Goal: Complete application form

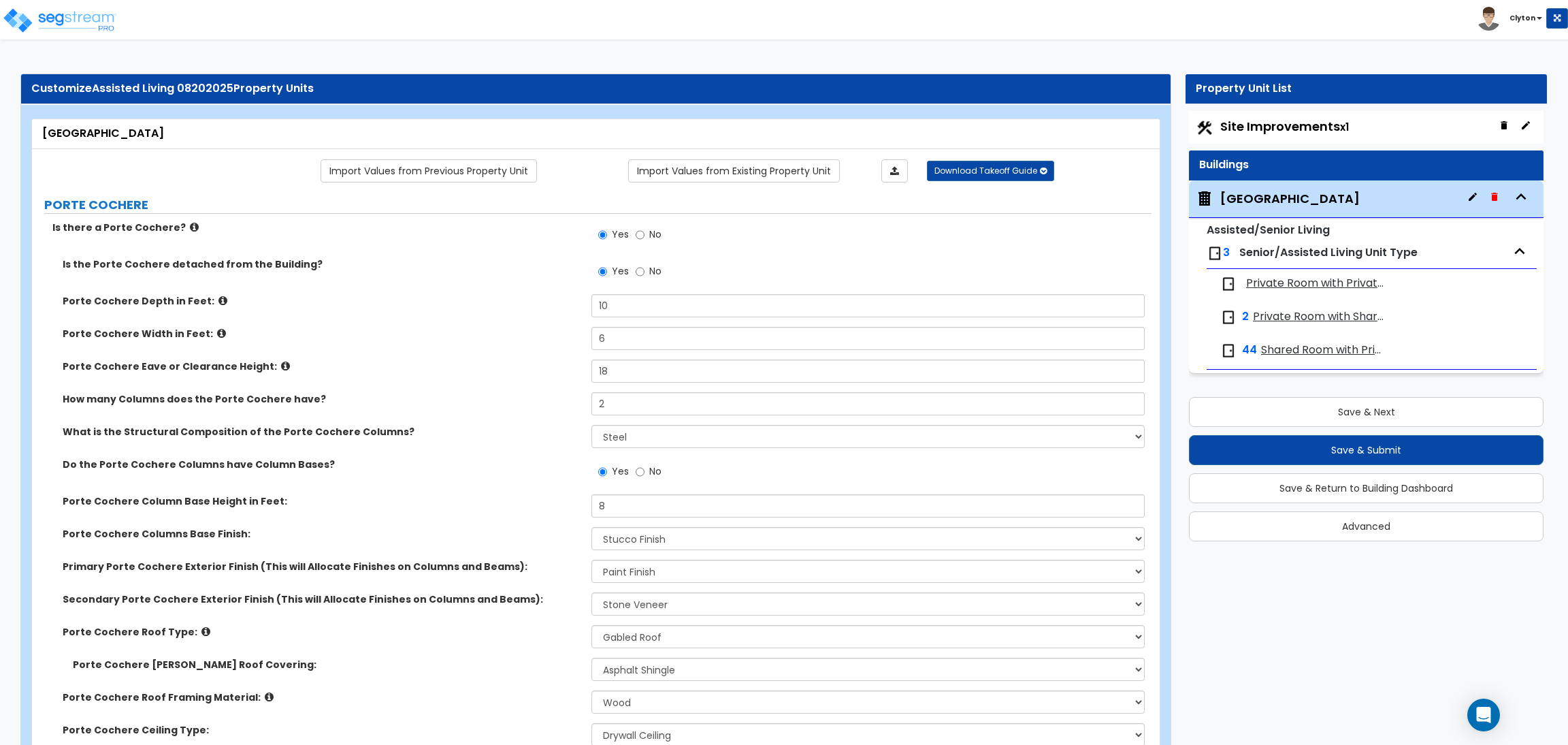
select select "2"
select select "1"
select select "5"
select select "1"
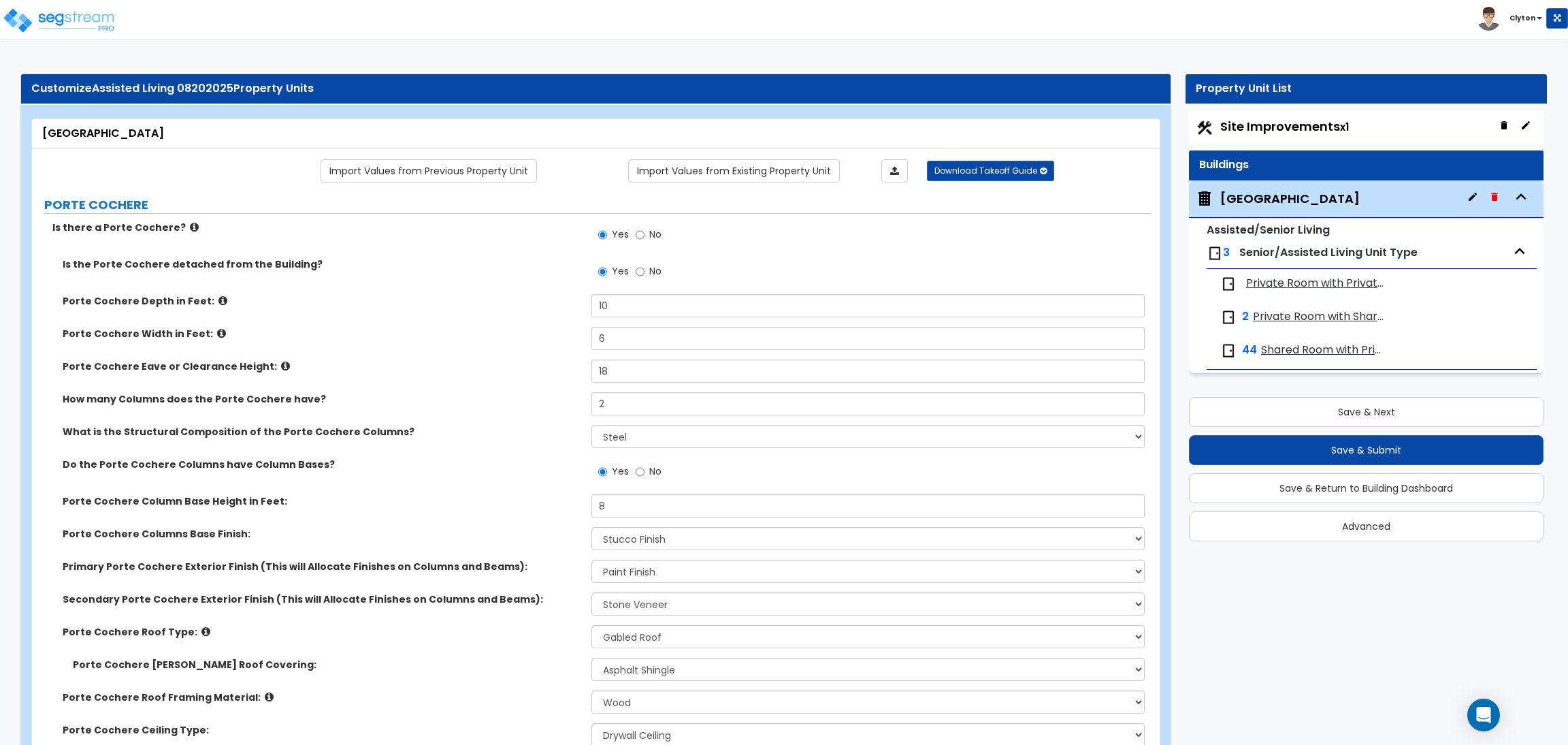
select select "1"
select select "7"
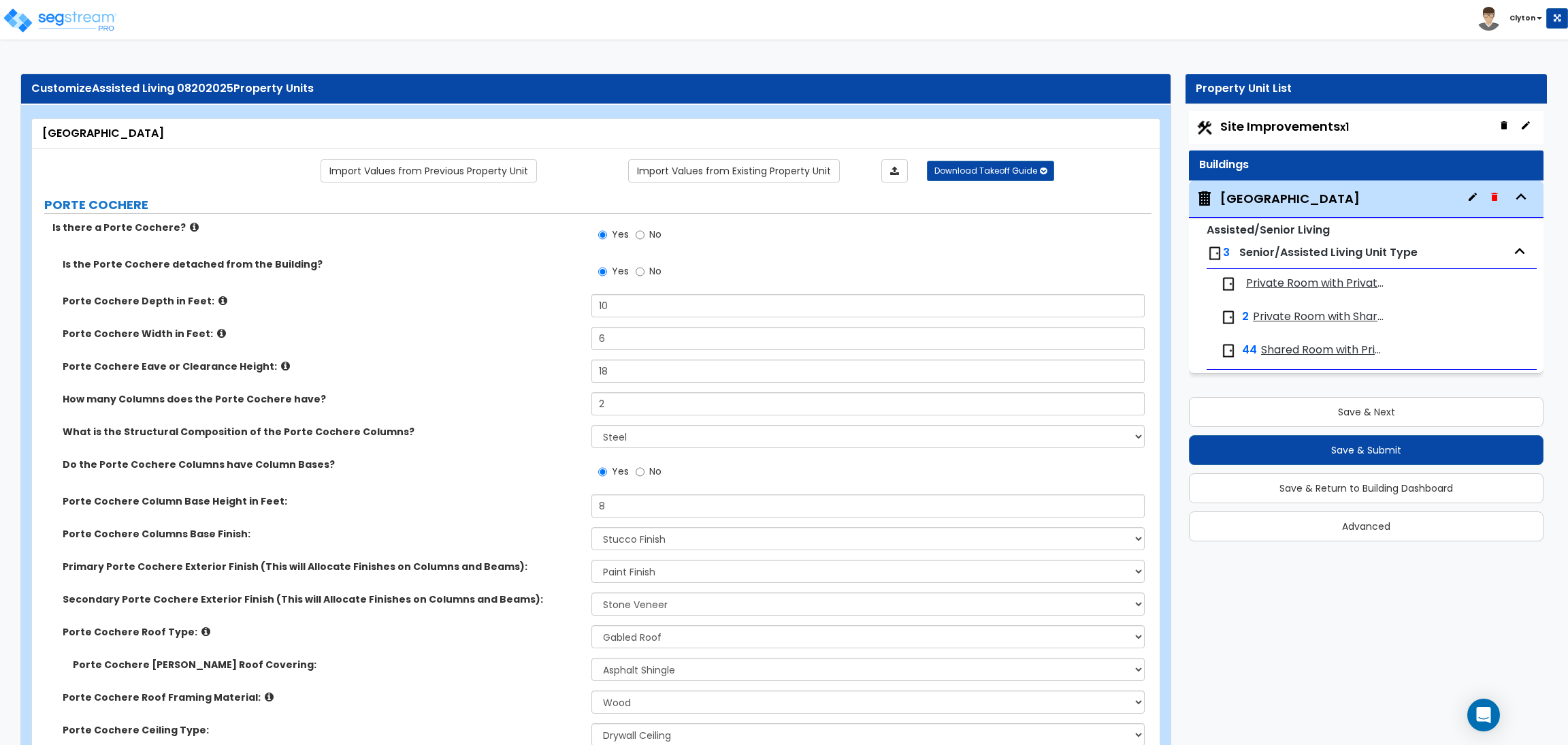
select select "1"
select select "6"
select select "3"
select select "1"
select select "2"
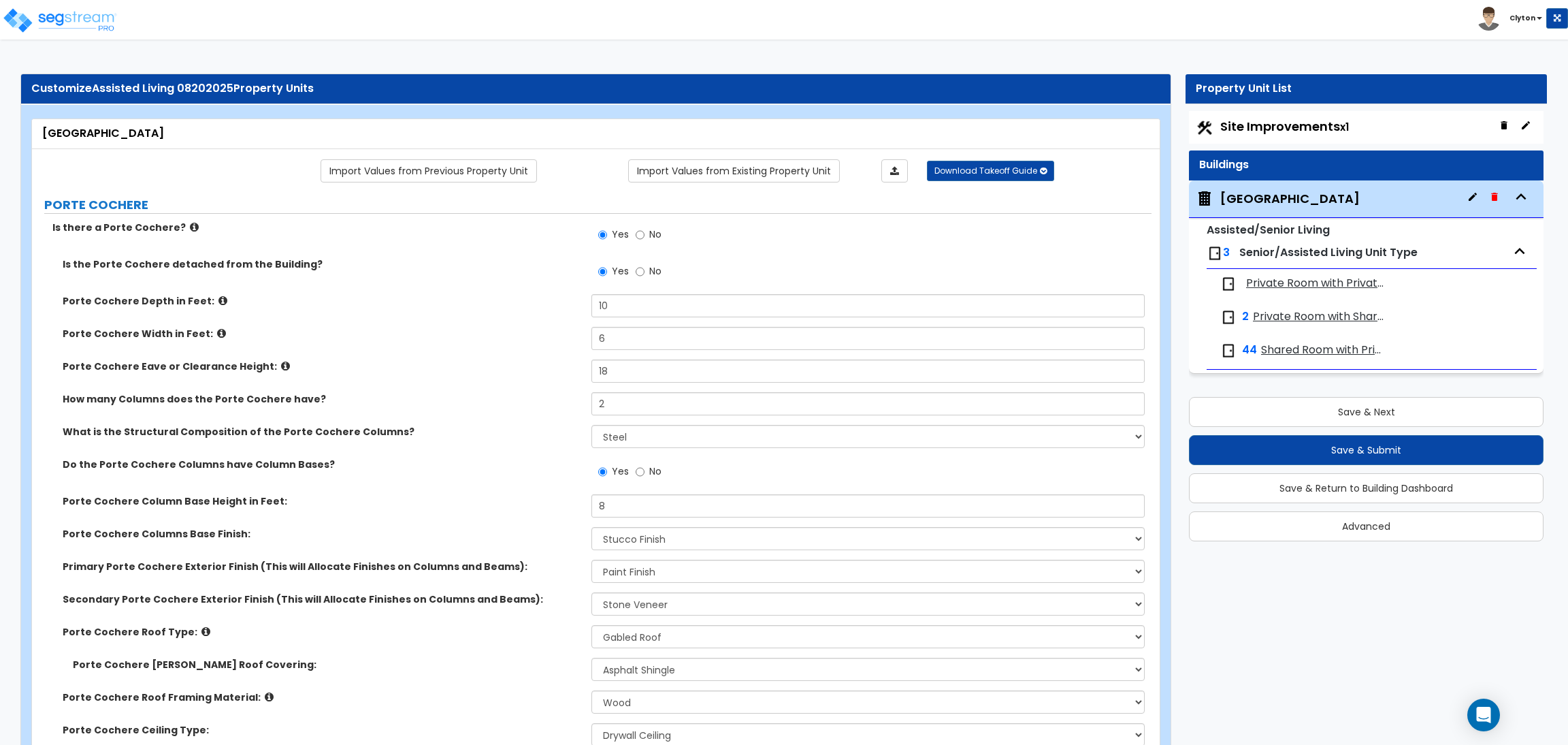
select select "1"
select select "4"
select select "2"
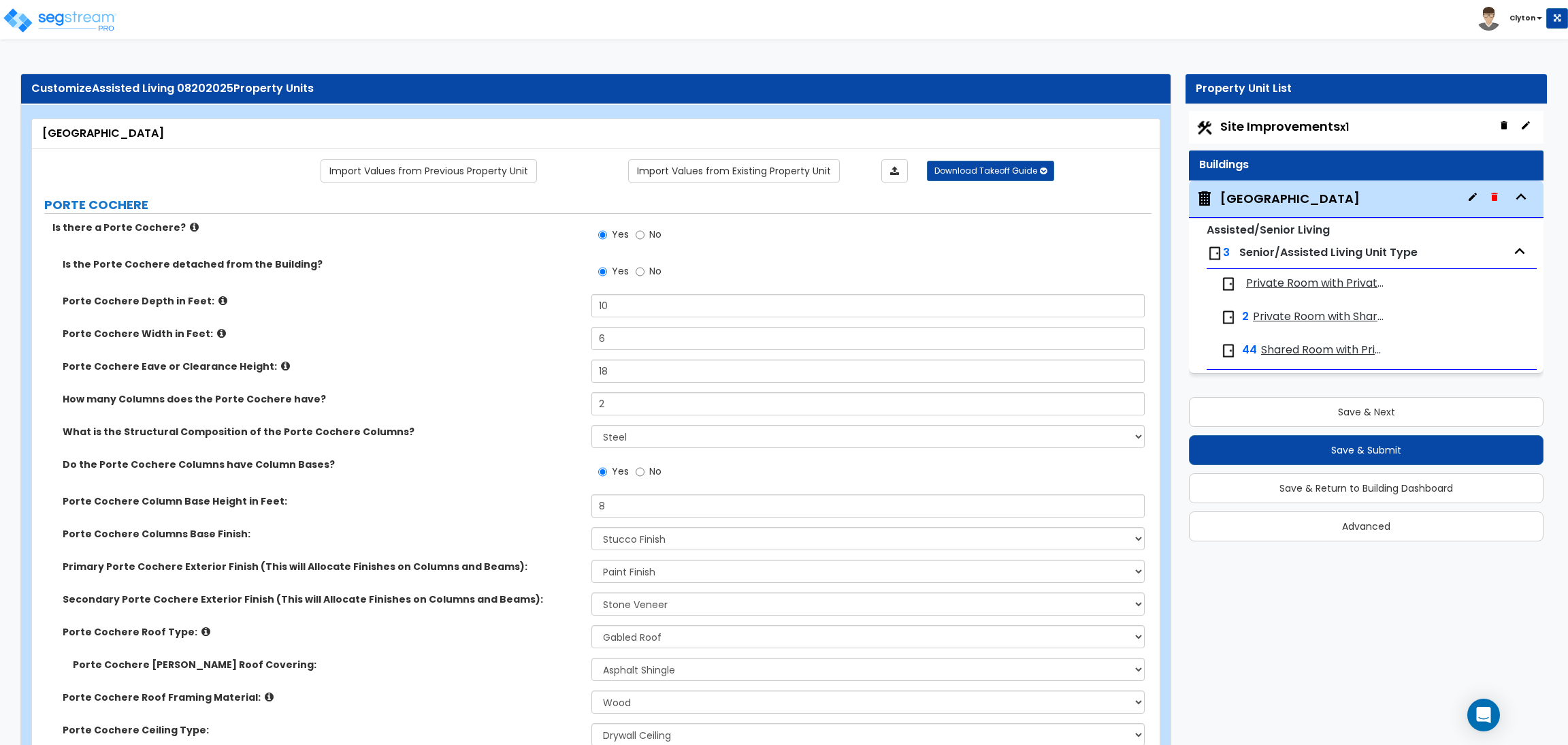
select select "2"
select select "4"
select select "1"
select select "3"
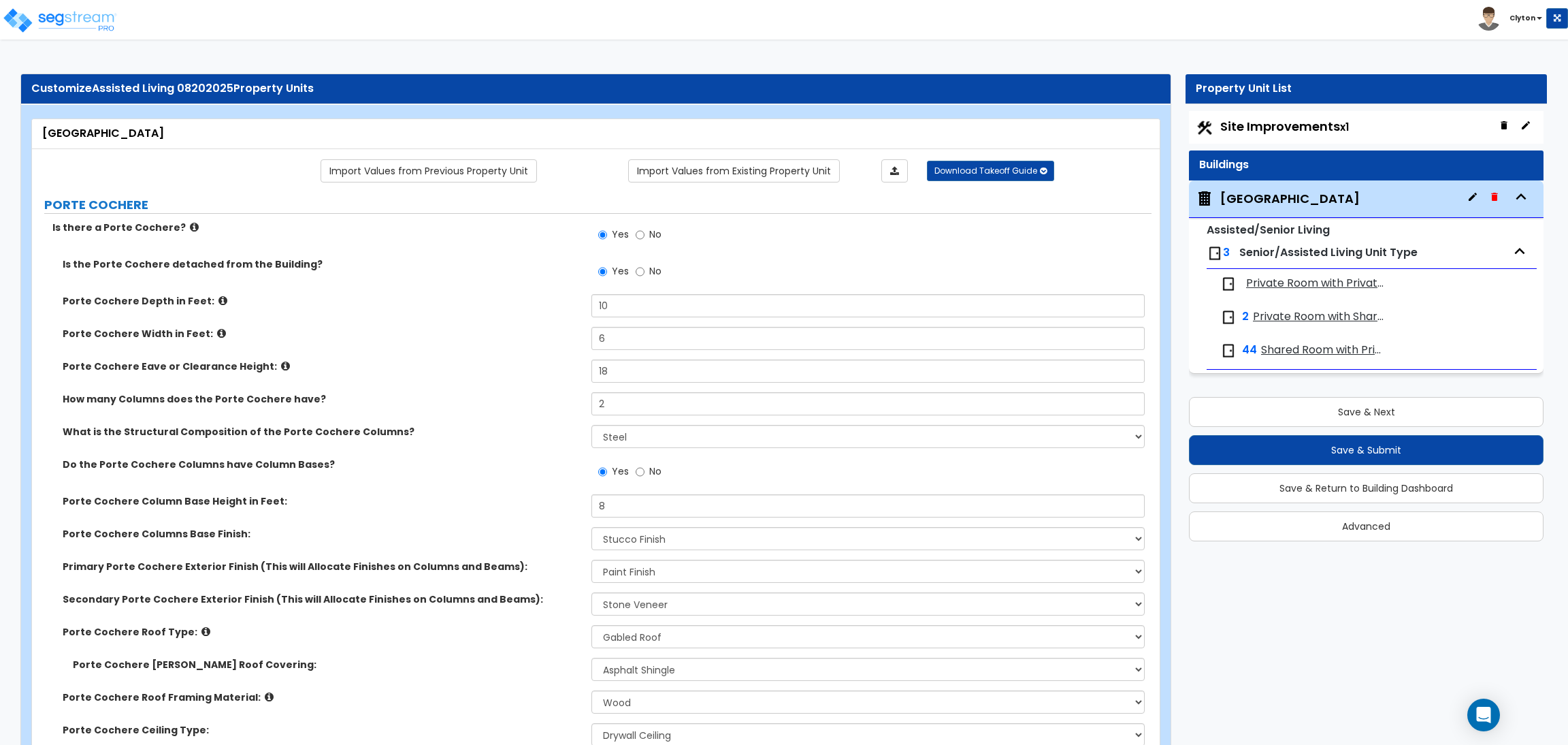
select select "2"
select select "5"
select select "2"
select select "3"
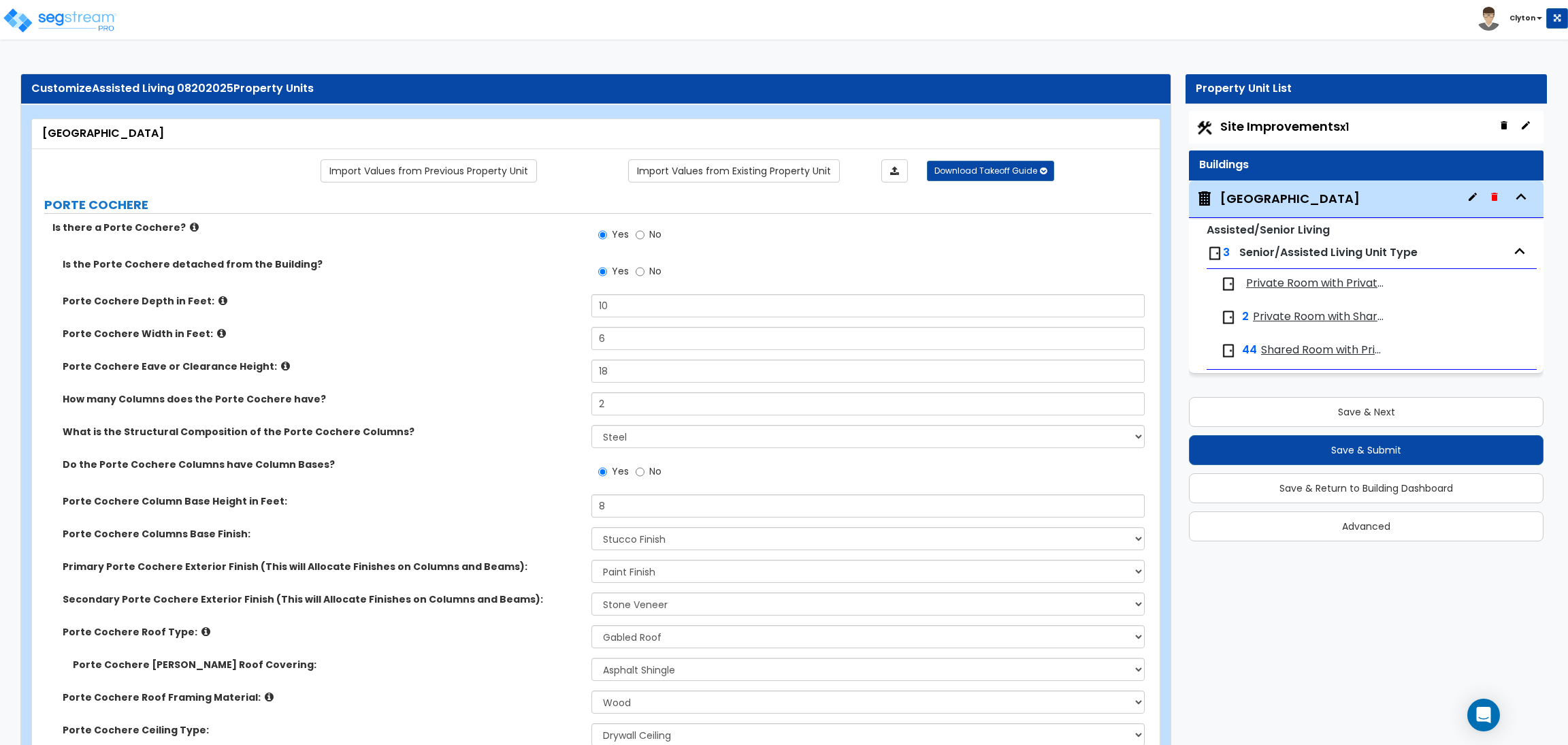
select select "4"
select select "2"
select select "4"
select select "1"
select select "7"
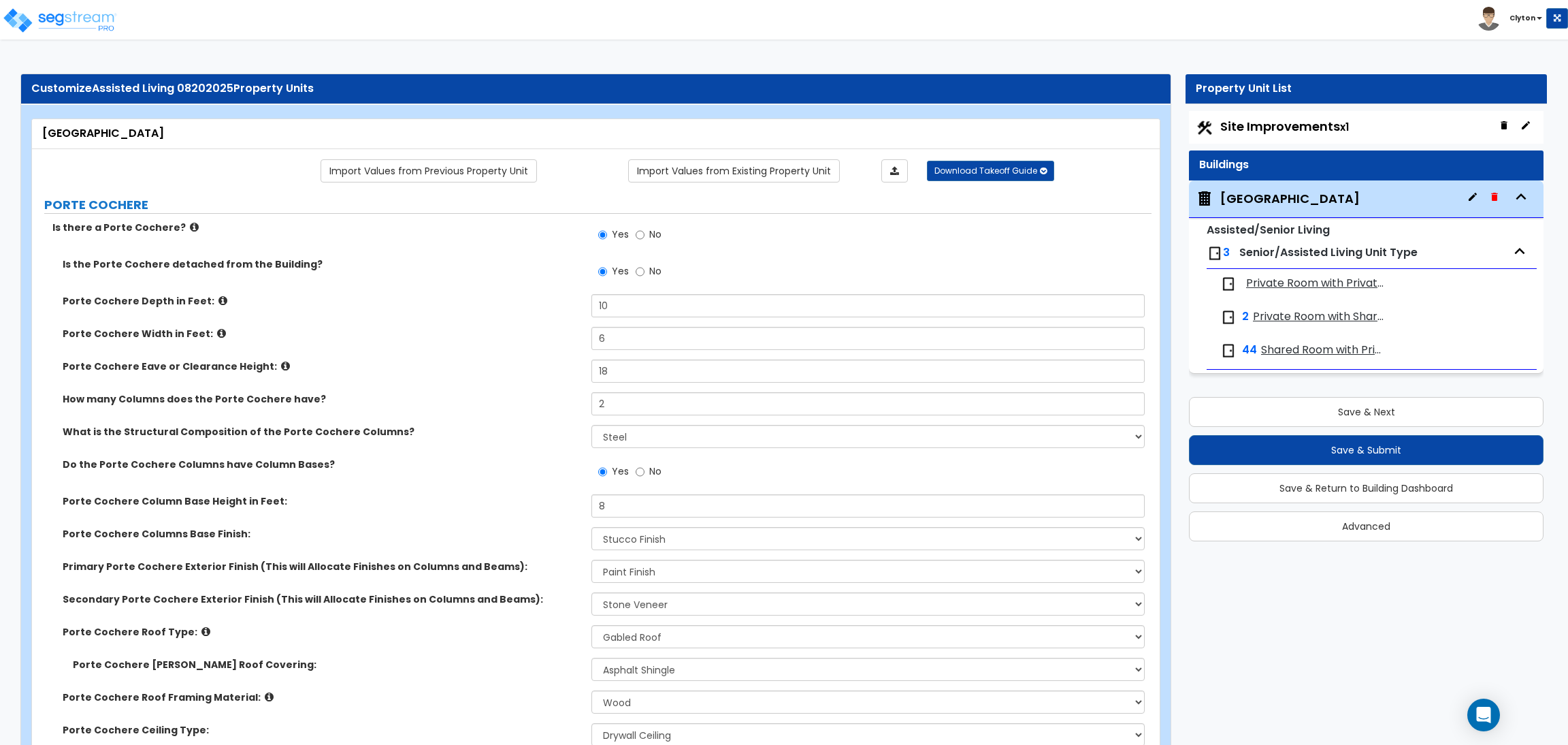
select select "1"
select select "3"
select select "1"
select select "3"
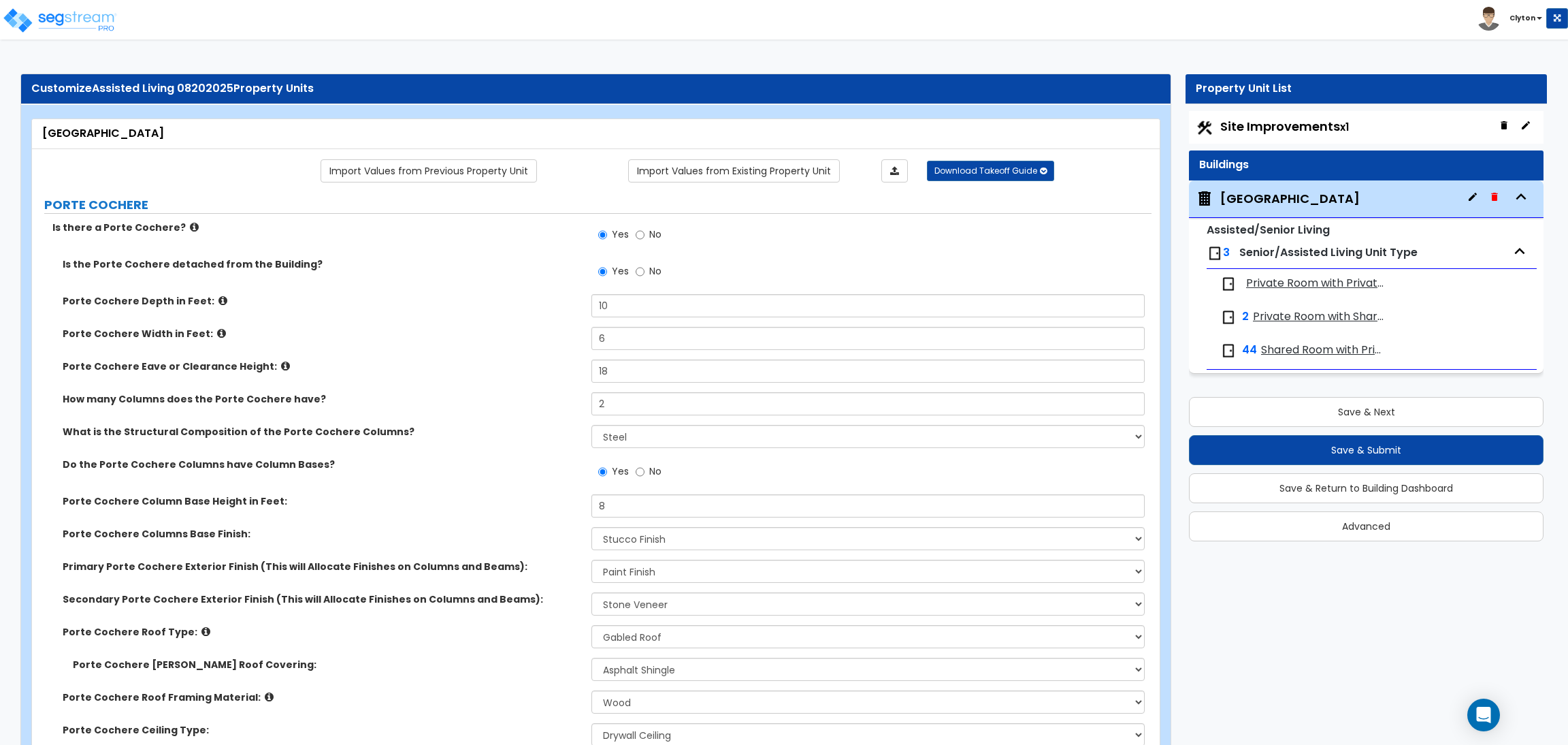
select select "3"
select select "2"
select select "1"
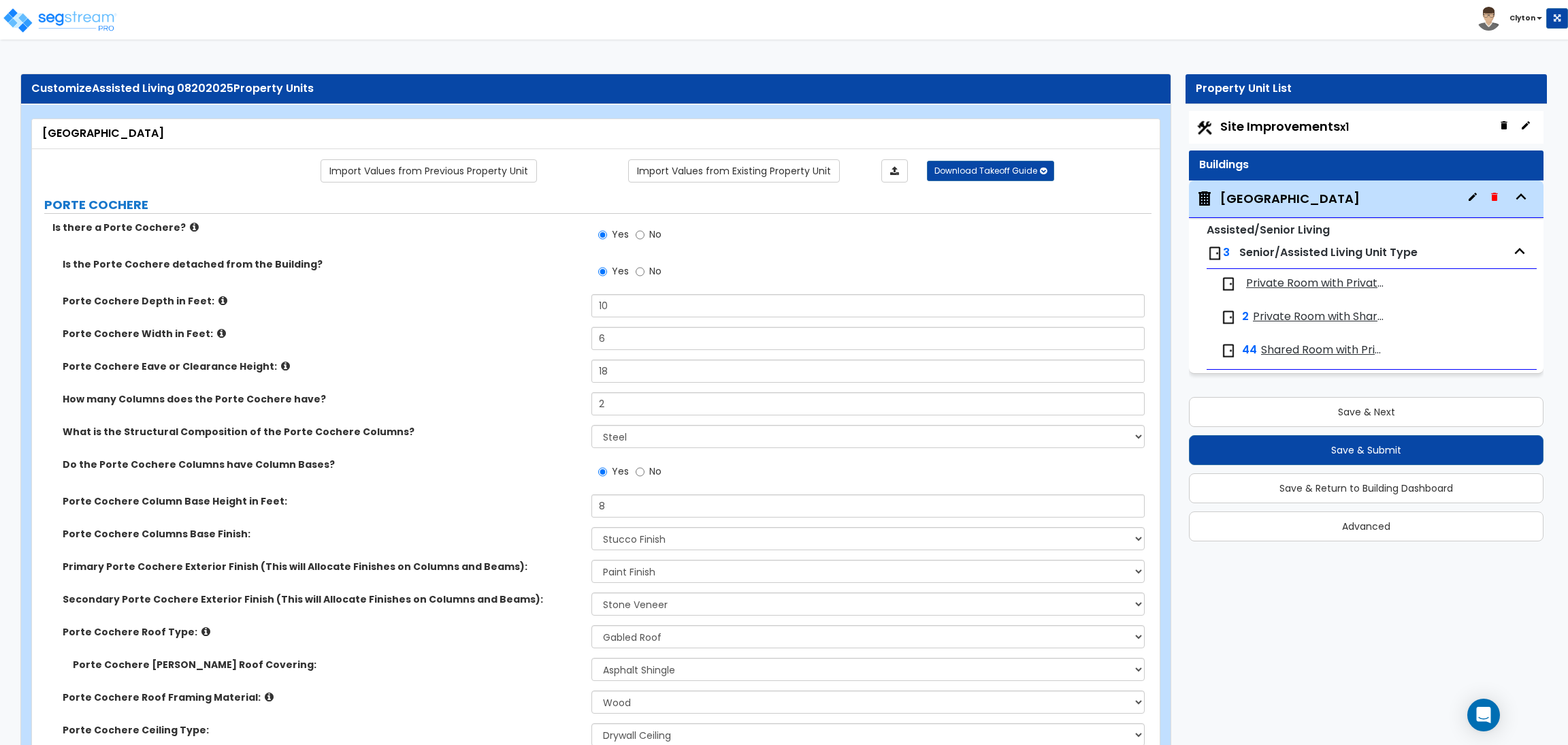
select select "1"
select select "8"
select select "4"
select select "2"
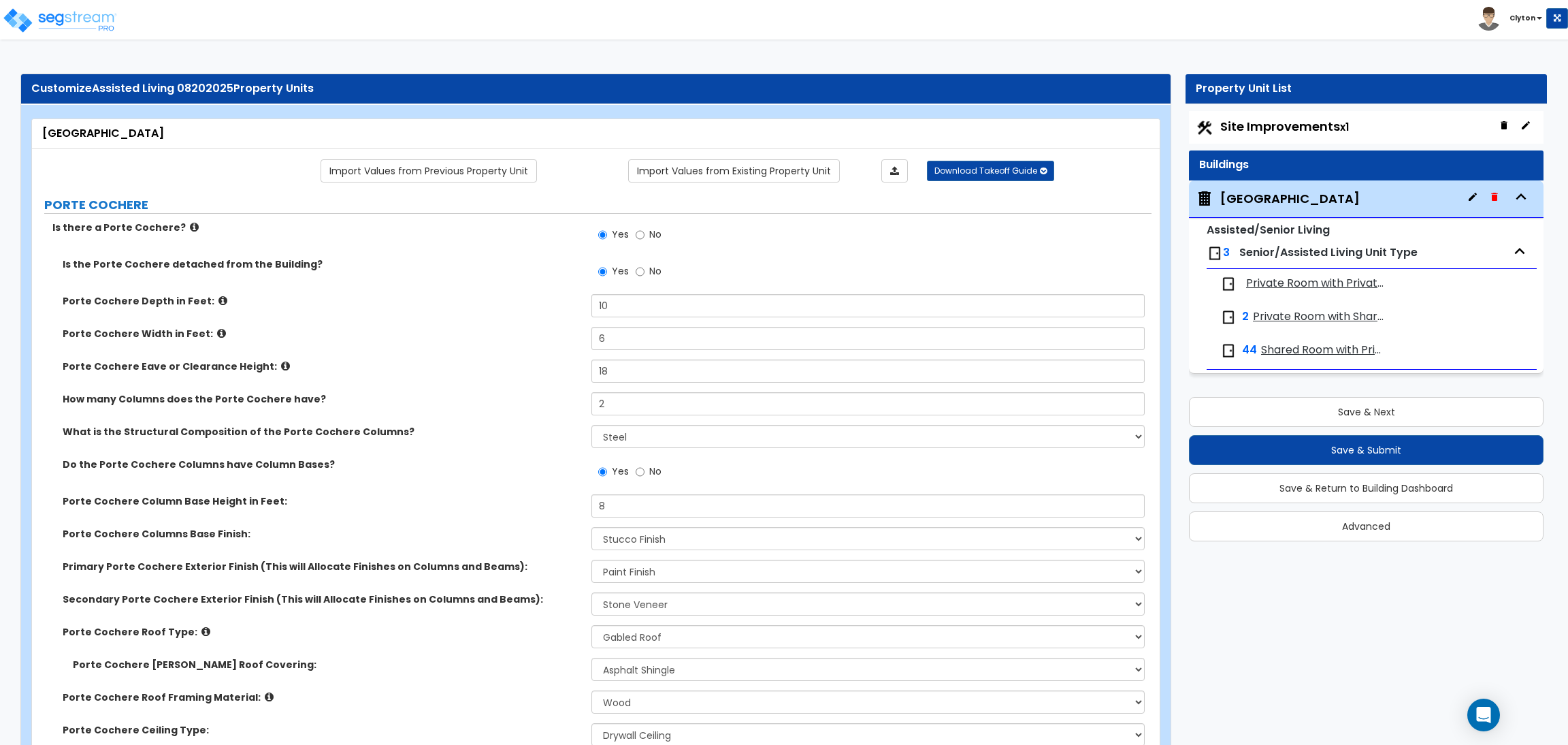
select select "1"
select select "2"
select select "1"
select select "4"
select select "5"
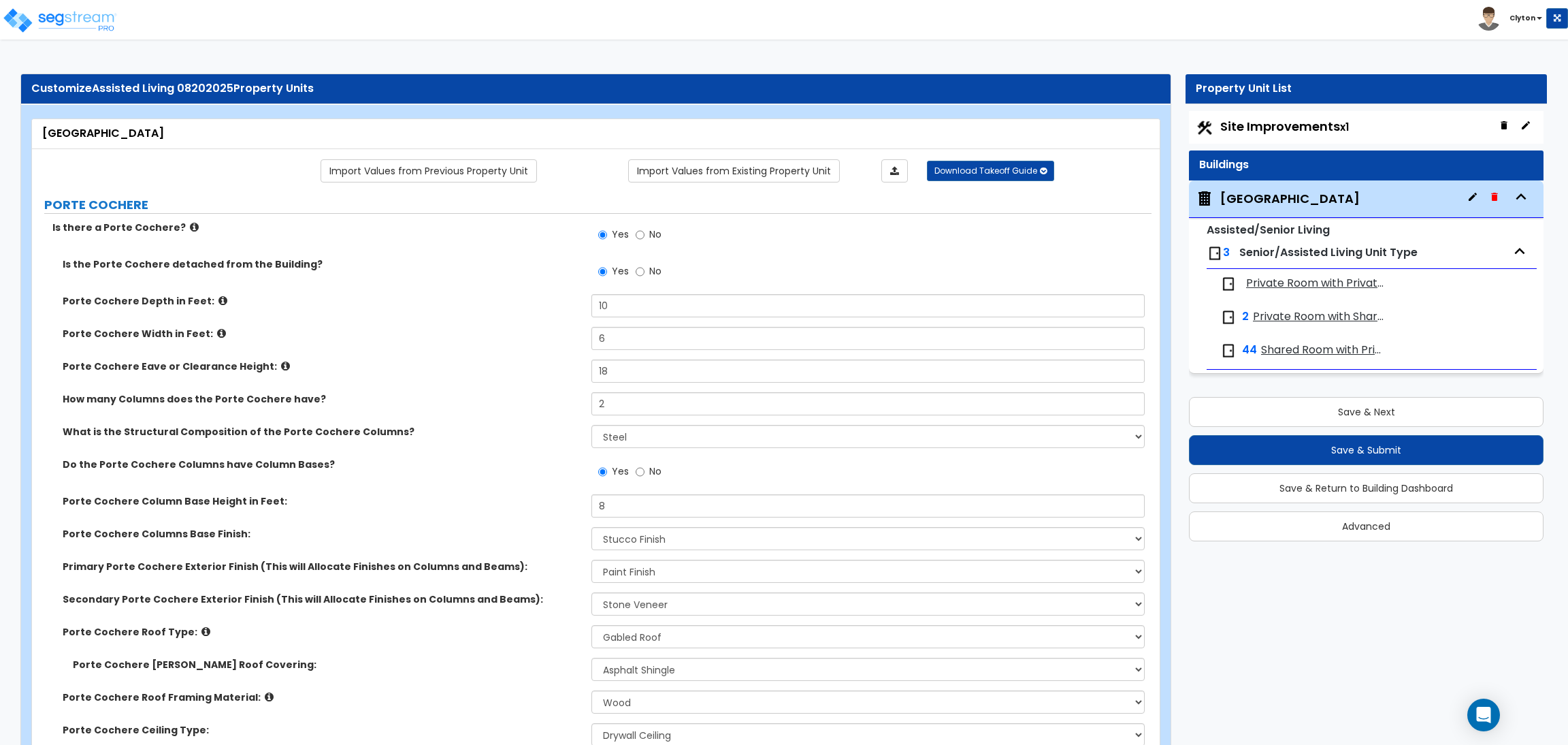
select select "5"
select select "4"
select select "2"
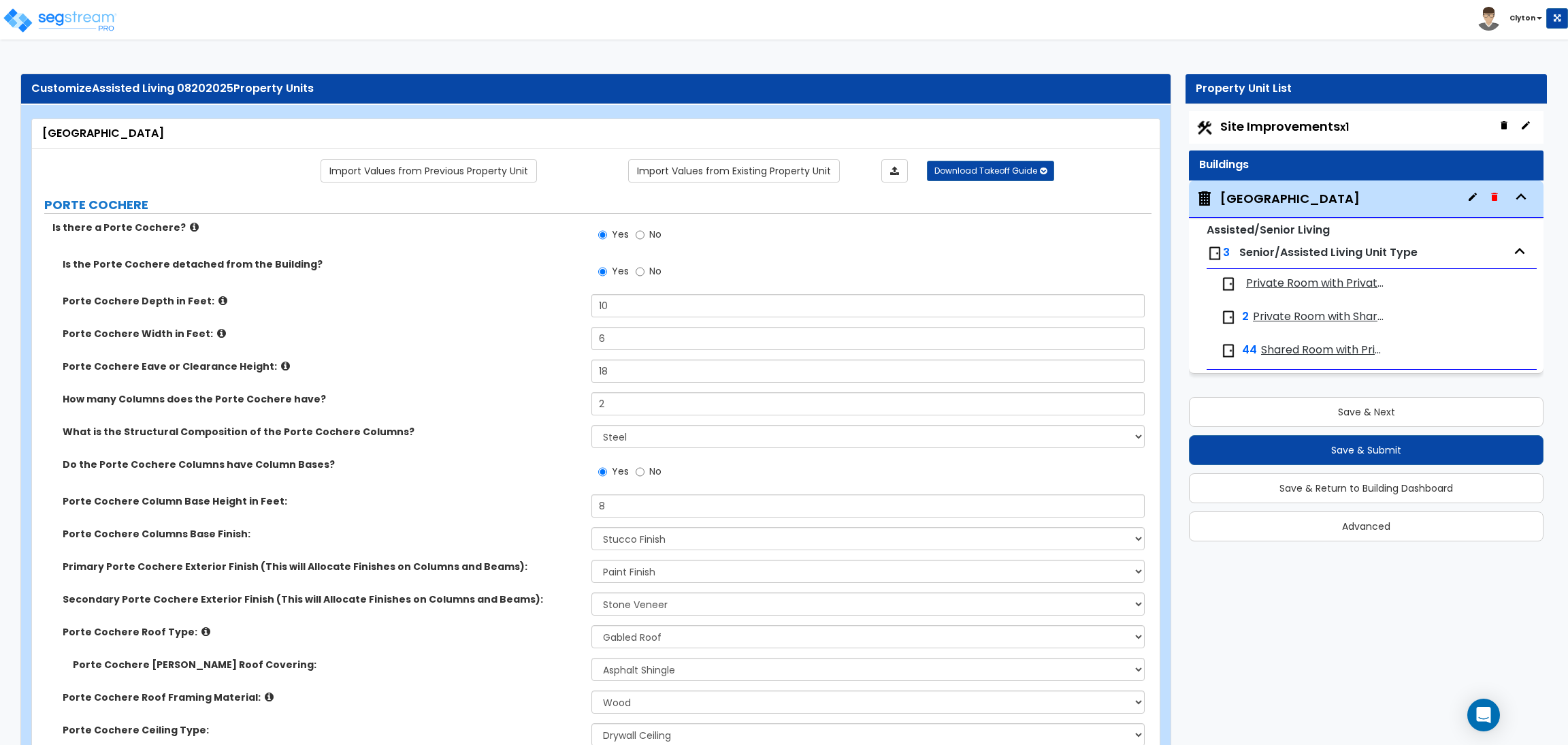
select select "2"
select select "1"
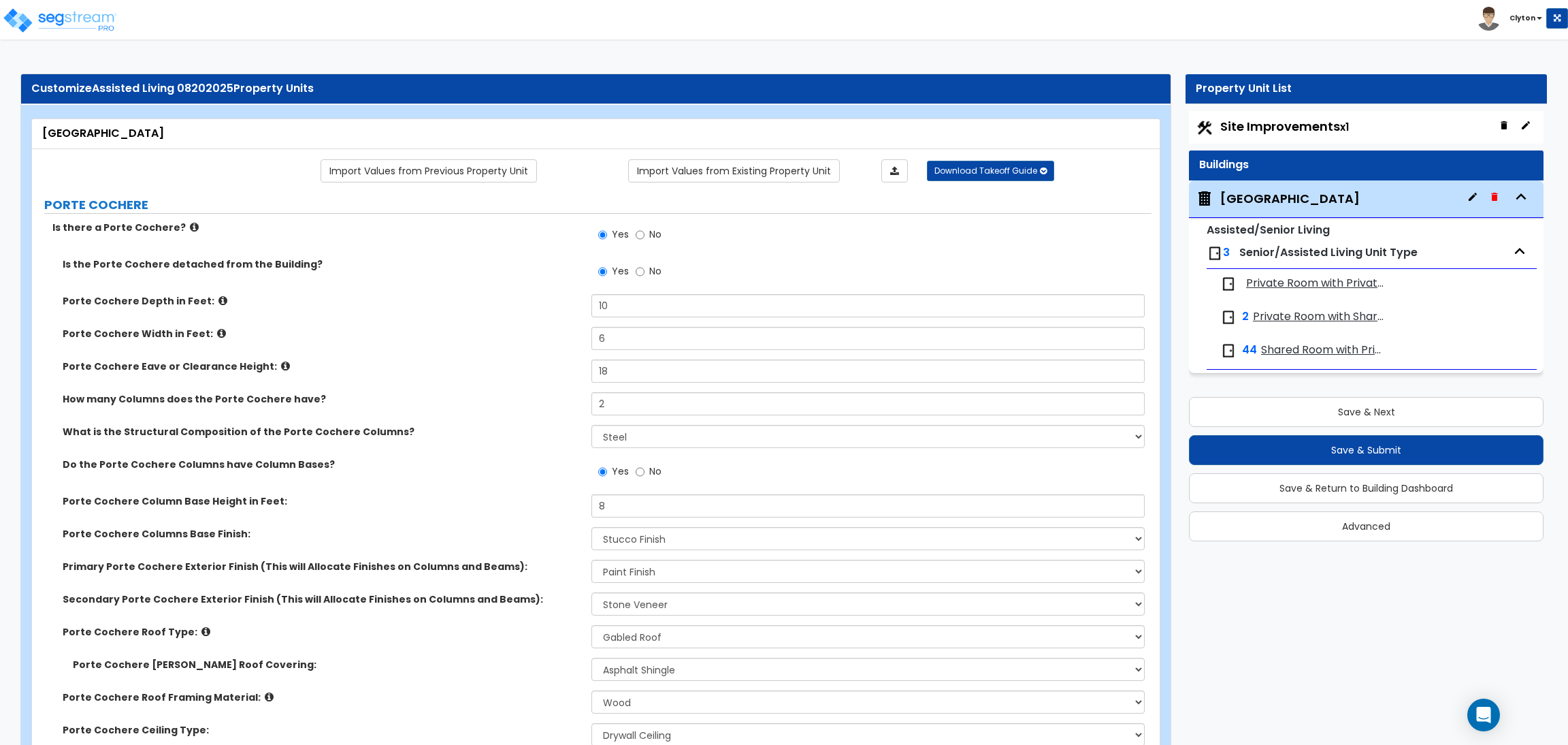
select select "1"
select select "2"
select select "1"
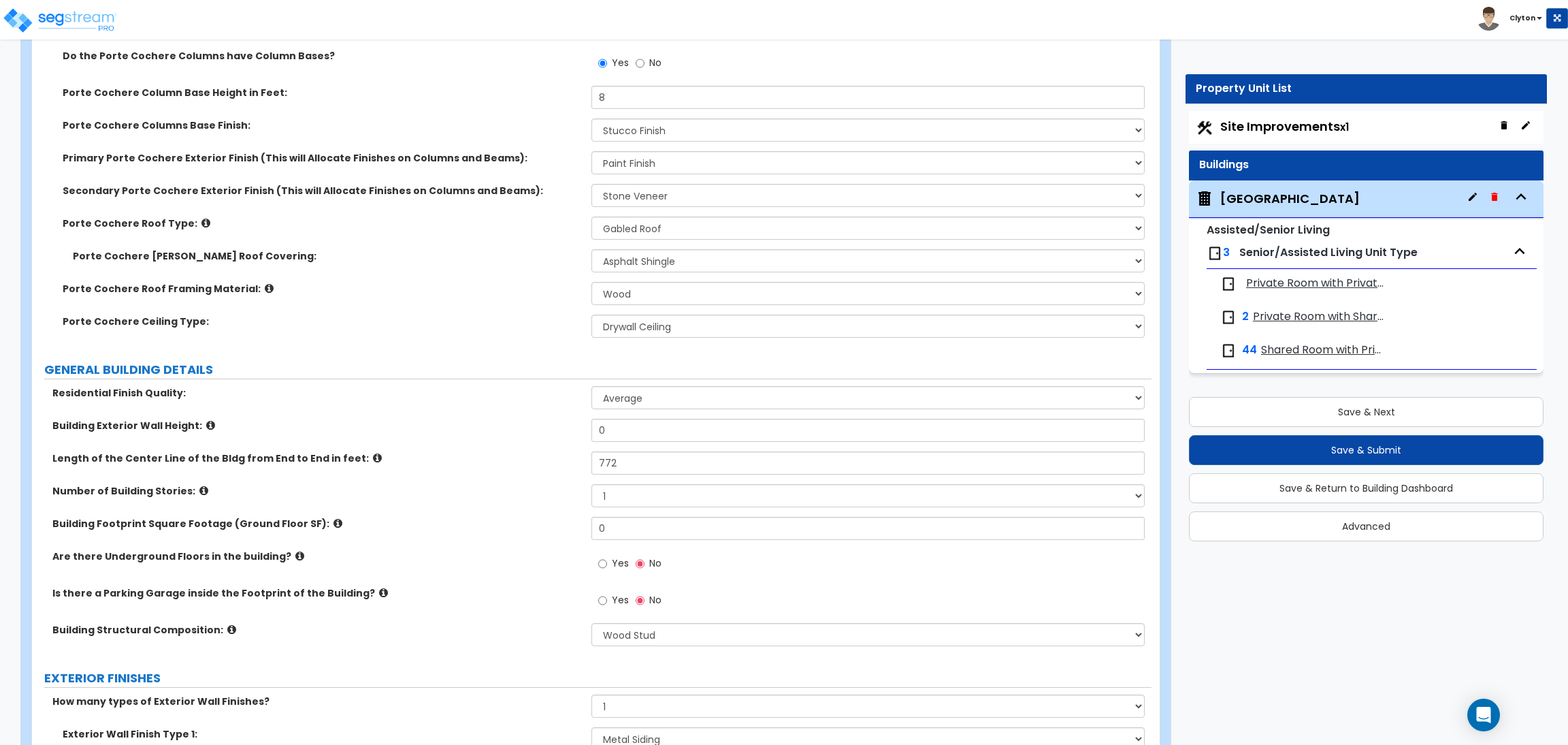
click at [501, 455] on label "Length of the Center Line of the Bldg from End to End in feet:" at bounding box center [317, 458] width 529 height 14
drag, startPoint x: 1256, startPoint y: 638, endPoint x: 1164, endPoint y: 703, distance: 112.6
drag, startPoint x: 668, startPoint y: 458, endPoint x: 496, endPoint y: 459, distance: 172.0
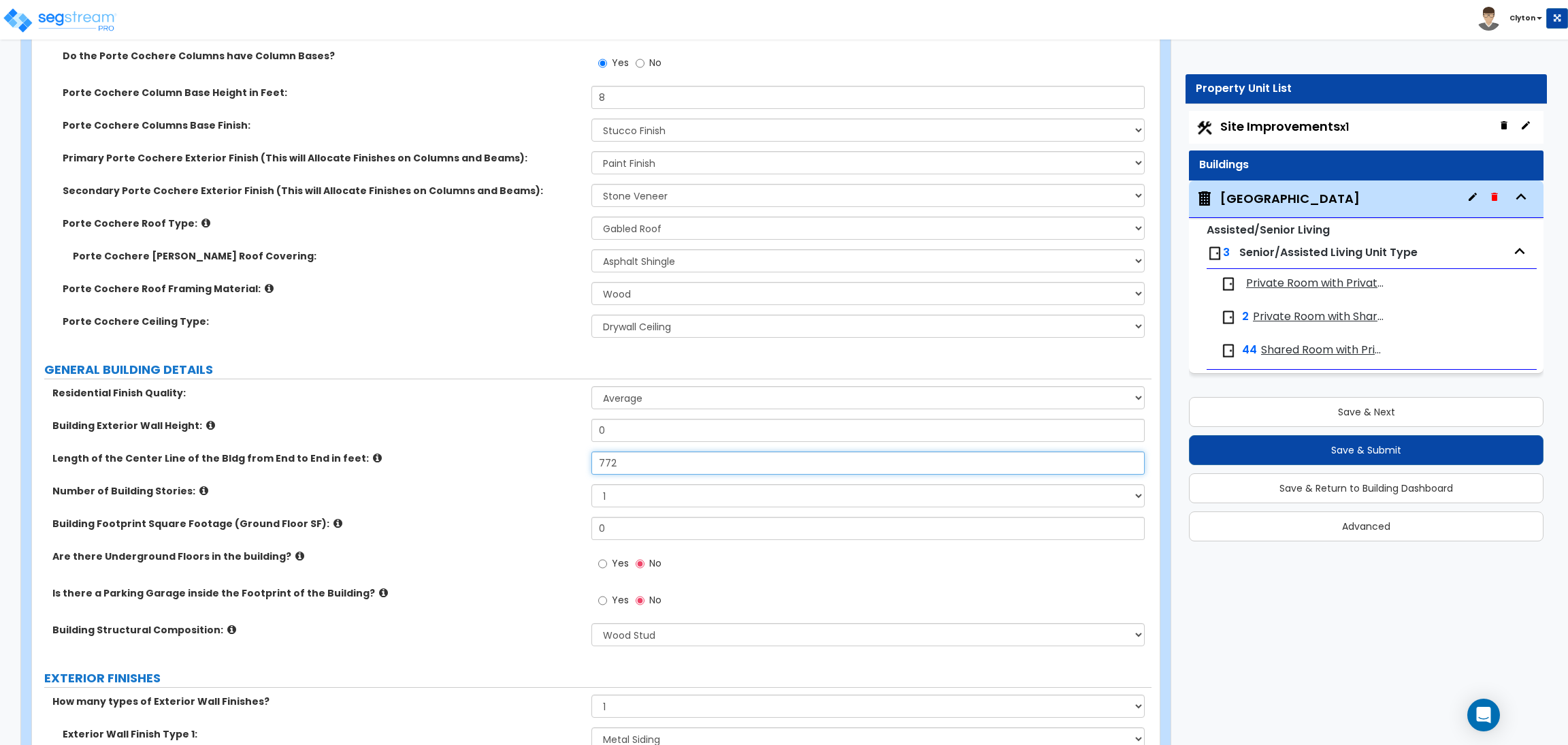
click at [496, 459] on div "Length of the Center Line of the Bldg from End to End in feet: 772" at bounding box center [592, 467] width 1120 height 33
click at [636, 474] on input "772" at bounding box center [867, 462] width 553 height 23
drag, startPoint x: 642, startPoint y: 463, endPoint x: 522, endPoint y: 450, distance: 120.7
click at [522, 450] on div "Residential Finish Quality: Low Average High Building Exterior Wall Height: 0 L…" at bounding box center [592, 520] width 1099 height 270
type input "200"
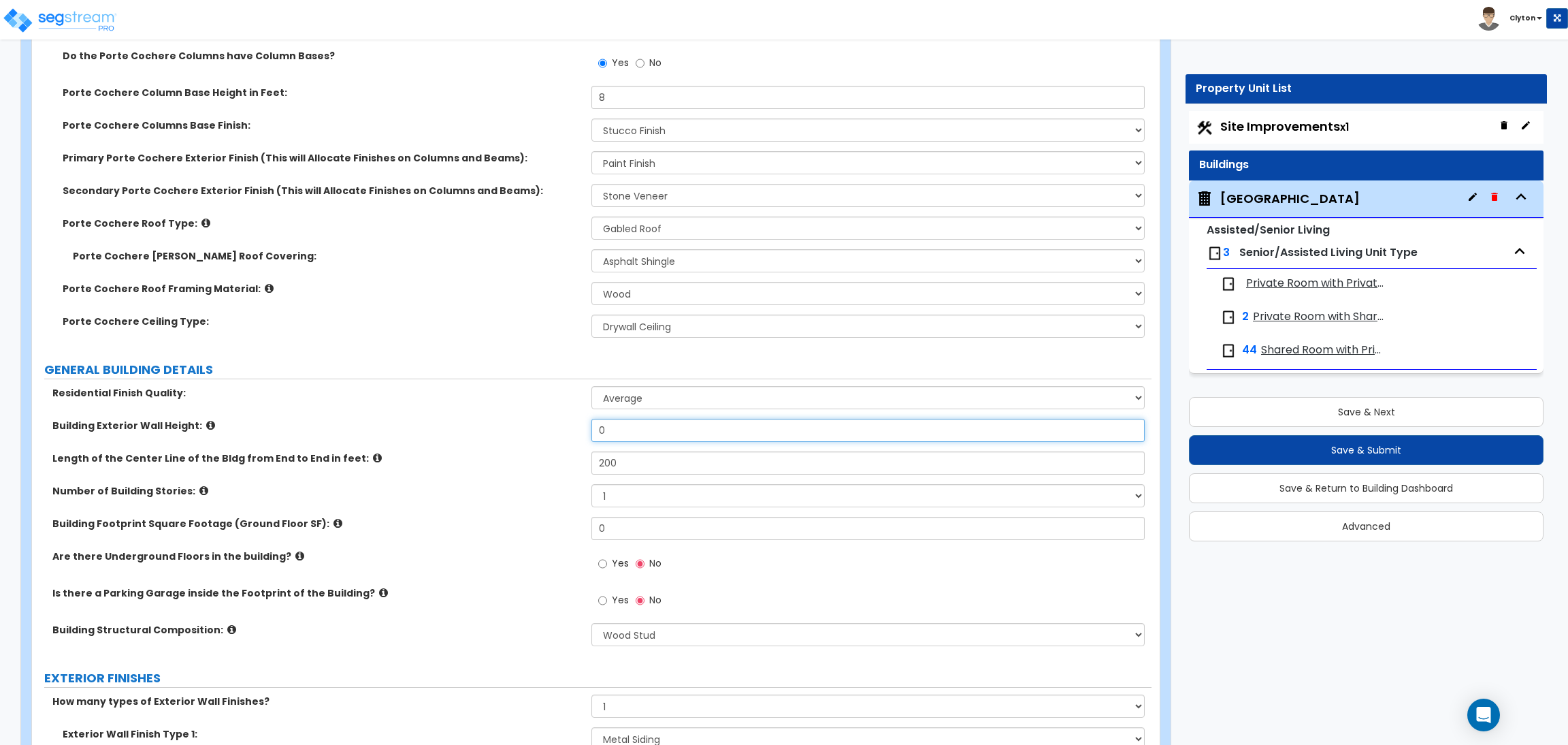
drag, startPoint x: 565, startPoint y: 431, endPoint x: 556, endPoint y: 431, distance: 9.0
click at [556, 431] on div "Building Exterior Wall Height: 0" at bounding box center [592, 435] width 1120 height 33
click at [616, 502] on select "1 2 3 4 5 6 7 8 9 10" at bounding box center [867, 496] width 553 height 23
click at [530, 495] on label "Number of Building Stories:" at bounding box center [317, 491] width 529 height 14
drag, startPoint x: 634, startPoint y: 431, endPoint x: 577, endPoint y: 428, distance: 57.1
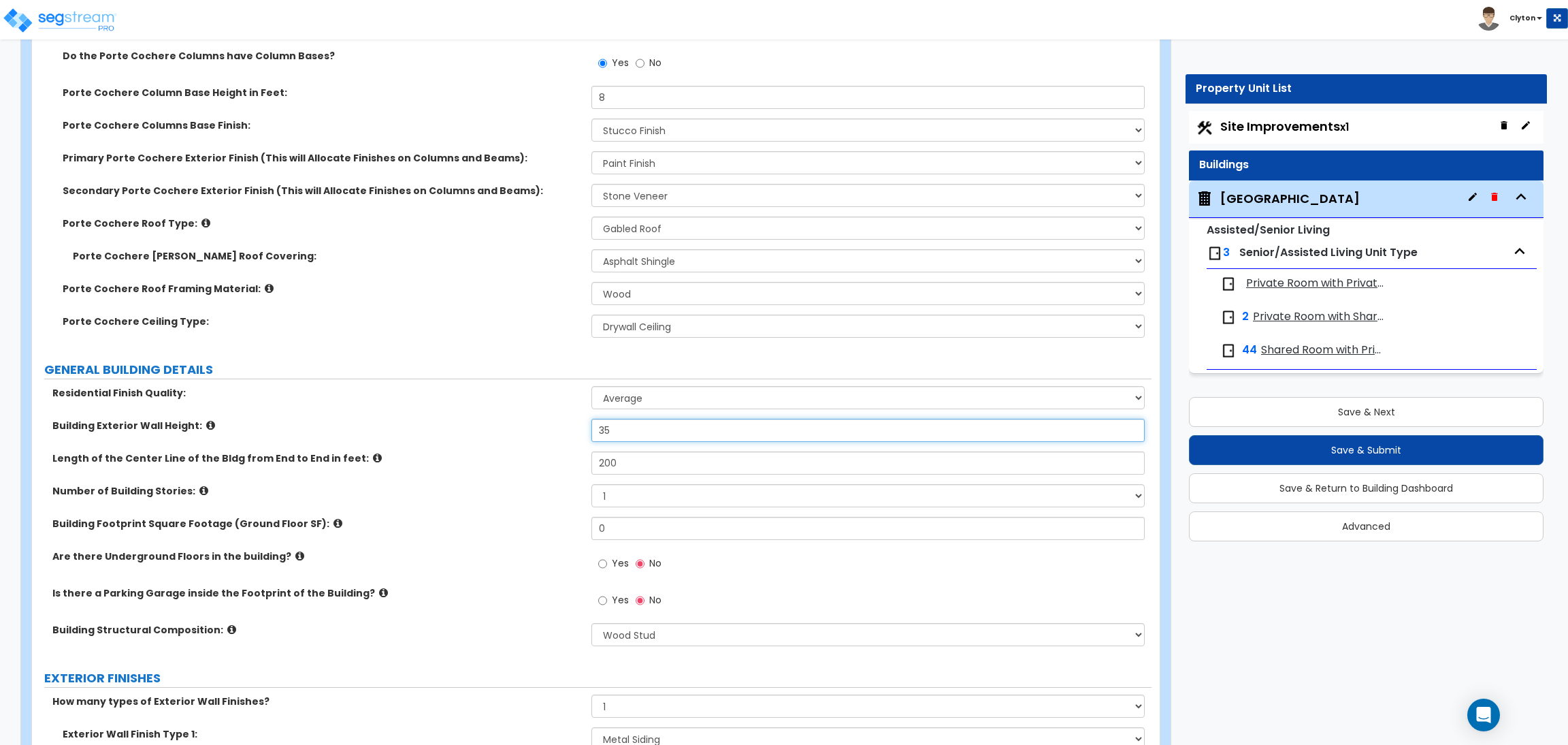
click at [577, 428] on div "Building Exterior Wall Height: 35" at bounding box center [592, 435] width 1120 height 33
type input "15"
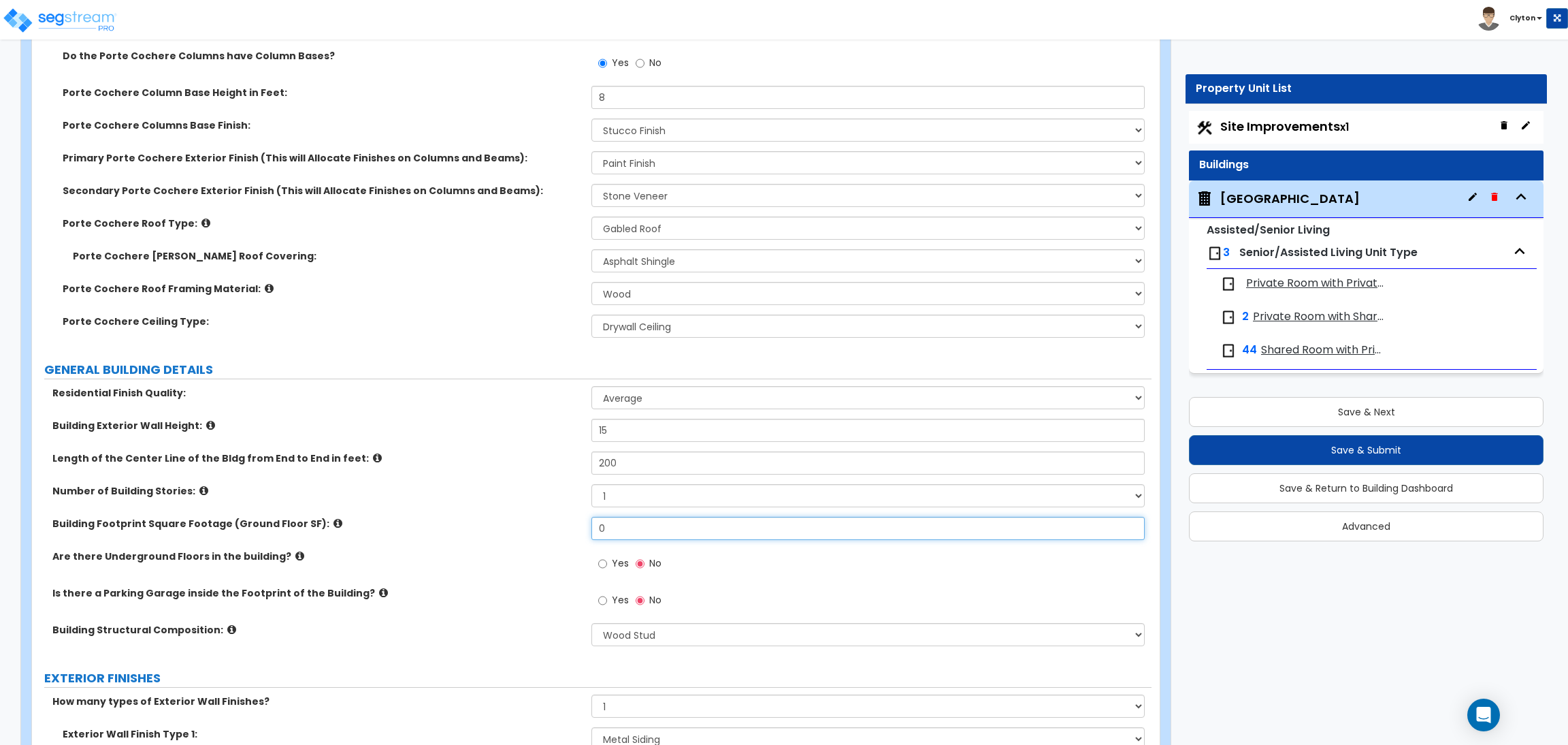
drag, startPoint x: 635, startPoint y: 532, endPoint x: 528, endPoint y: 528, distance: 107.1
click at [528, 528] on div "Building Footprint Square Footage (Ground Floor SF): 0" at bounding box center [592, 533] width 1120 height 33
type input "10,000"
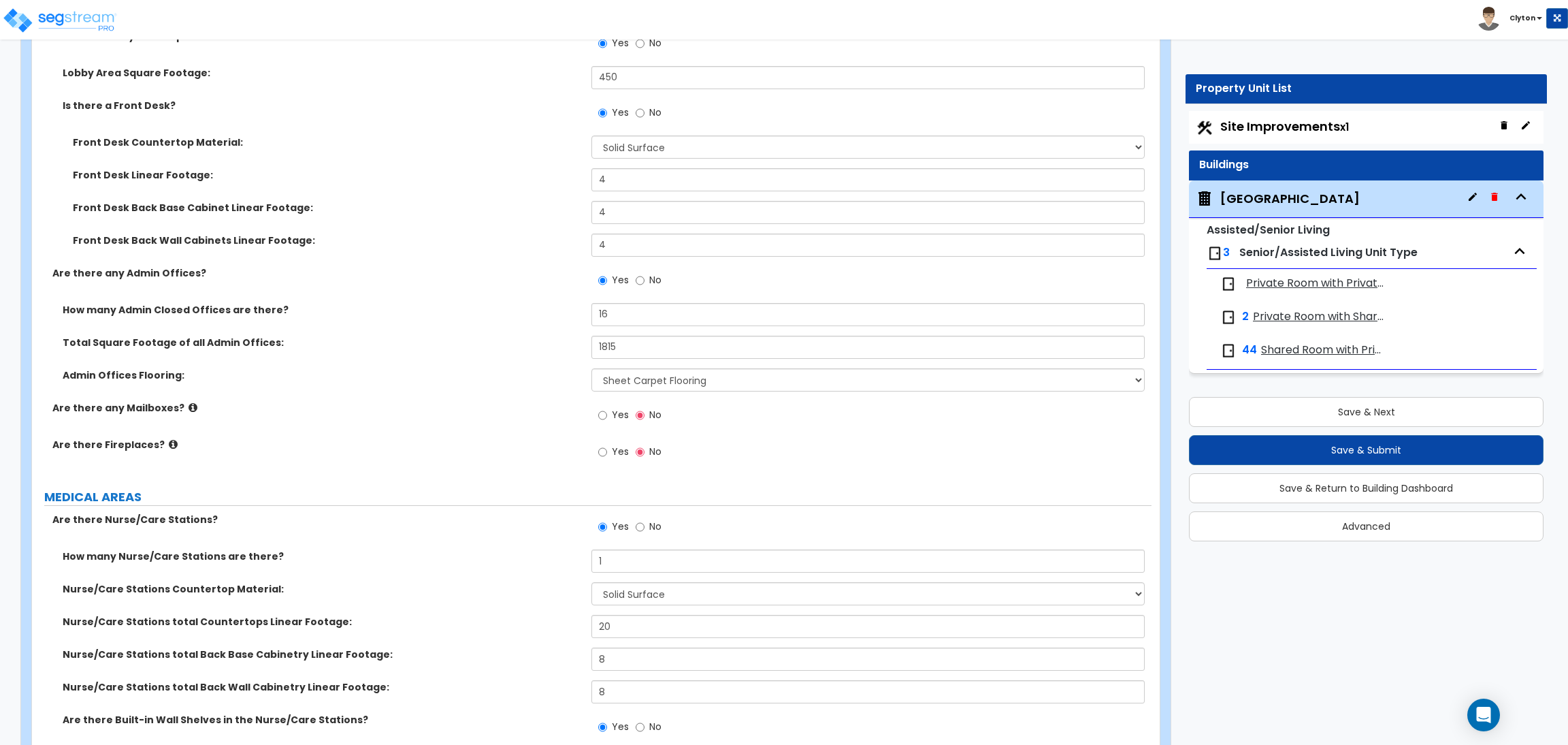
scroll to position [3473, 0]
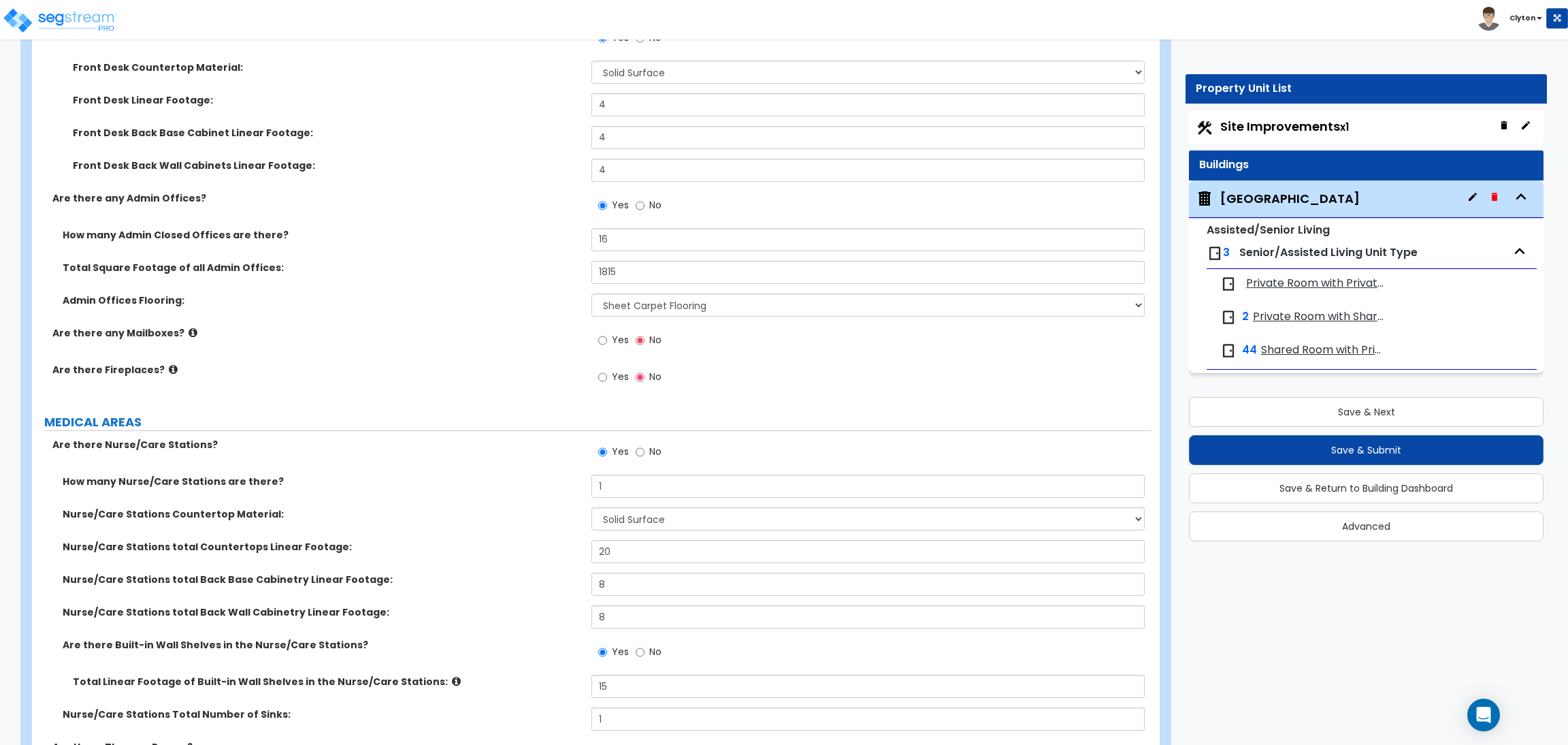
click at [610, 339] on label "Yes" at bounding box center [614, 342] width 31 height 23
click at [607, 339] on input "Yes" at bounding box center [602, 340] width 9 height 15
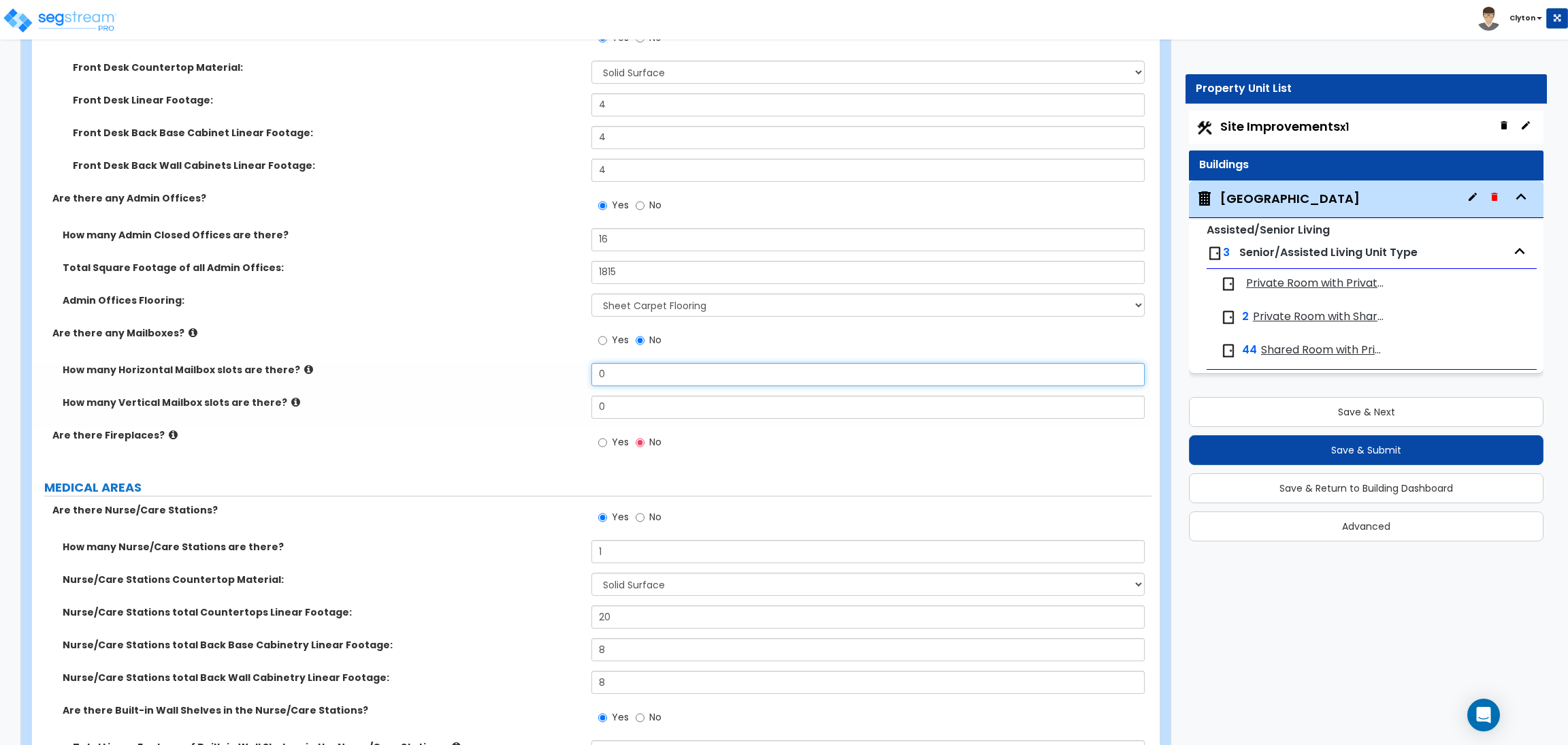
drag, startPoint x: 620, startPoint y: 371, endPoint x: 504, endPoint y: 373, distance: 116.0
click at [517, 374] on div "How many Horizontal Mailbox slots are there? 0" at bounding box center [592, 379] width 1120 height 33
type input "4"
drag, startPoint x: 648, startPoint y: 404, endPoint x: 478, endPoint y: 383, distance: 171.3
click at [507, 390] on div "How many Horizontal Mailbox slots are there? 4 How many Vertical Mailbox slots …" at bounding box center [592, 396] width 1099 height 65
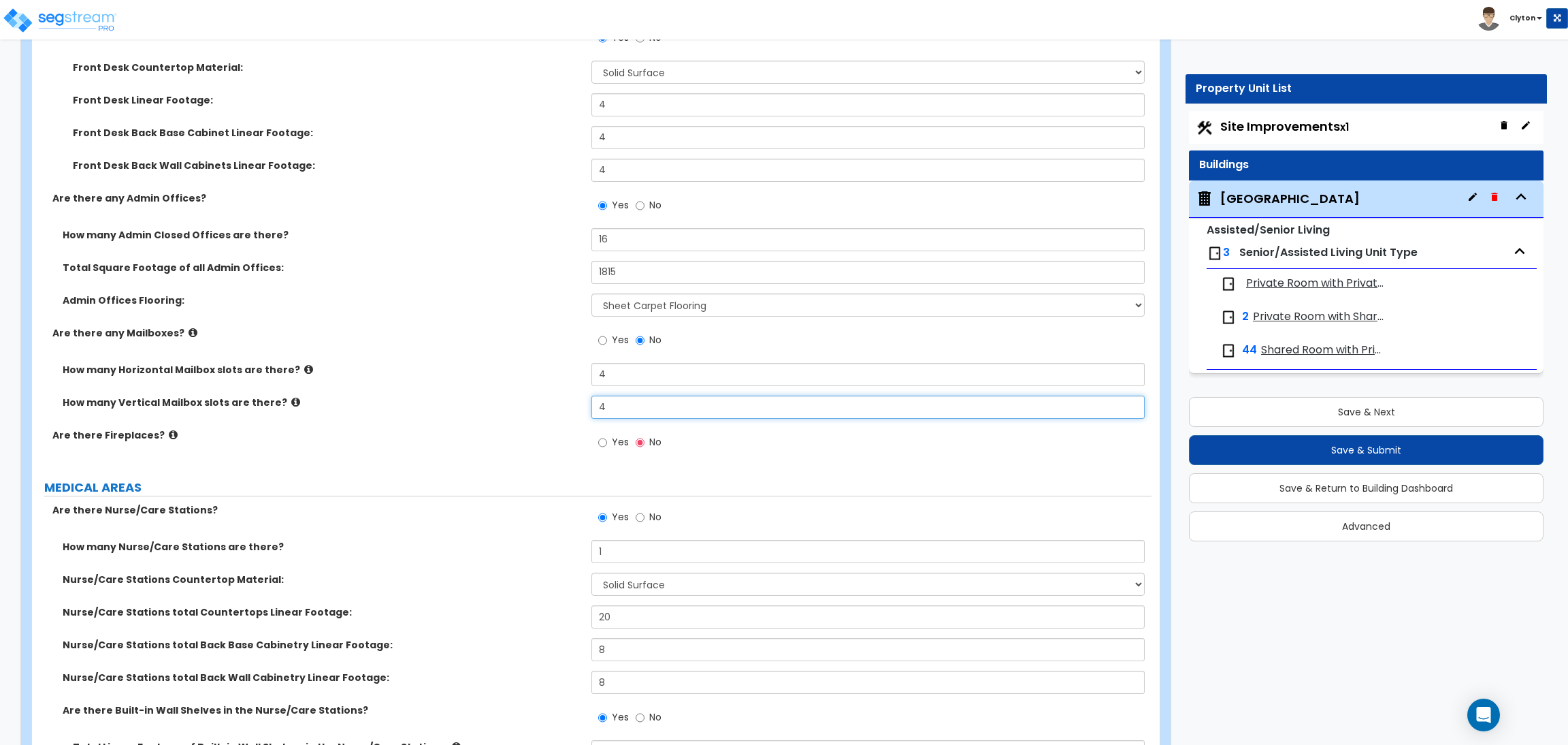
type input "4"
click at [606, 441] on input "Yes" at bounding box center [602, 442] width 9 height 15
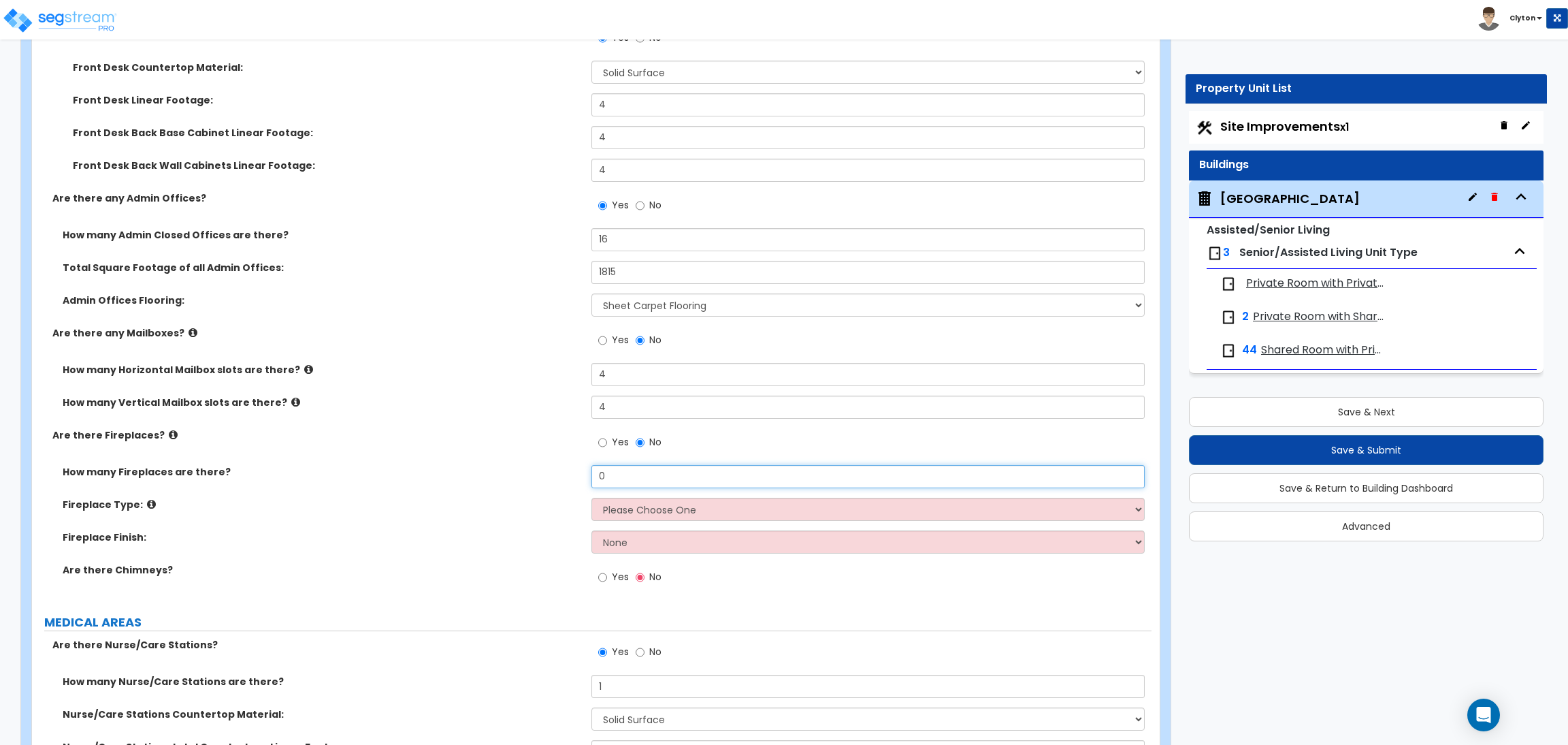
drag, startPoint x: 635, startPoint y: 471, endPoint x: 513, endPoint y: 472, distance: 122.0
click at [518, 472] on div "How many Fireplaces are there? 0" at bounding box center [592, 481] width 1120 height 33
type input "1"
click at [650, 506] on select "Please Choose One Built-in Electric Fireplace Built-in Gas Fireplace Built-in W…" at bounding box center [867, 509] width 553 height 23
select select "2"
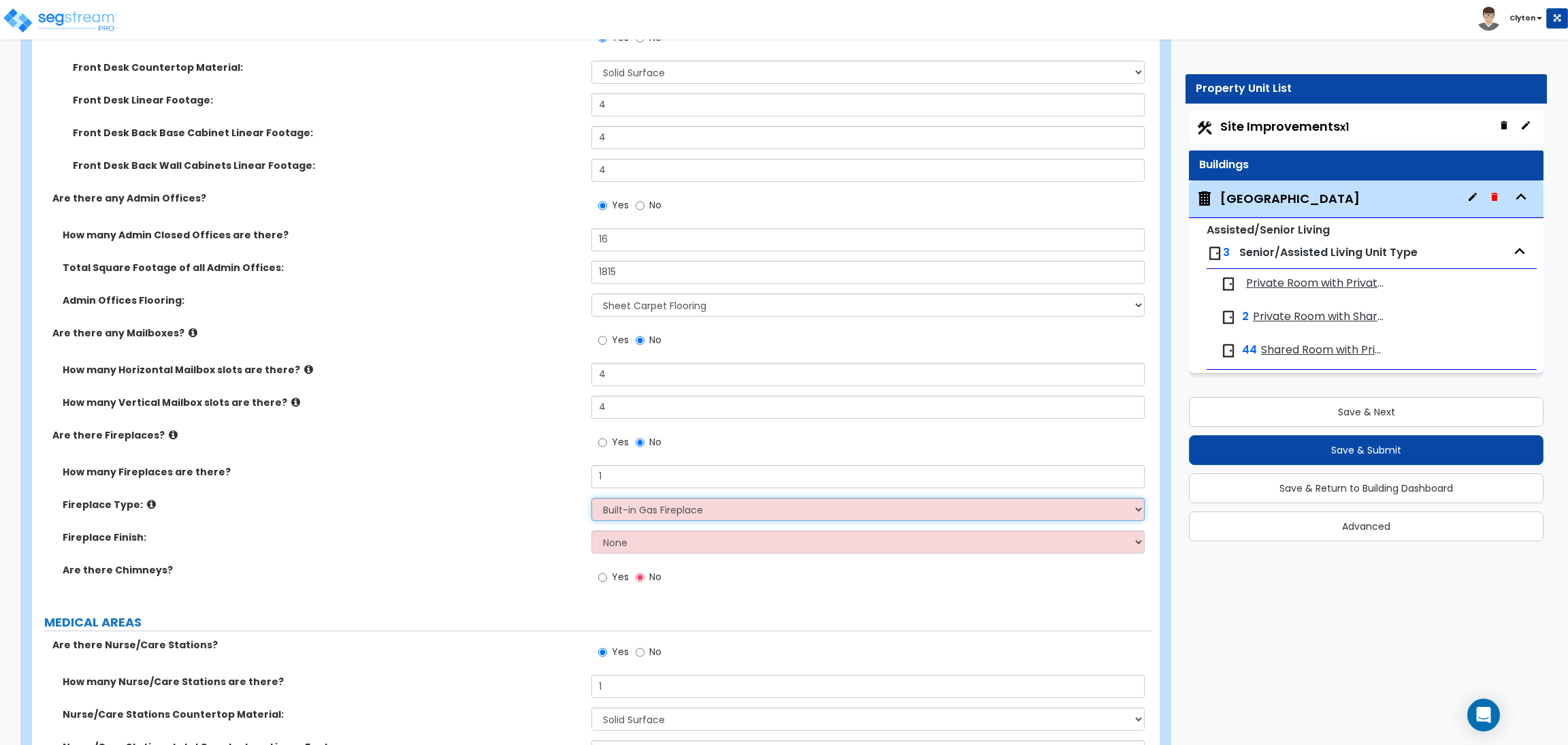
click at [592, 498] on select "Please Choose One Built-in Electric Fireplace Built-in Gas Fireplace Built-in W…" at bounding box center [867, 509] width 553 height 23
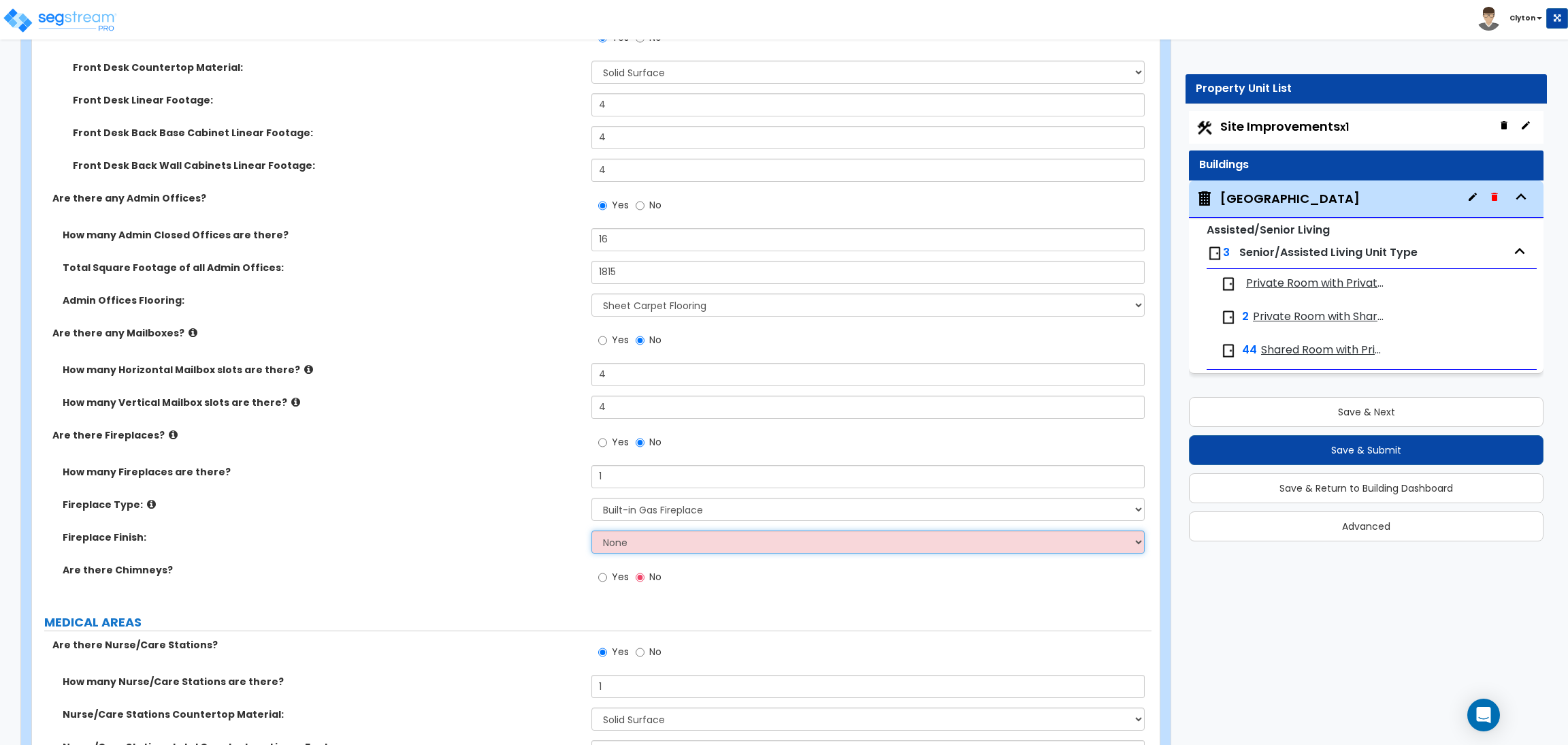
click at [642, 551] on select "None Brick Stone Tile Painted Molding" at bounding box center [867, 541] width 553 height 23
select select "1"
click at [592, 531] on select "None Brick Stone Tile Painted Molding" at bounding box center [867, 541] width 553 height 23
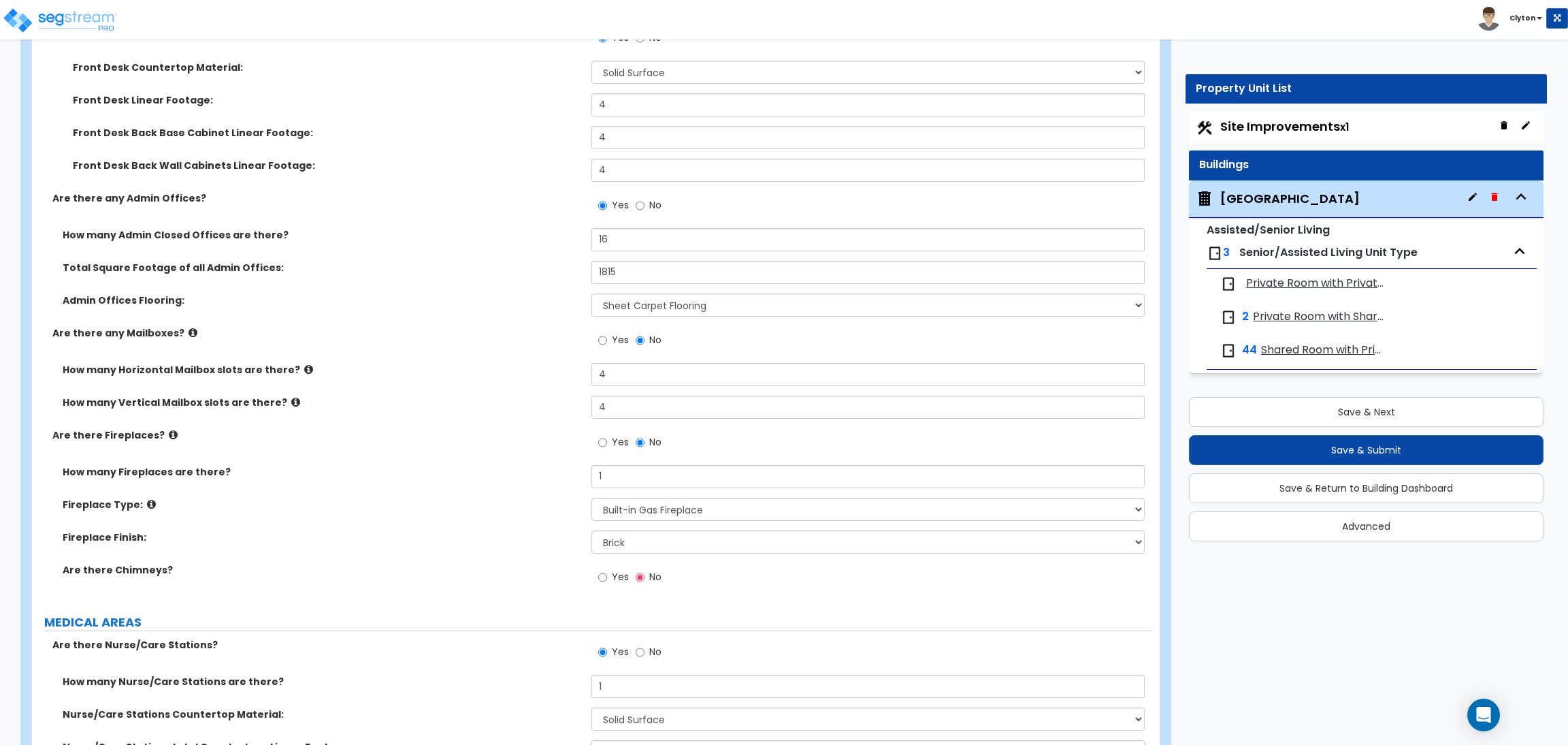
click at [526, 558] on div "Fireplace Finish: None Brick Stone Tile Painted Molding" at bounding box center [592, 546] width 1120 height 33
click at [602, 576] on input "Yes" at bounding box center [602, 577] width 9 height 15
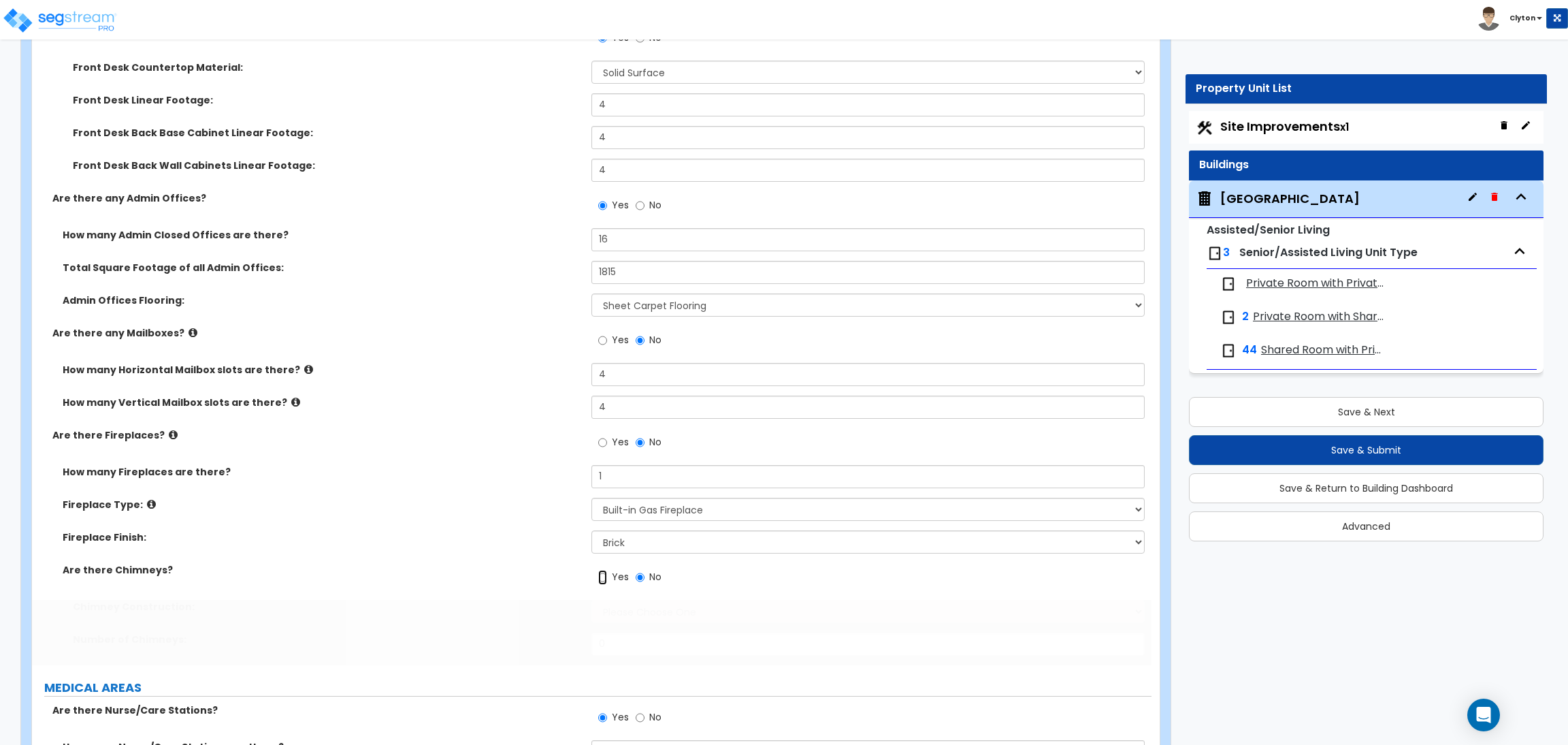
radio input "true"
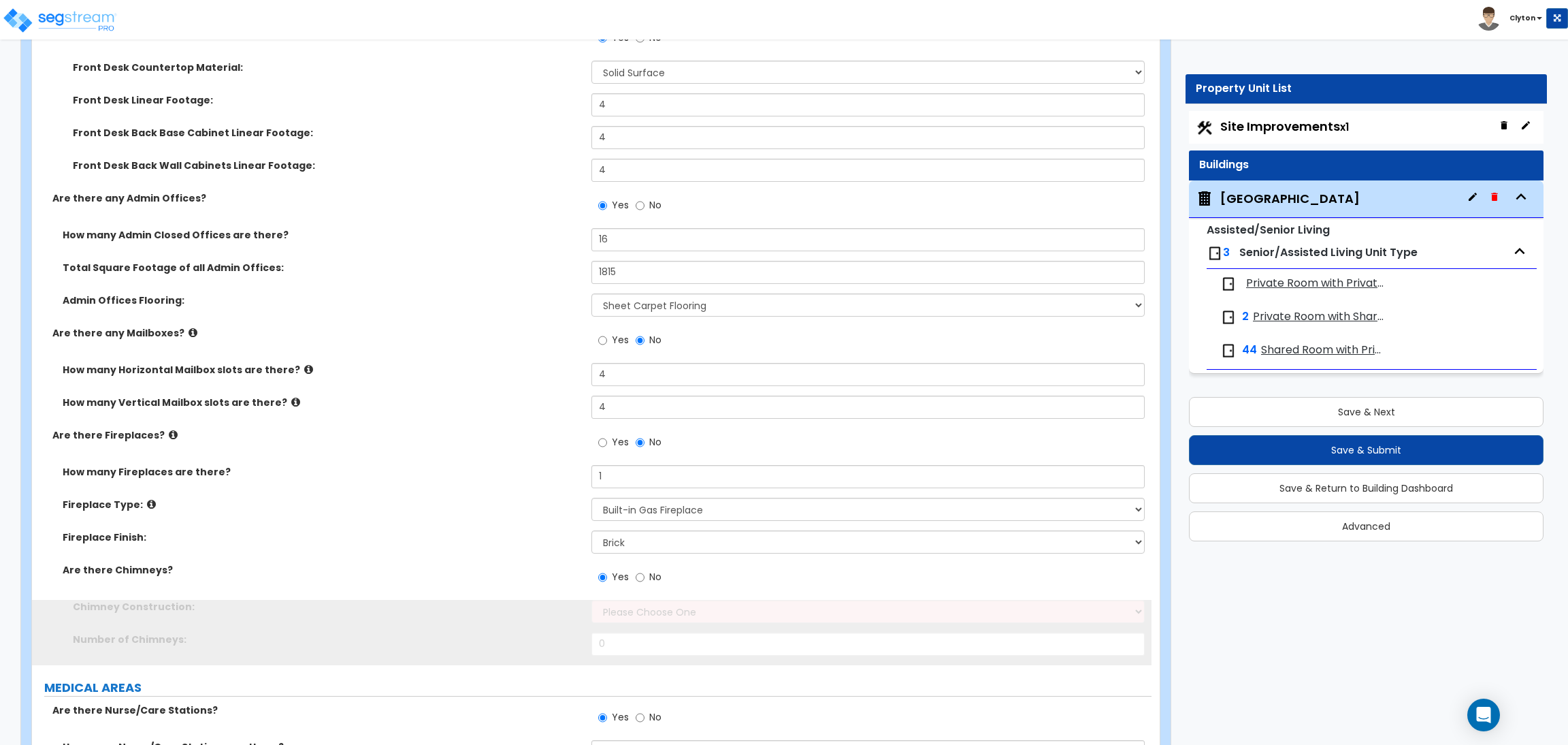
click at [418, 499] on label "Fireplace Type:" at bounding box center [321, 504] width 518 height 14
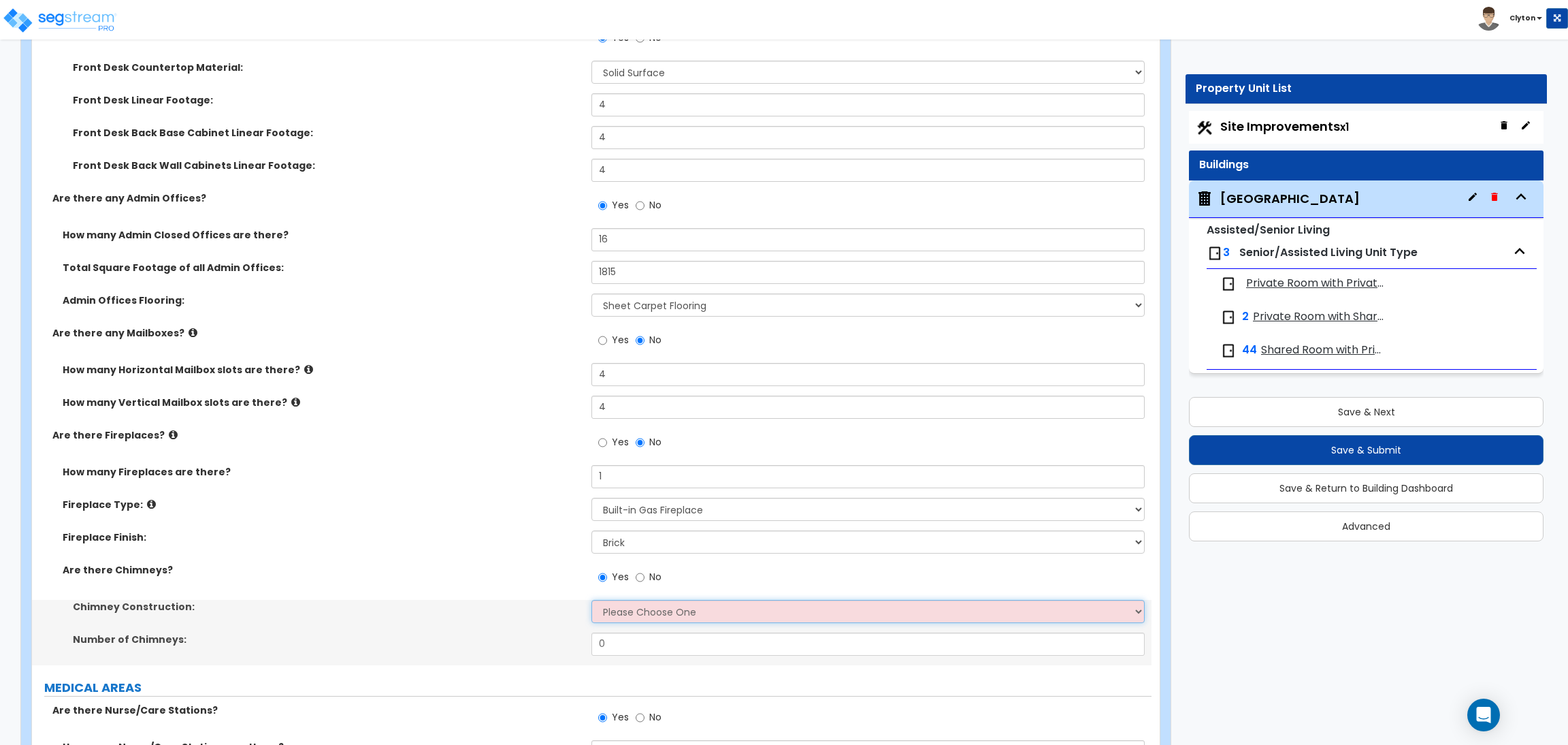
click at [631, 613] on select "Please Choose One Brick Construction Cinder Block Construction Stone Constructi…" at bounding box center [867, 611] width 553 height 23
select select "1"
click at [592, 601] on select "Please Choose One Brick Construction Cinder Block Construction Stone Constructi…" at bounding box center [867, 611] width 553 height 23
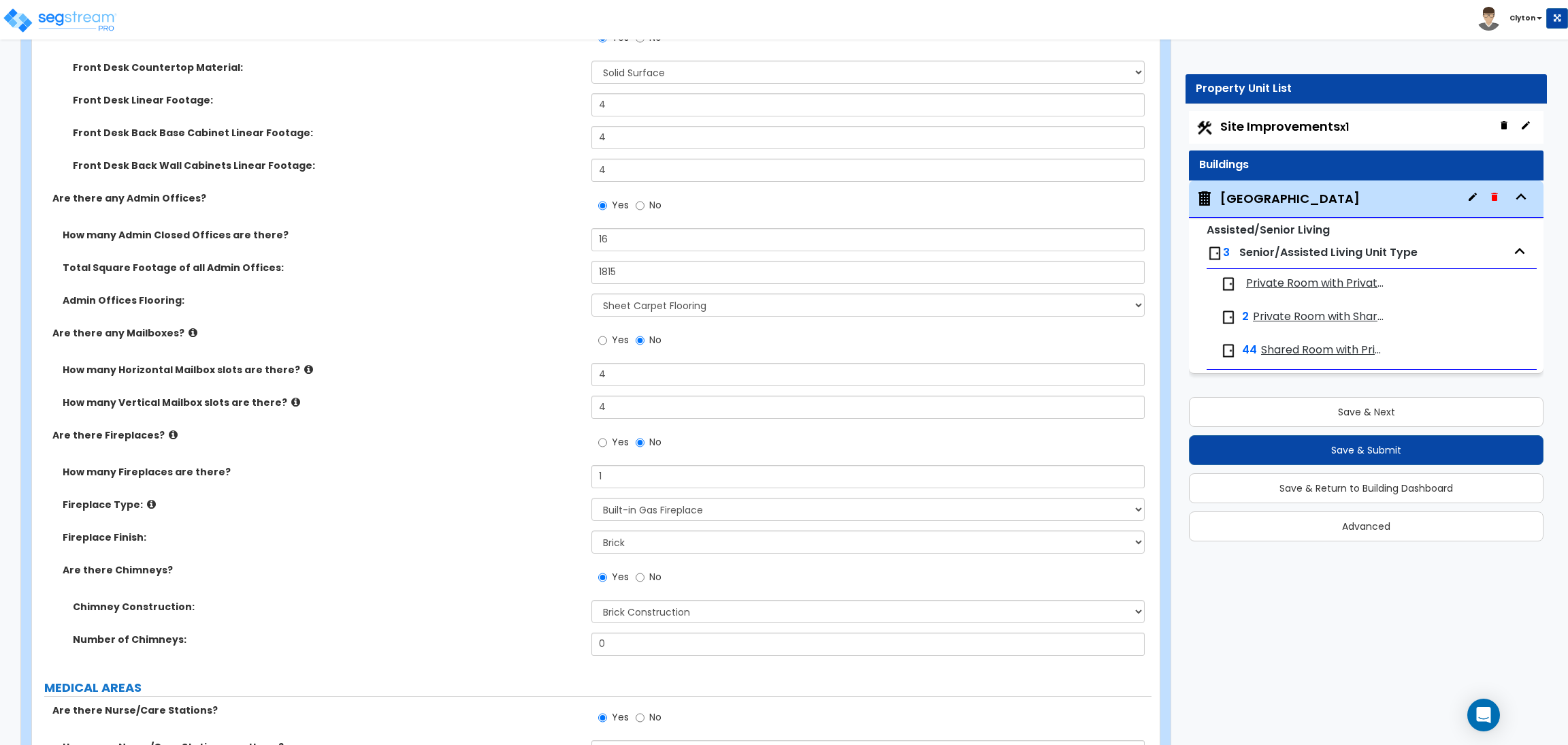
click at [491, 538] on label "Fireplace Finish:" at bounding box center [321, 537] width 518 height 14
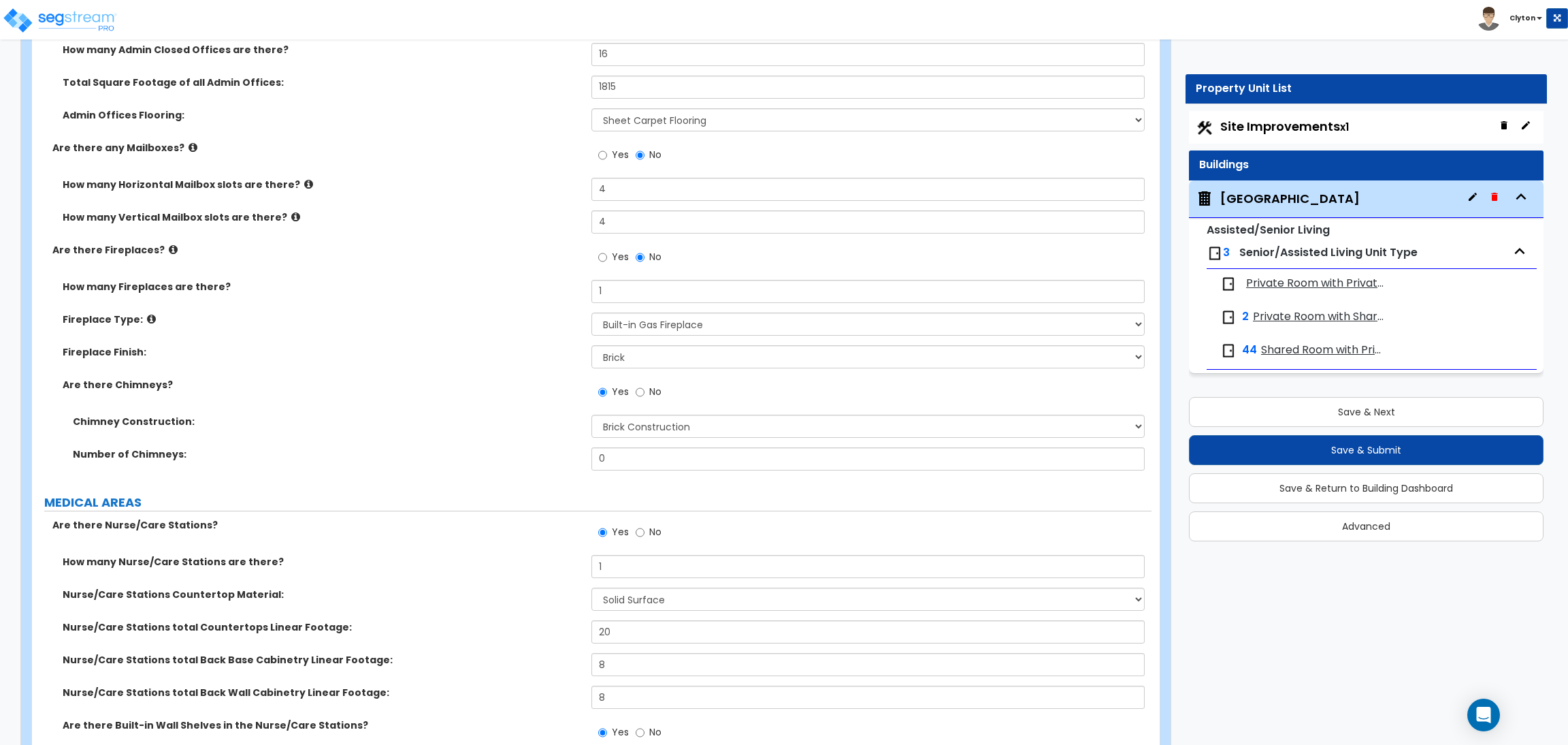
scroll to position [3676, 0]
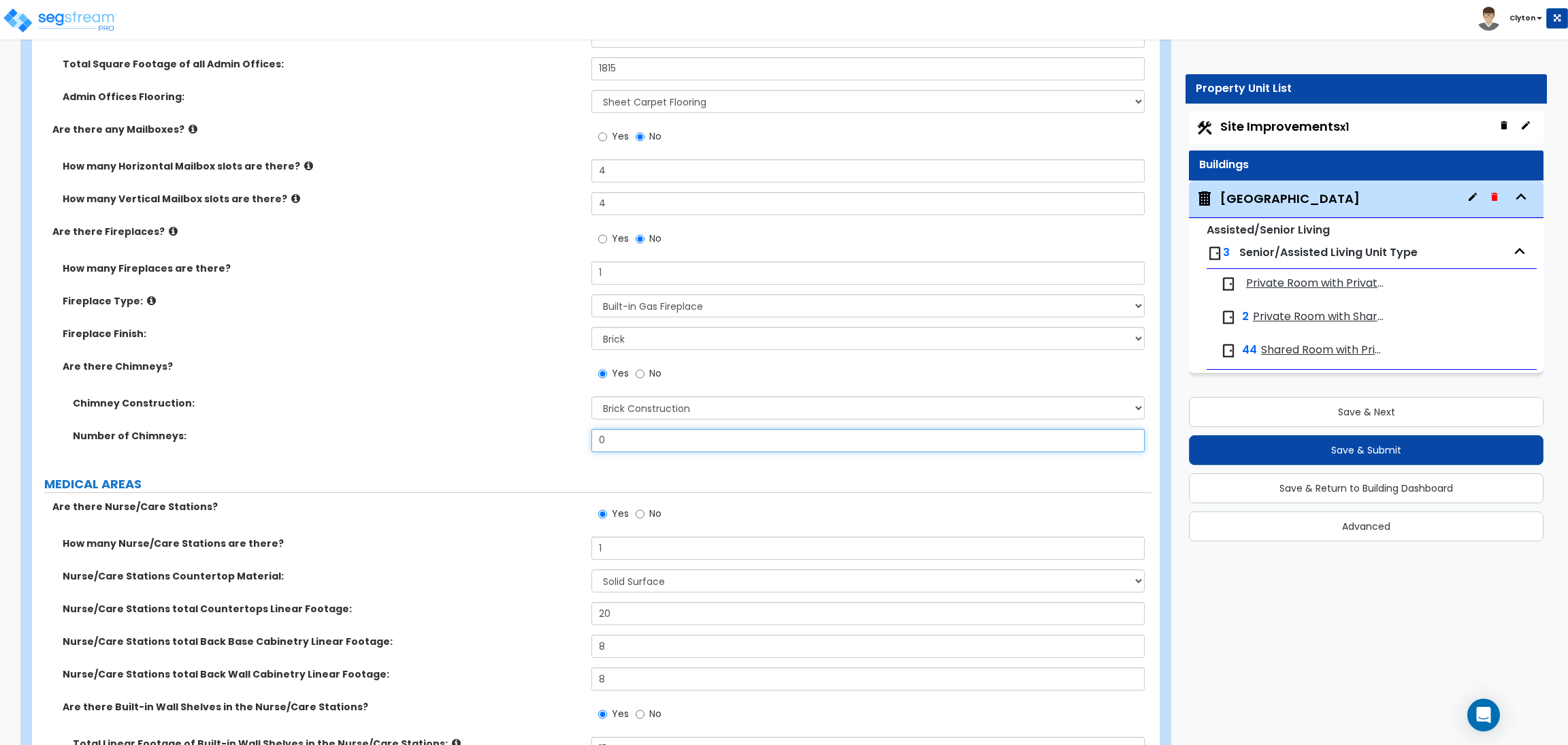
drag, startPoint x: 611, startPoint y: 447, endPoint x: 546, endPoint y: 441, distance: 65.3
click at [546, 441] on div "Number of Chimneys: 0" at bounding box center [592, 445] width 1120 height 33
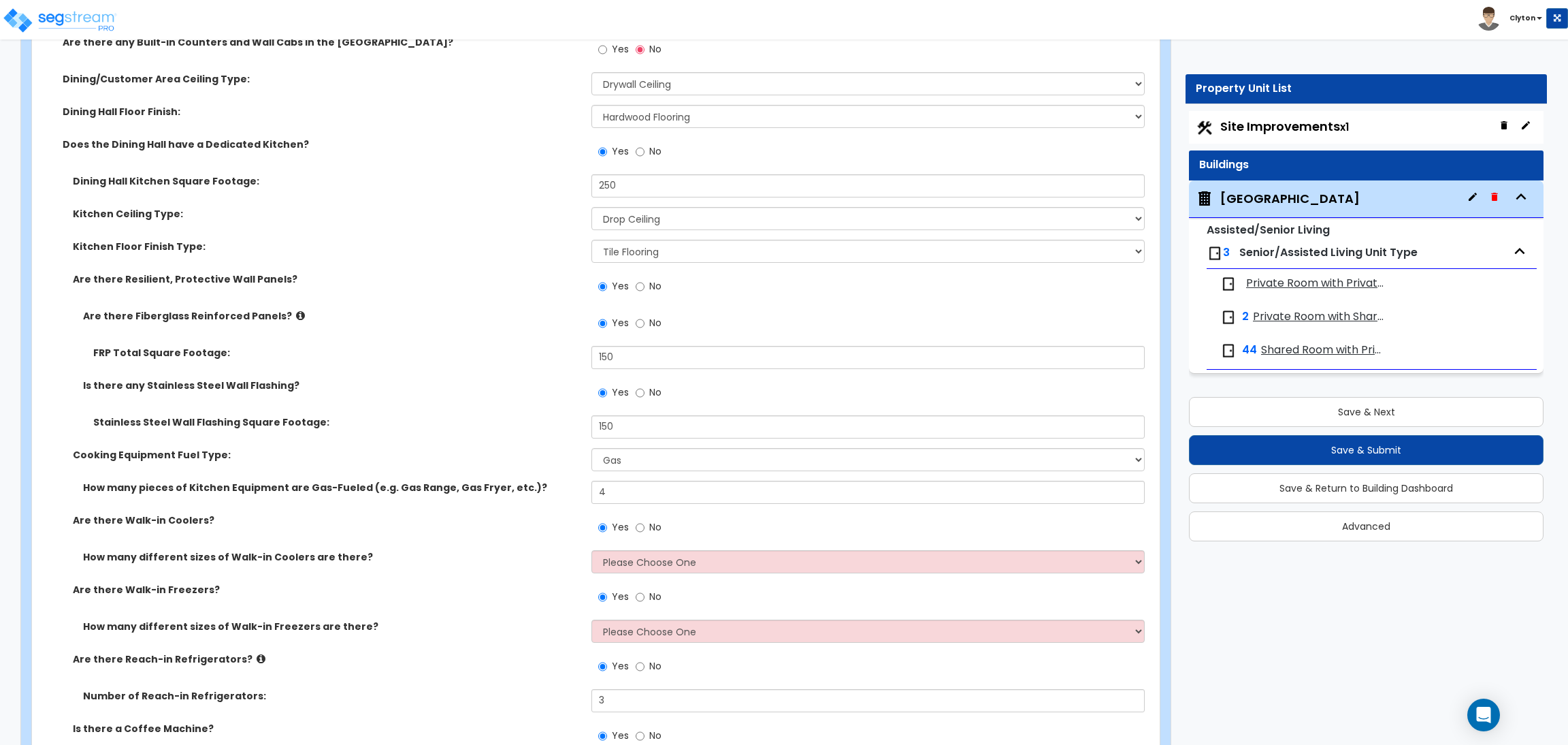
scroll to position [7046, 0]
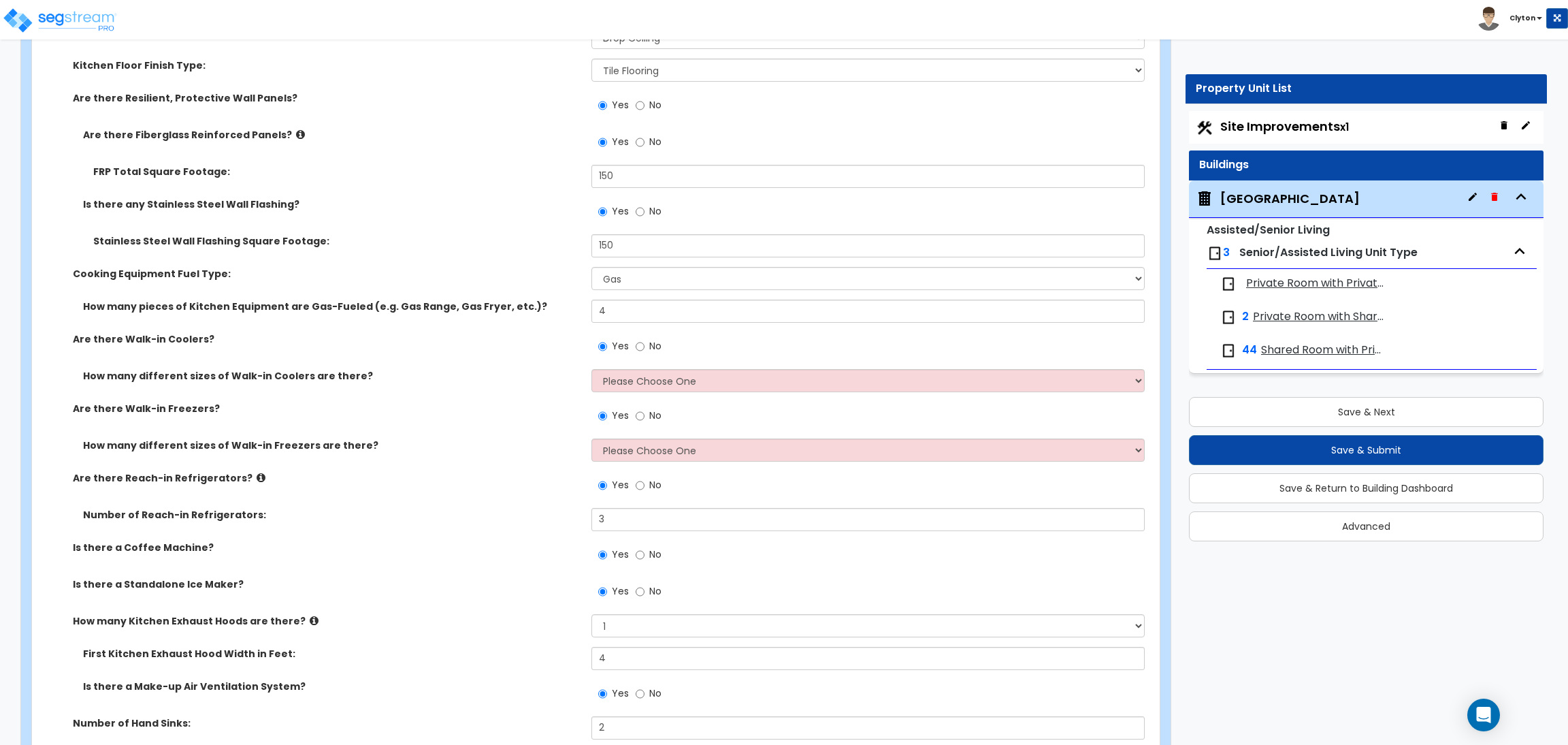
type input "1"
click at [614, 374] on select "Please Choose One 1 2 3 4" at bounding box center [867, 380] width 553 height 23
select select "1"
click at [592, 369] on select "Please Choose One 1 2 3 4" at bounding box center [867, 380] width 553 height 23
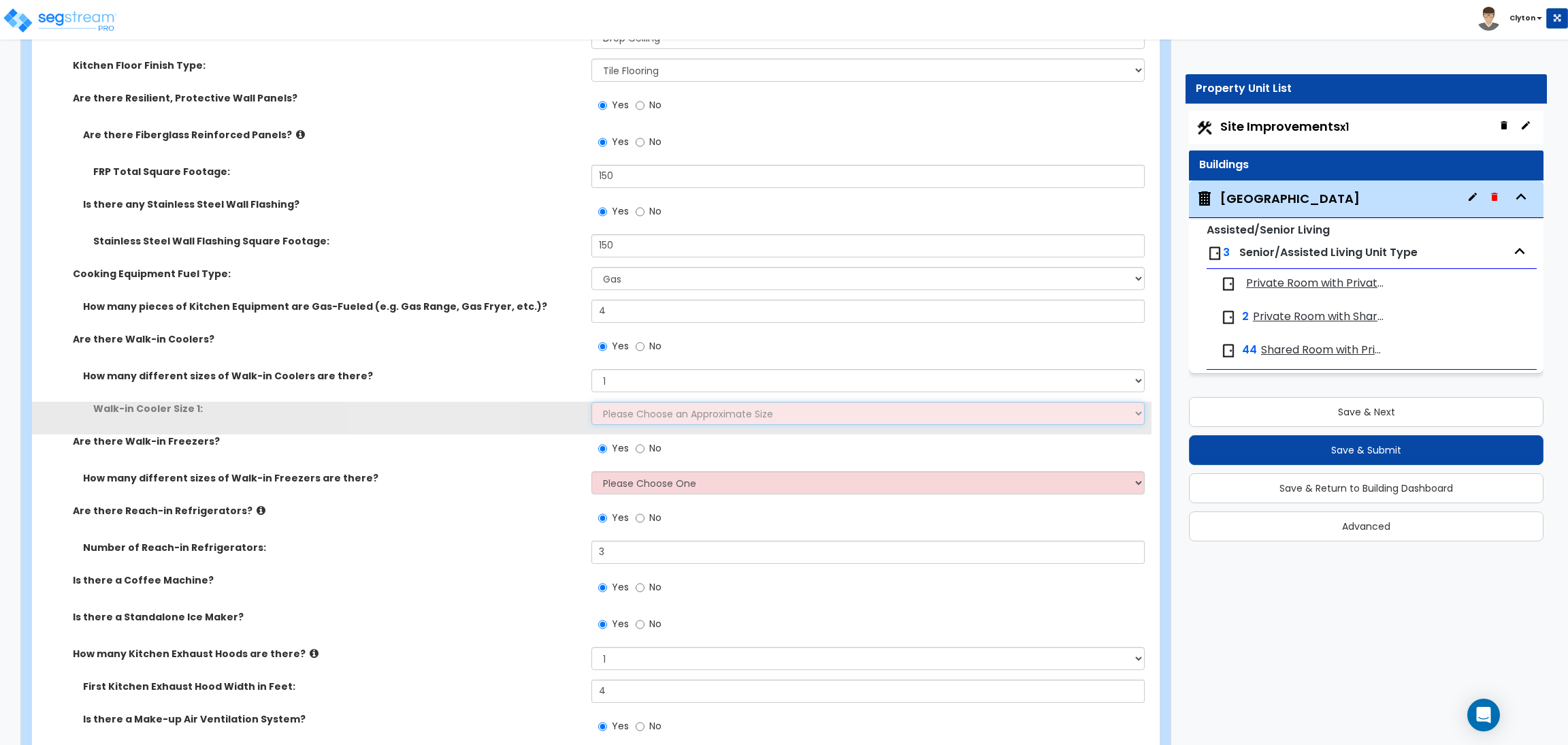
click at [601, 412] on select "Please Choose an Approximate Size 6' x 6' 10' x 6' 12' x 14' 12' x 20' I want t…" at bounding box center [867, 413] width 553 height 23
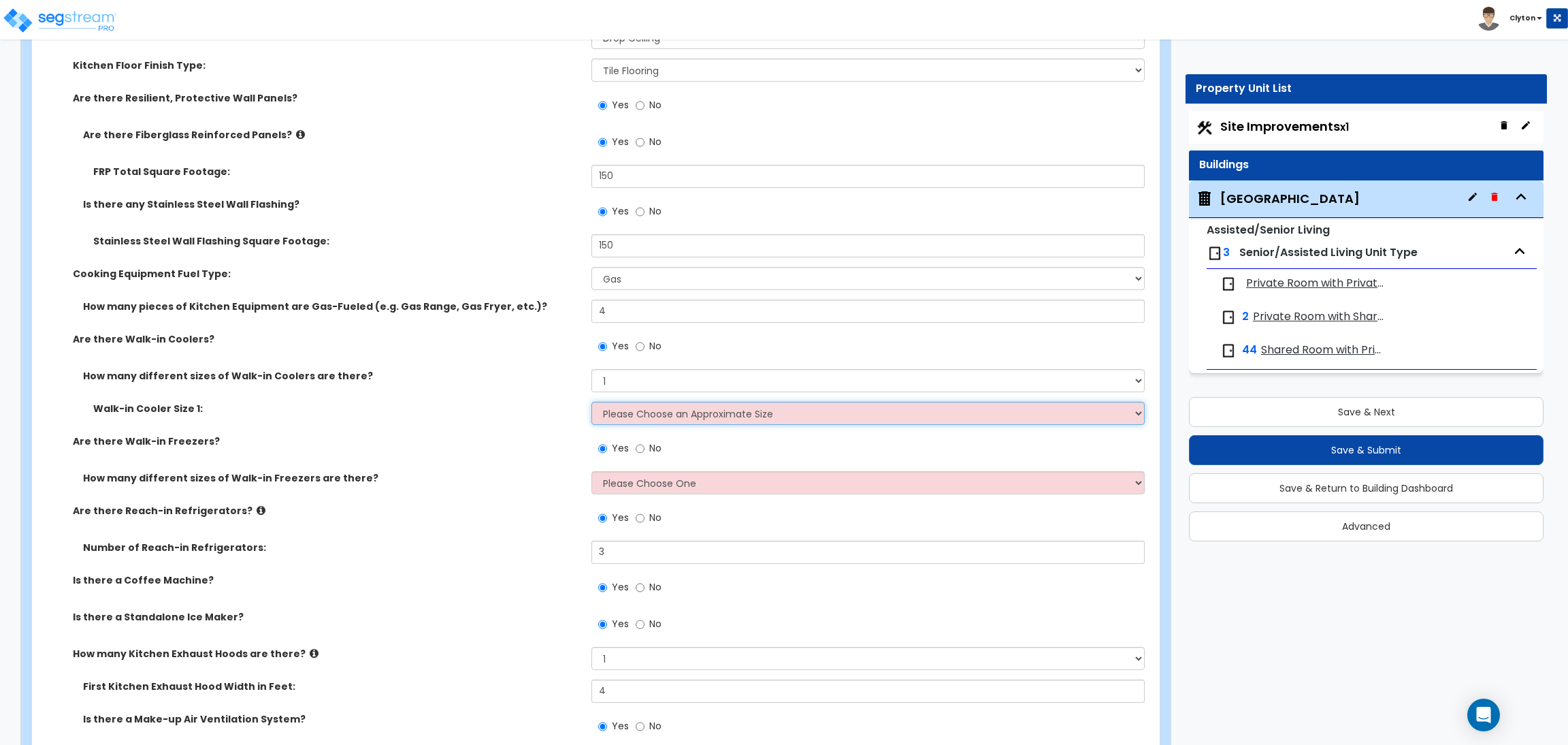
select select "1"
click at [592, 401] on select "Please Choose an Approximate Size 6' x 6' 10' x 6' 12' x 14' 12' x 20' I want t…" at bounding box center [867, 413] width 553 height 23
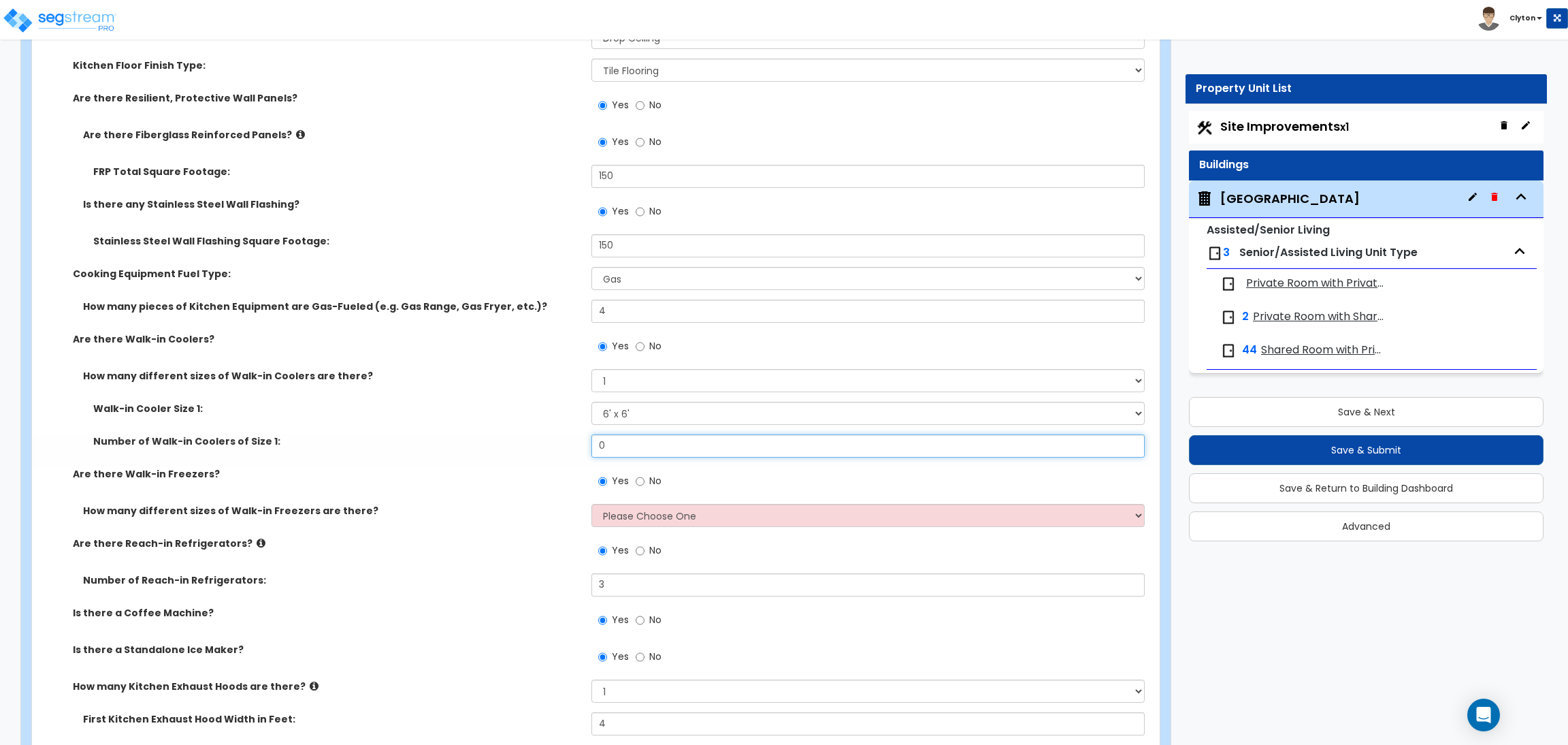
click at [536, 442] on div "Number of Walk-in Coolers of Size 1: 0" at bounding box center [592, 451] width 1120 height 33
type input "1"
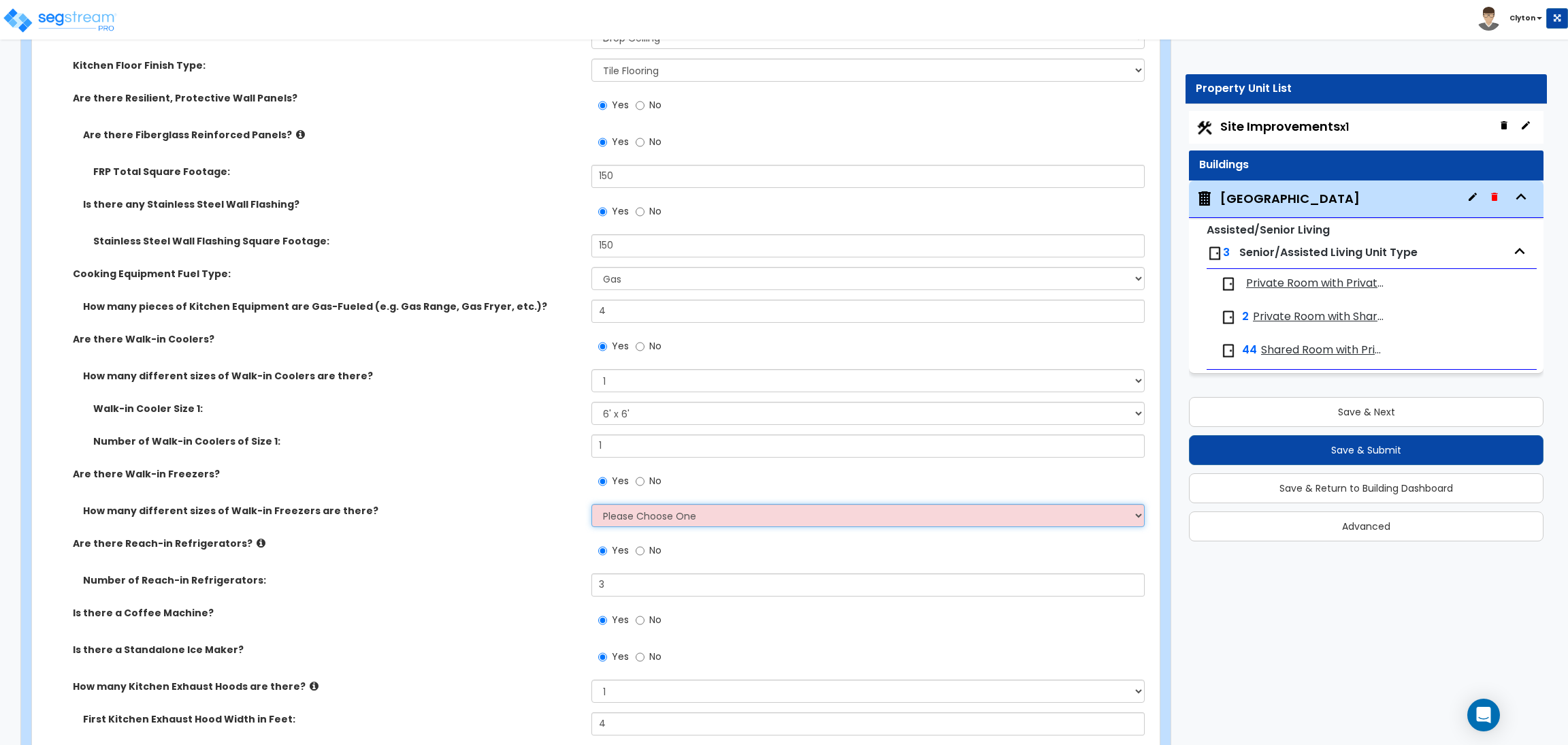
click at [617, 511] on select "Please Choose One 1 2 3 4" at bounding box center [867, 515] width 553 height 23
select select "1"
click at [592, 504] on select "Please Choose One 1 2 3 4" at bounding box center [867, 515] width 553 height 23
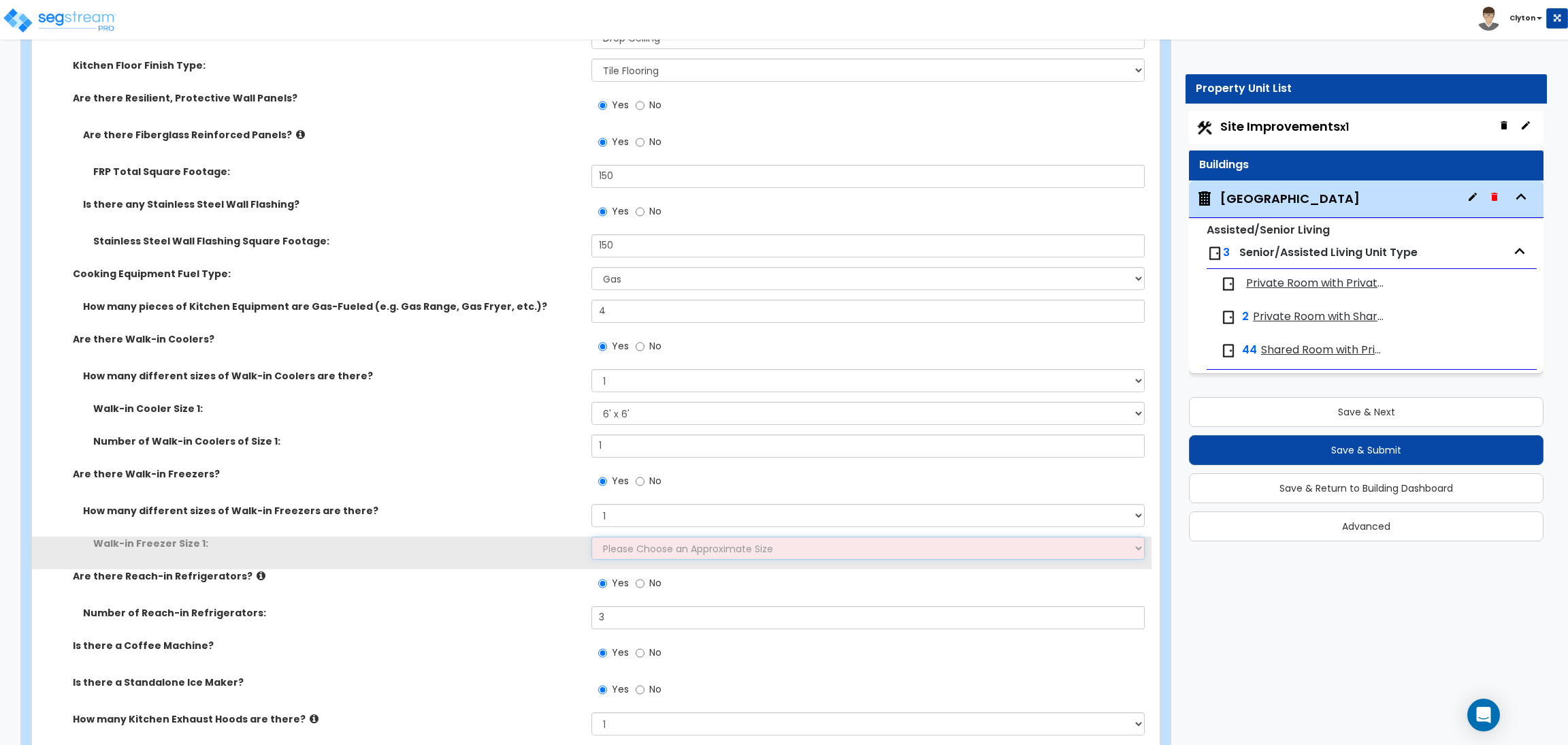
click at [622, 548] on select "Please Choose an Approximate Size 8' x 8' 8' x 12' 8' x 16' 8' x 20' I want to …" at bounding box center [867, 548] width 553 height 23
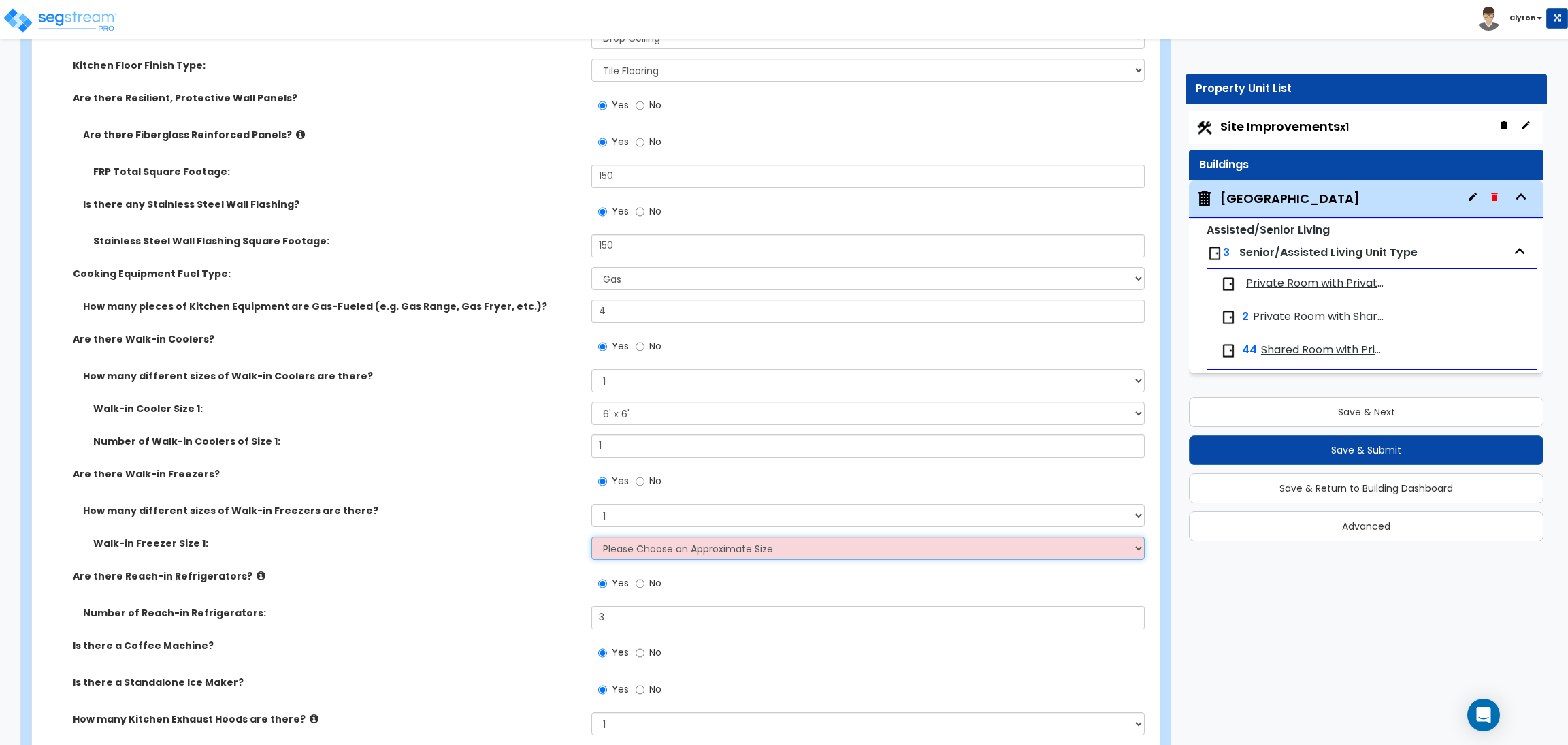
select select "1"
click at [592, 537] on select "Please Choose an Approximate Size 8' x 8' 8' x 12' 8' x 16' 8' x 20' I want to …" at bounding box center [867, 548] width 553 height 23
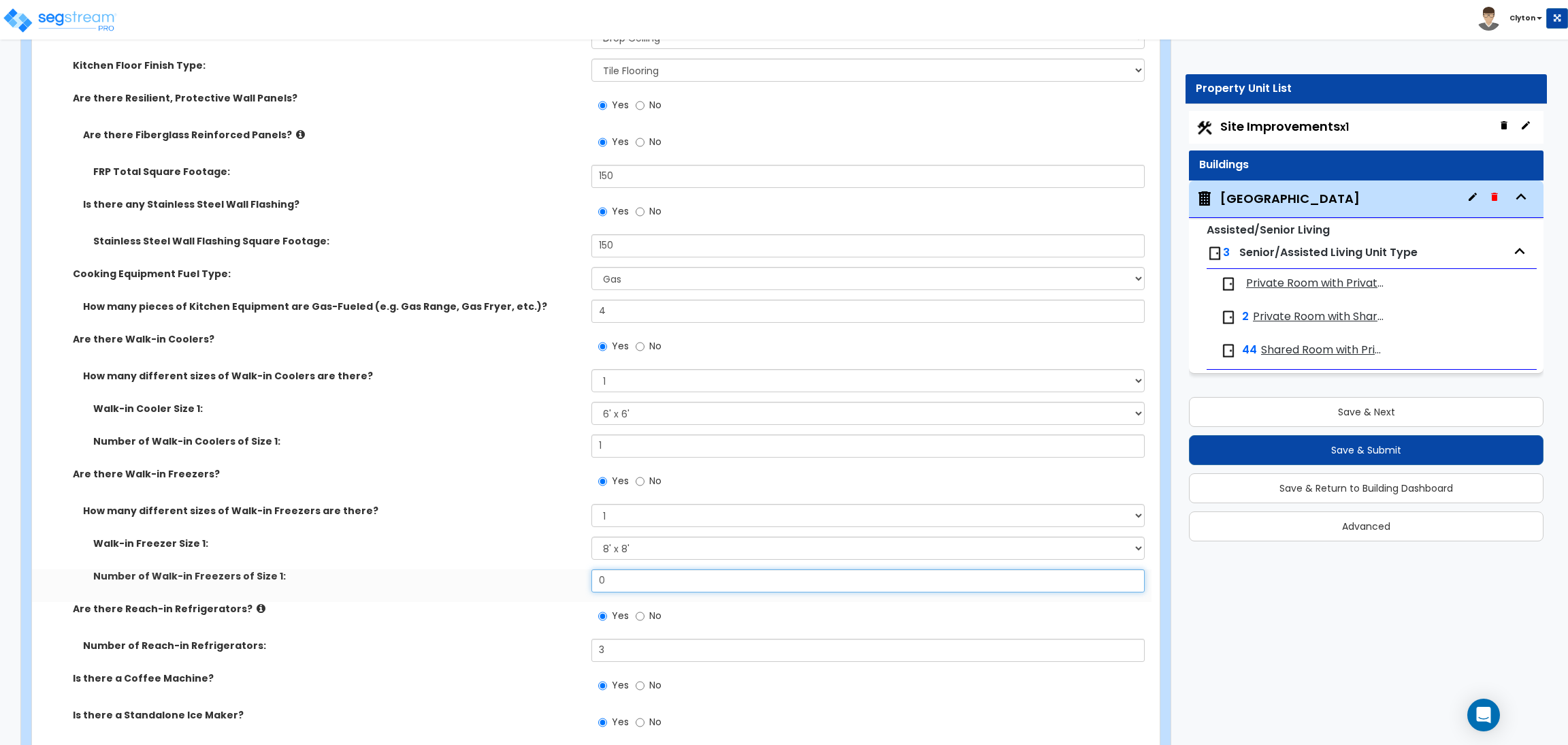
click at [509, 572] on div "Number of Walk-in Freezers of Size 1: 0" at bounding box center [592, 585] width 1120 height 33
type input "1"
drag, startPoint x: 1293, startPoint y: 670, endPoint x: 1553, endPoint y: 691, distance: 260.8
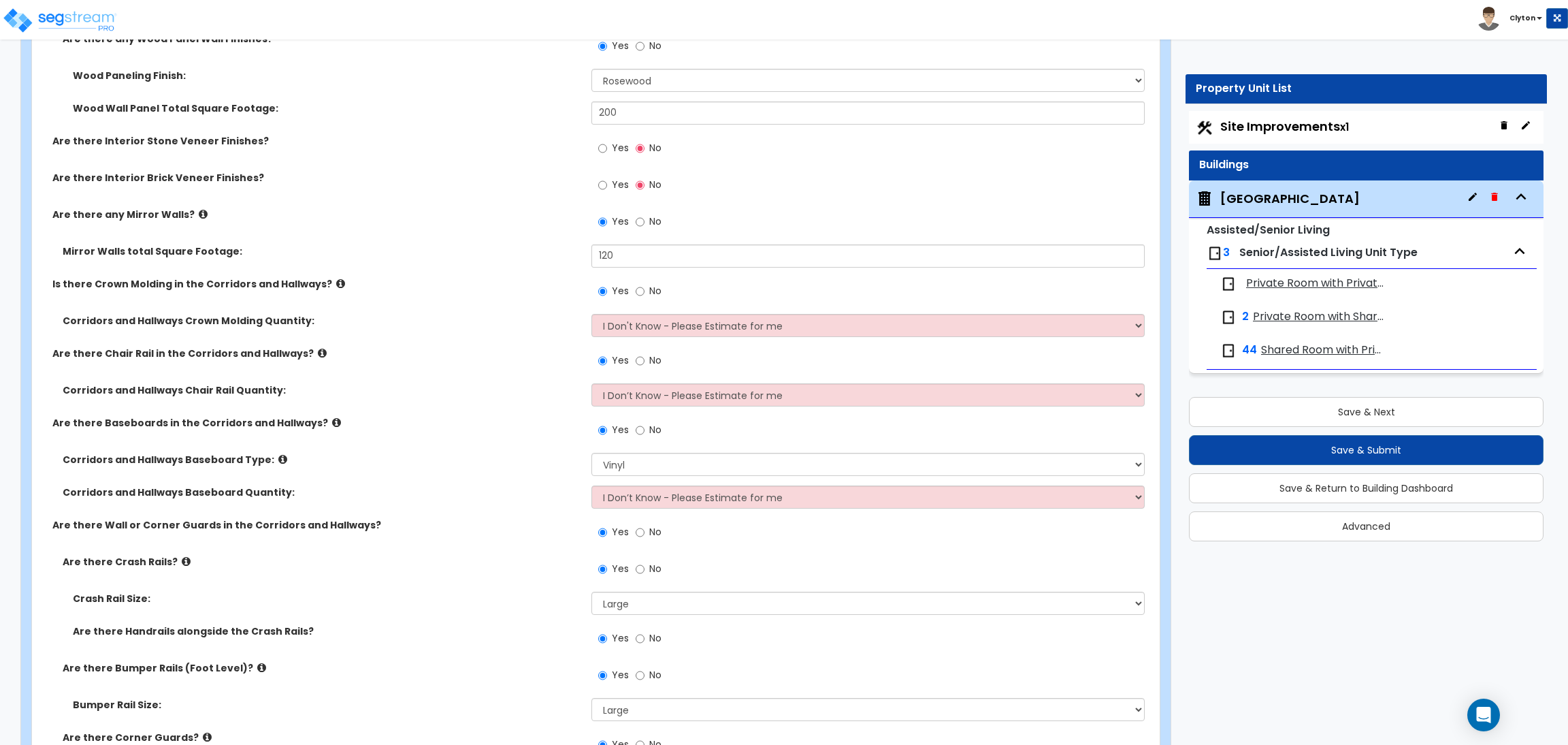
scroll to position [9293, 0]
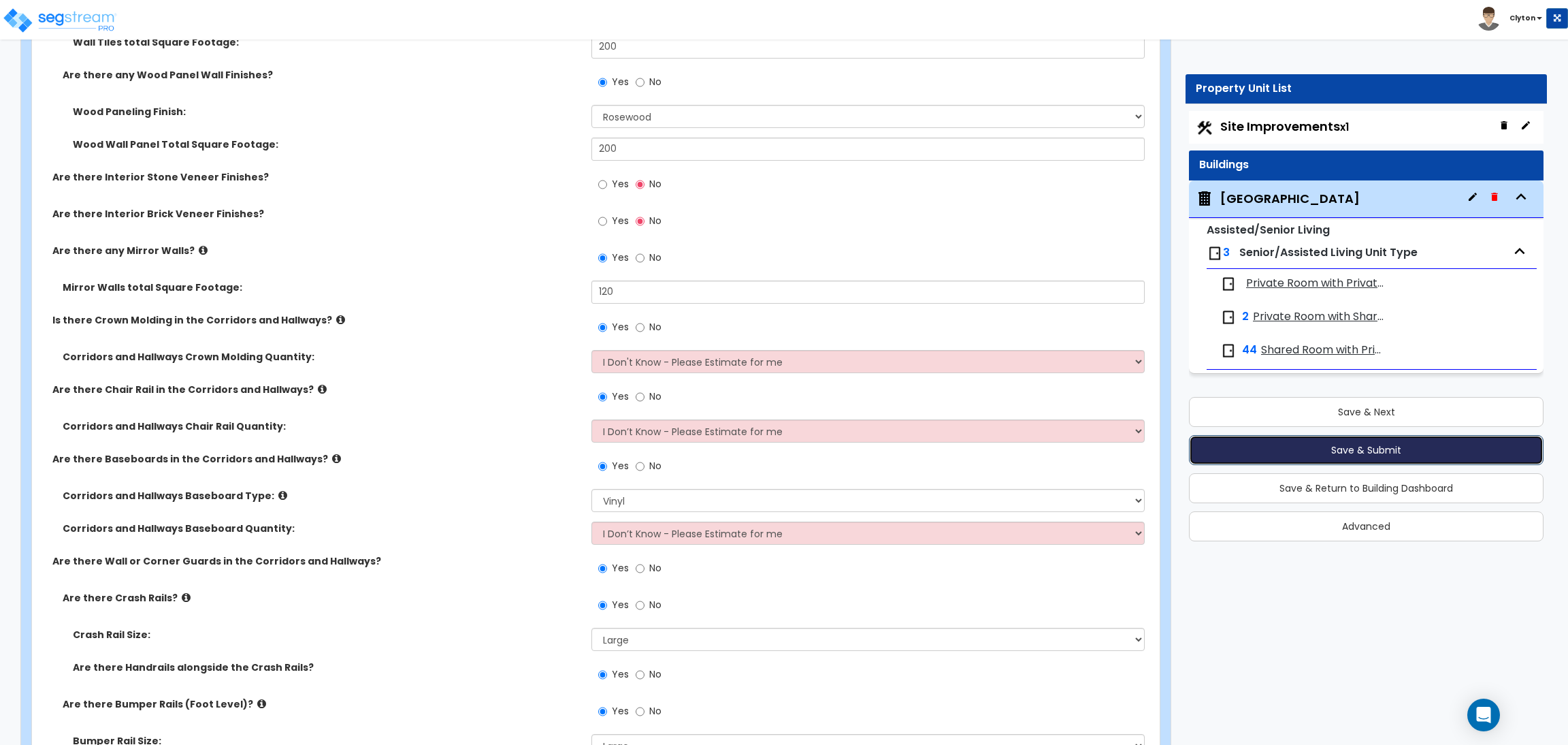
click at [1357, 445] on button "Save & Submit" at bounding box center [1366, 449] width 355 height 30
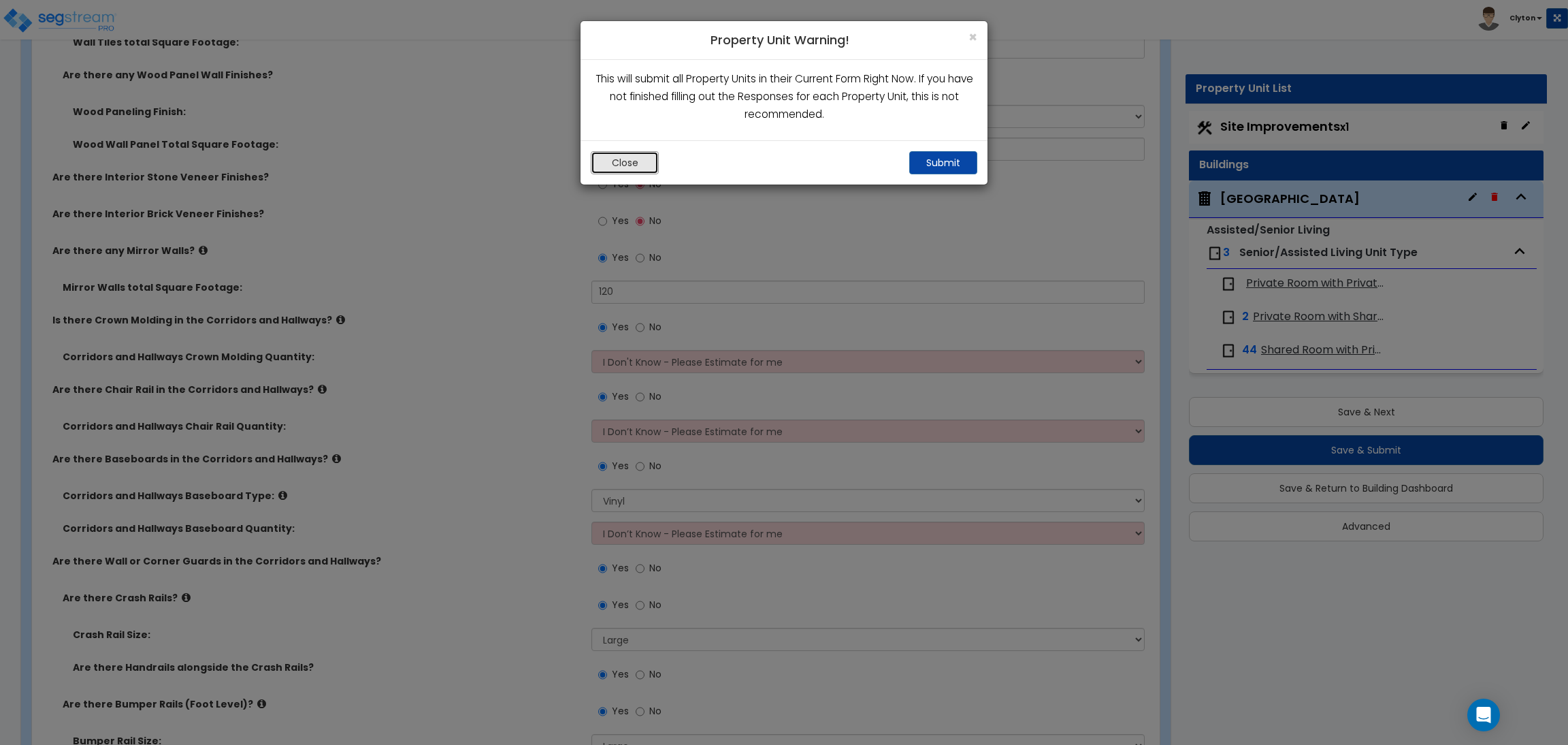
click at [622, 169] on button "Close" at bounding box center [625, 163] width 68 height 23
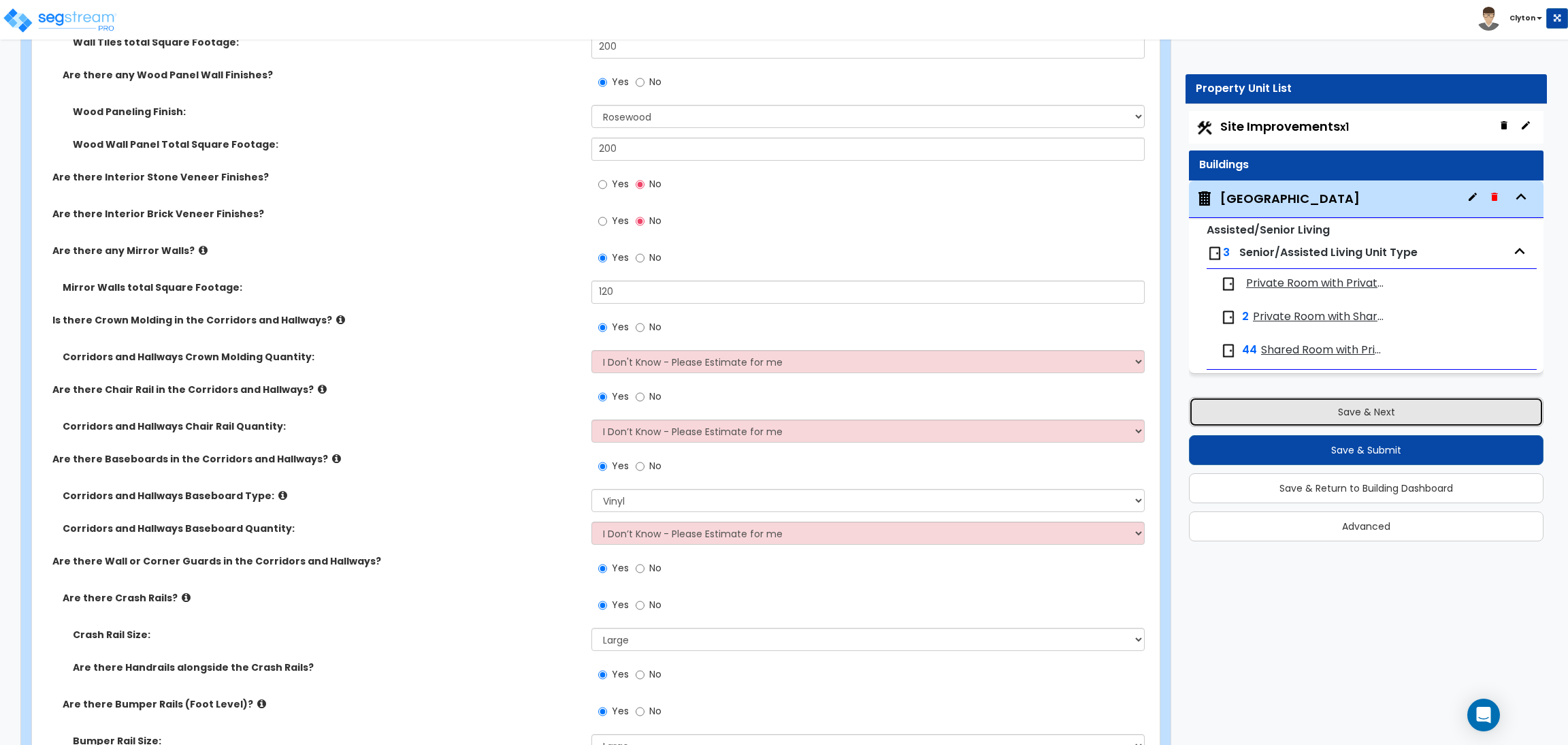
click at [1289, 412] on button "Save & Next" at bounding box center [1366, 412] width 355 height 30
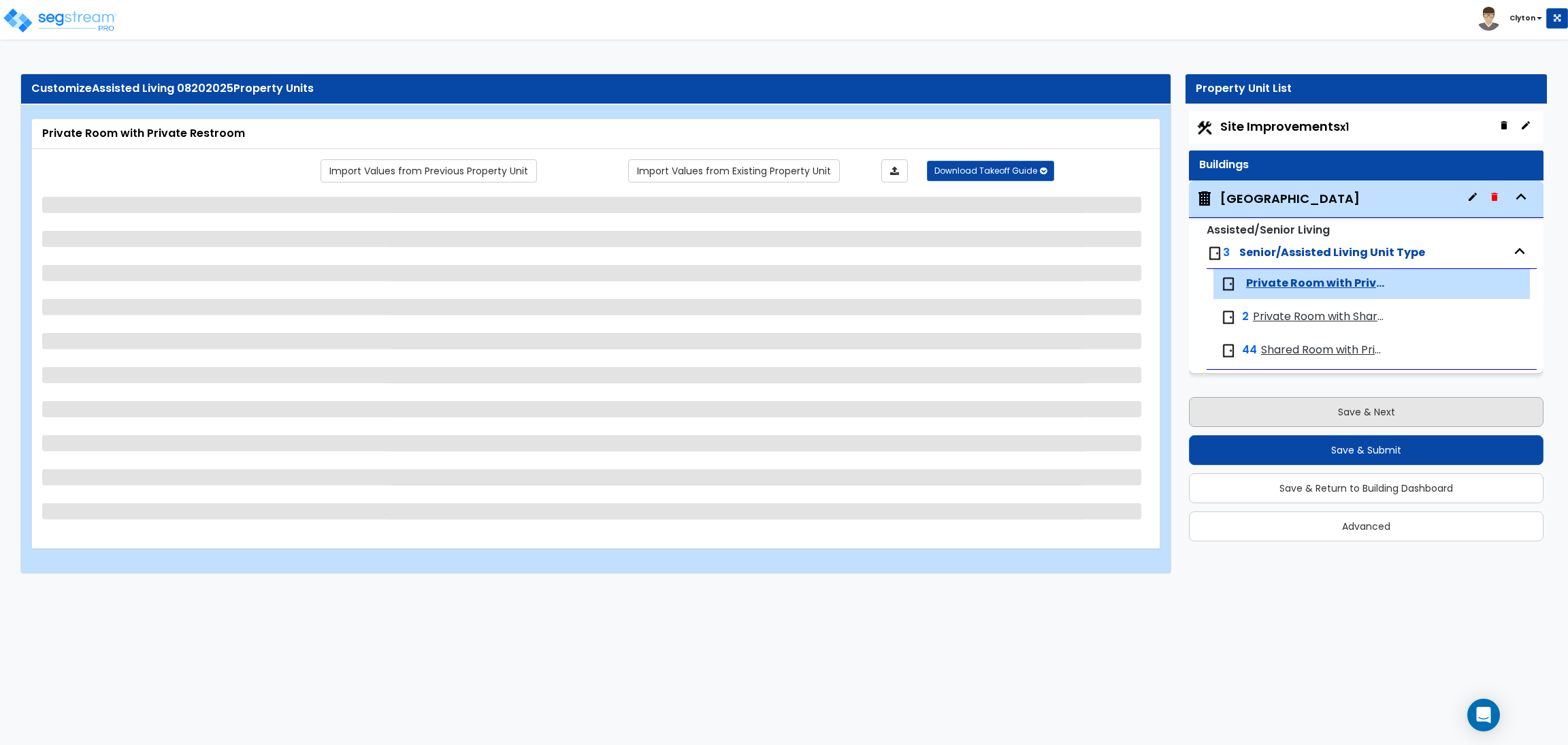
scroll to position [0, 0]
select select "1"
select select "2"
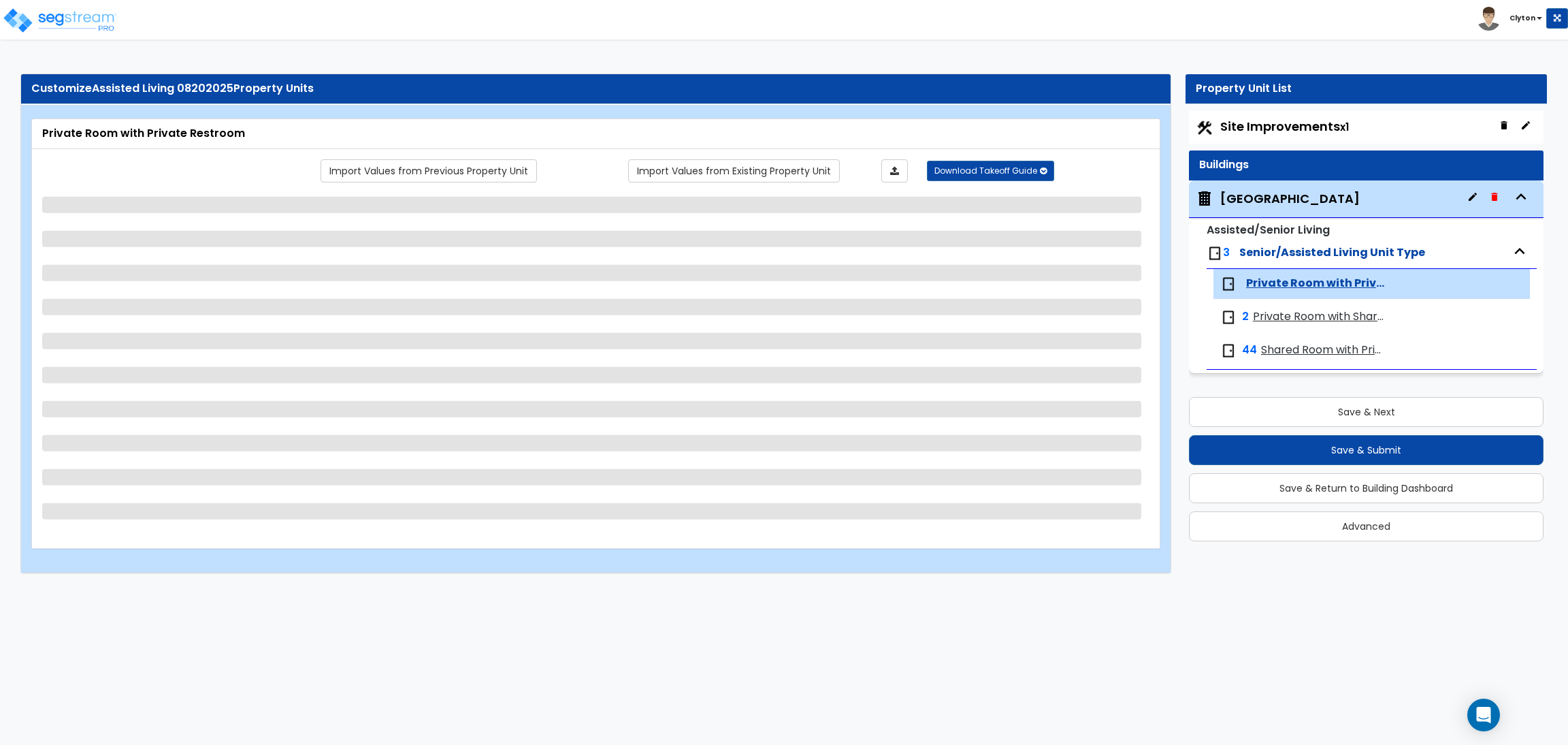
select select "4"
select select "1"
select select "5"
select select "2"
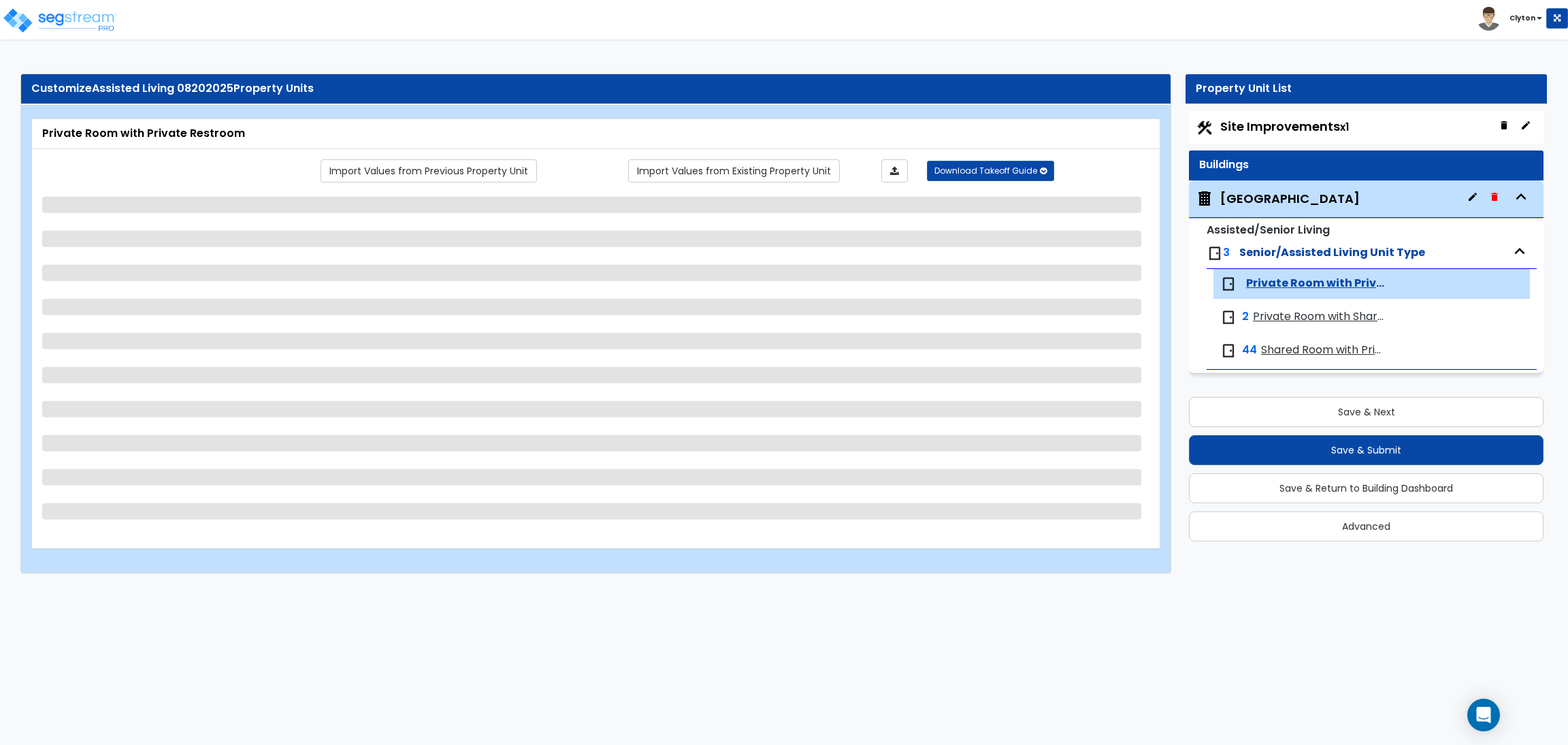
select select "2"
select select "1"
select select "3"
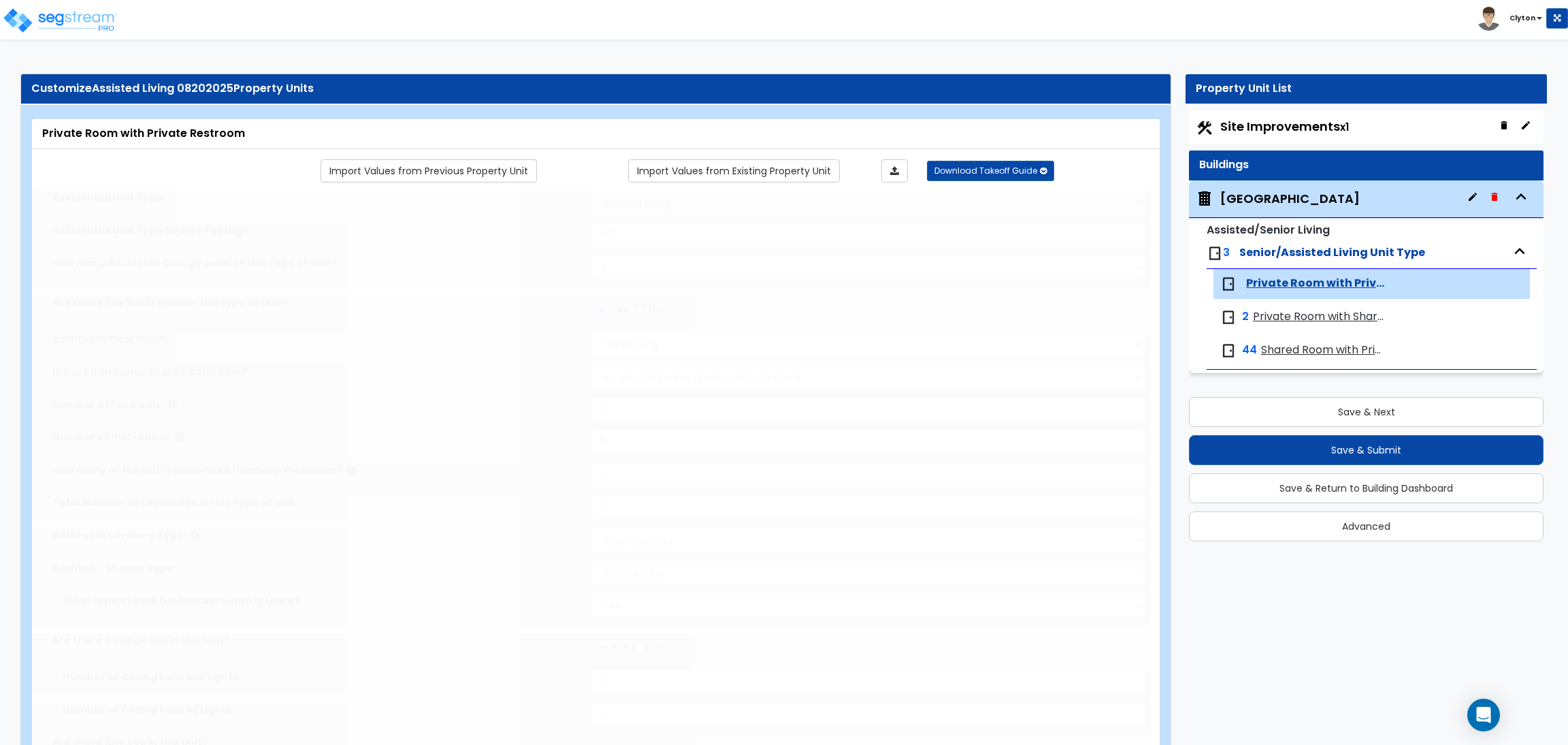
radio input "true"
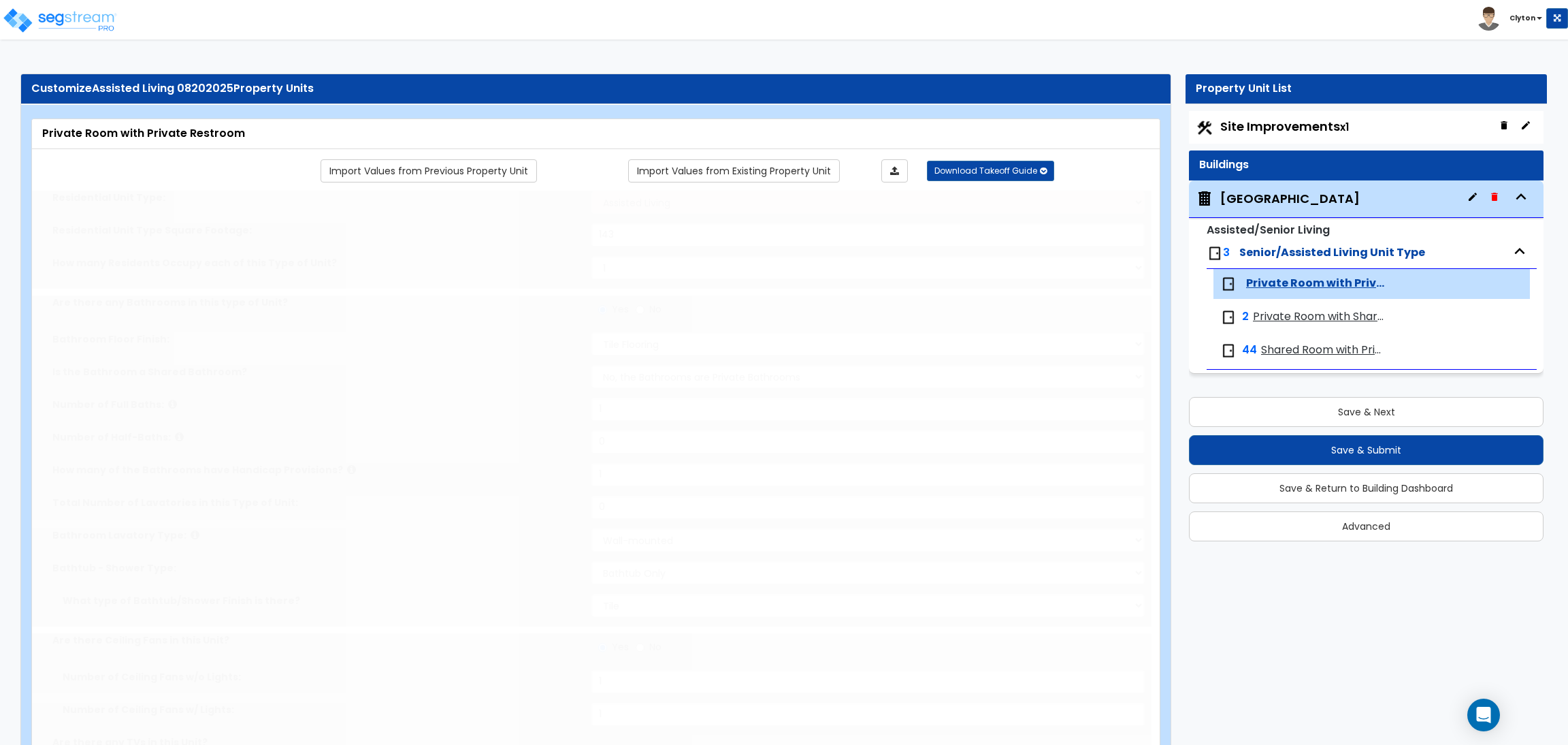
radio input "true"
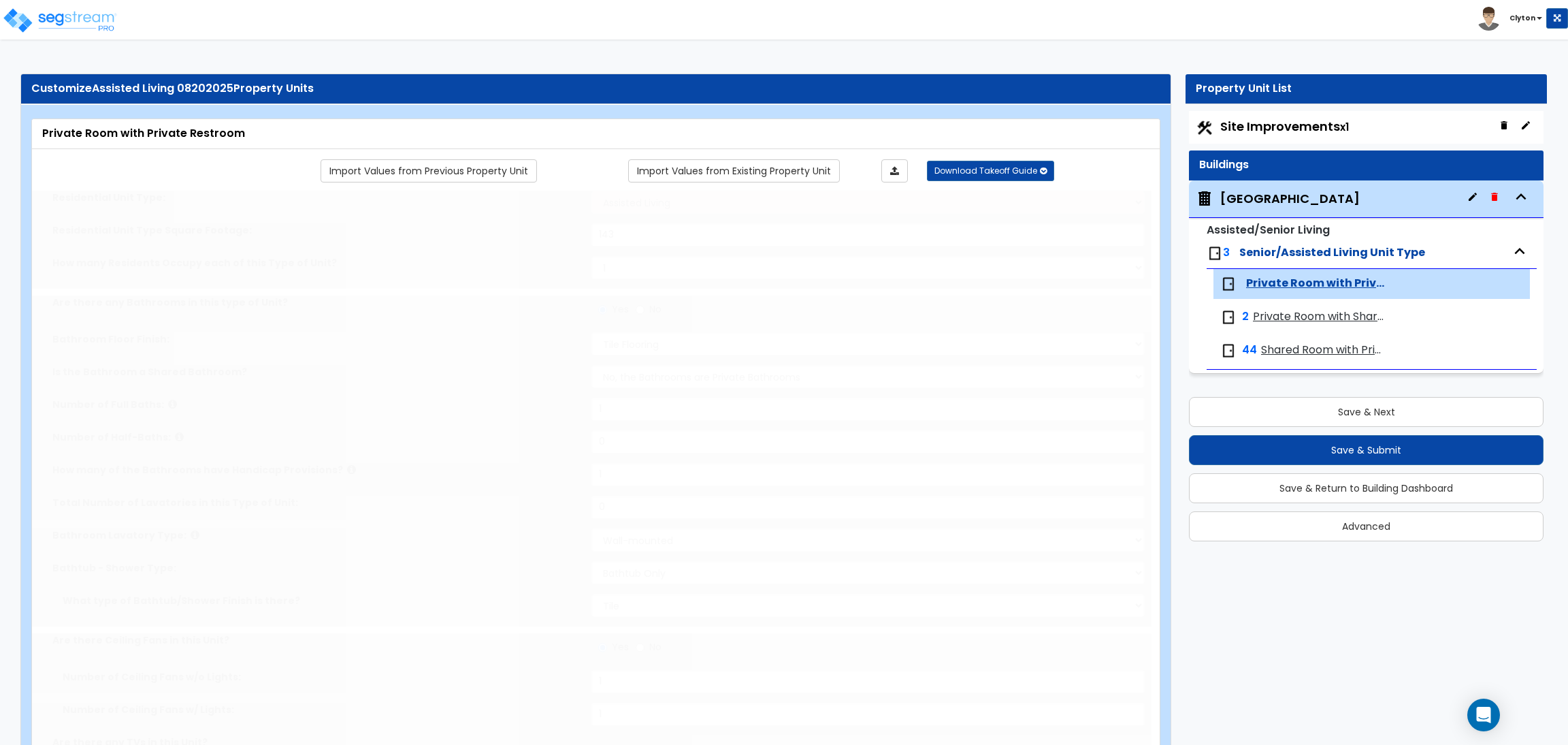
radio input "true"
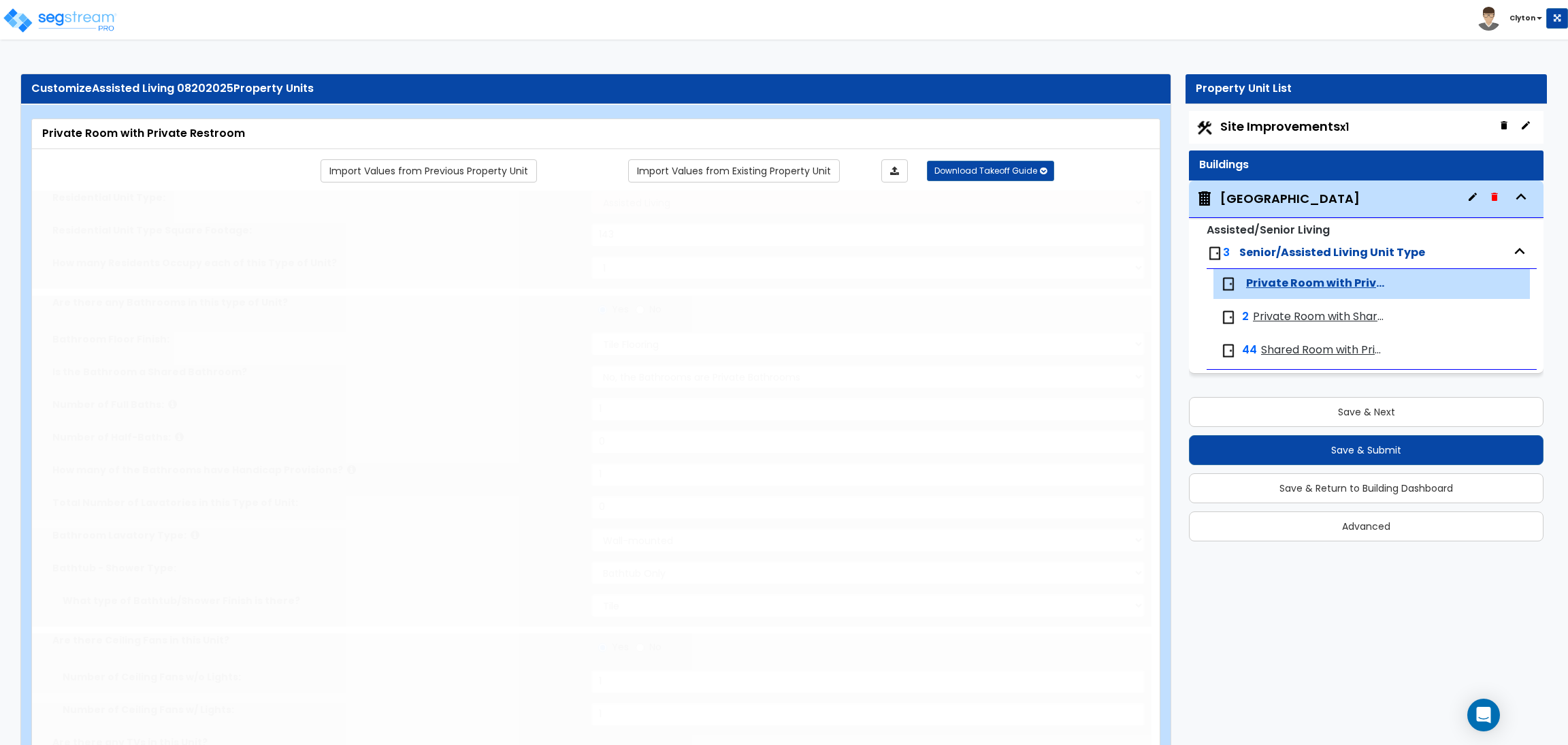
radio input "true"
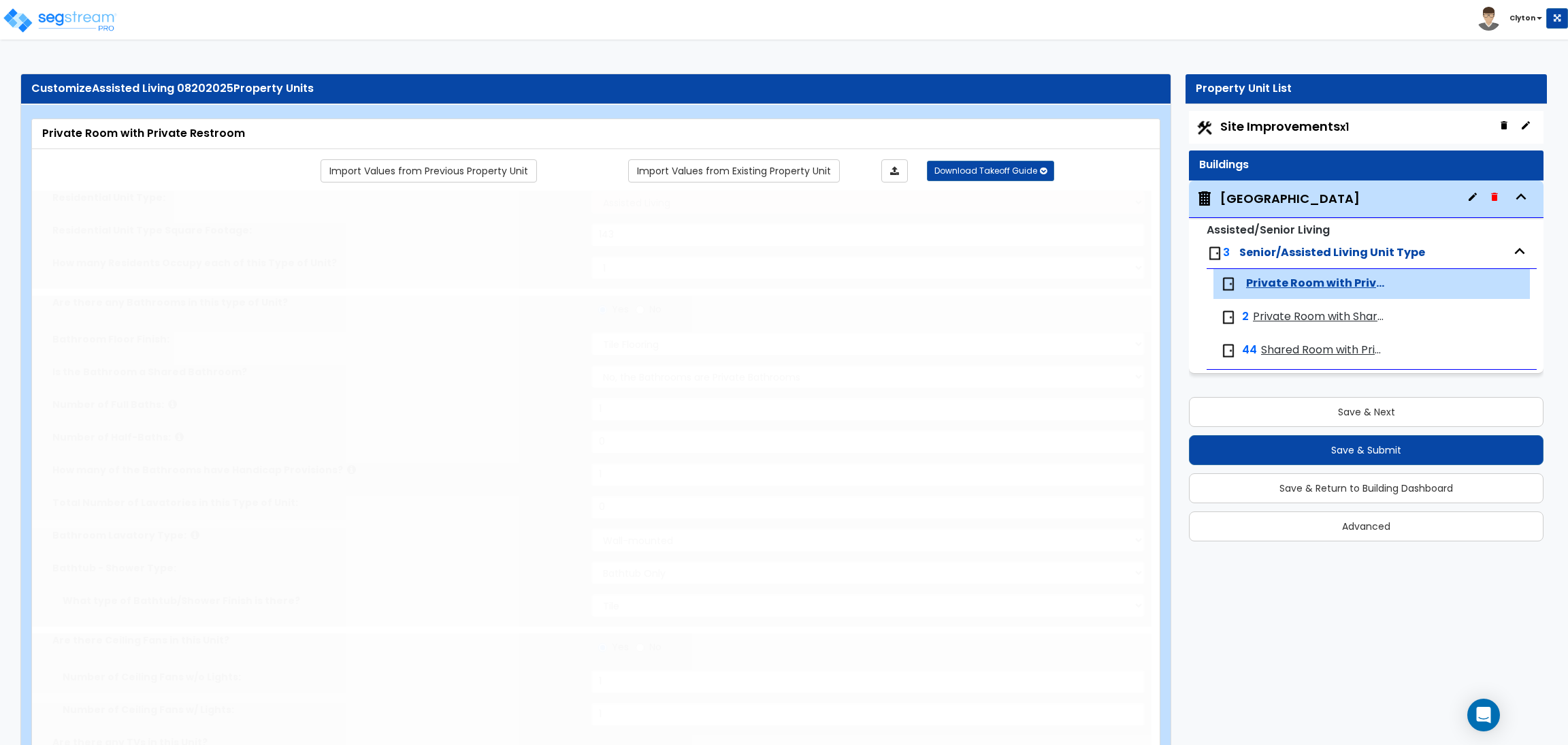
radio input "true"
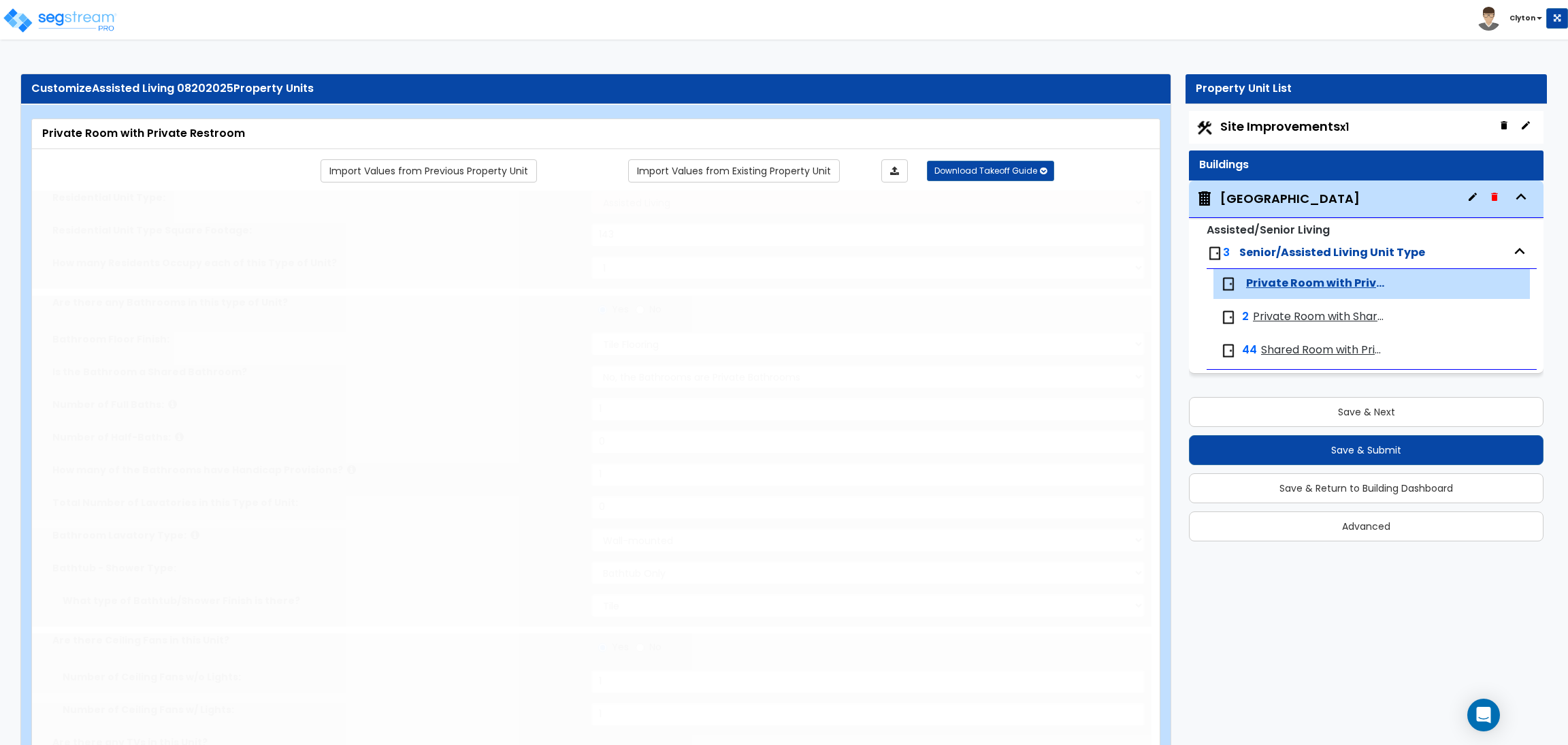
radio input "true"
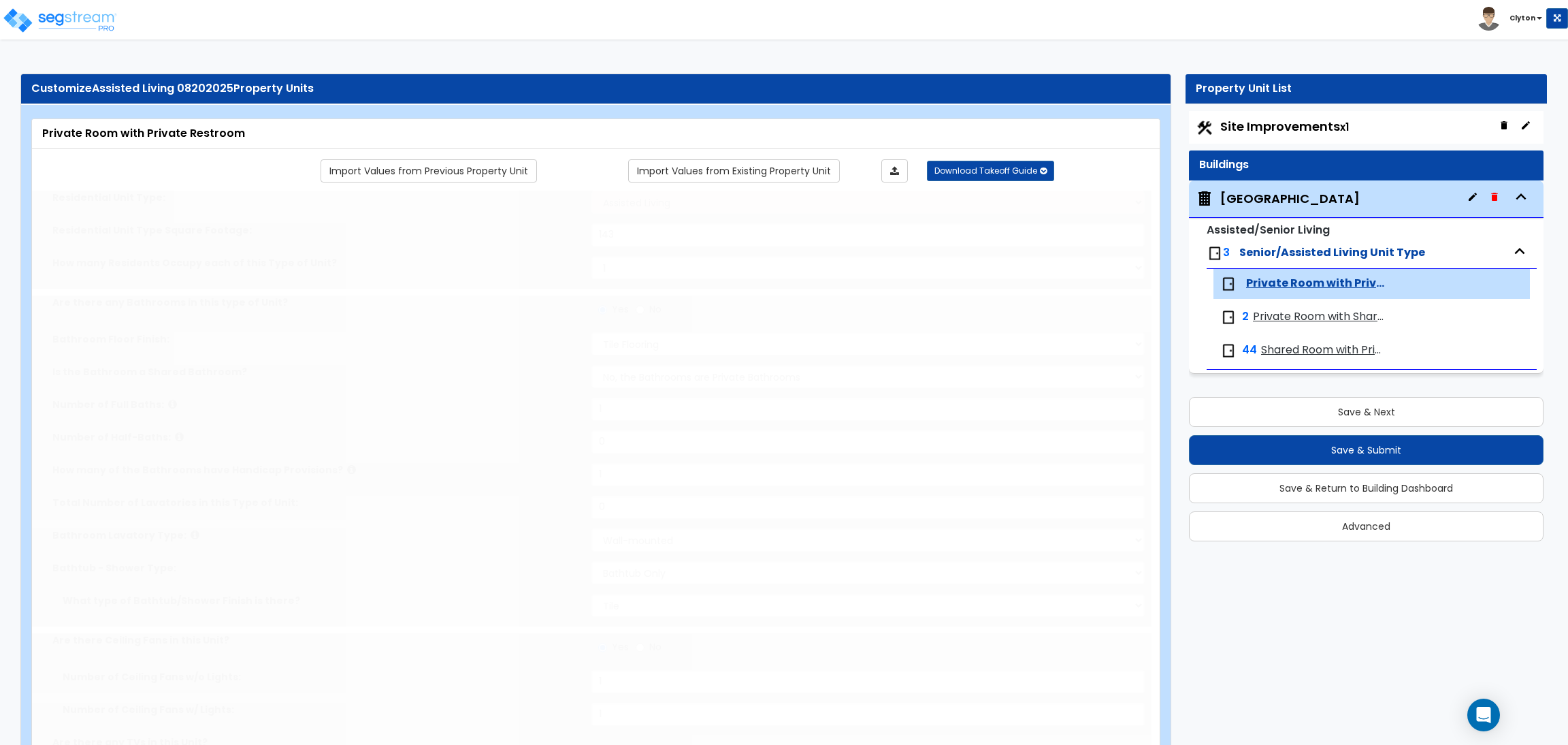
radio input "true"
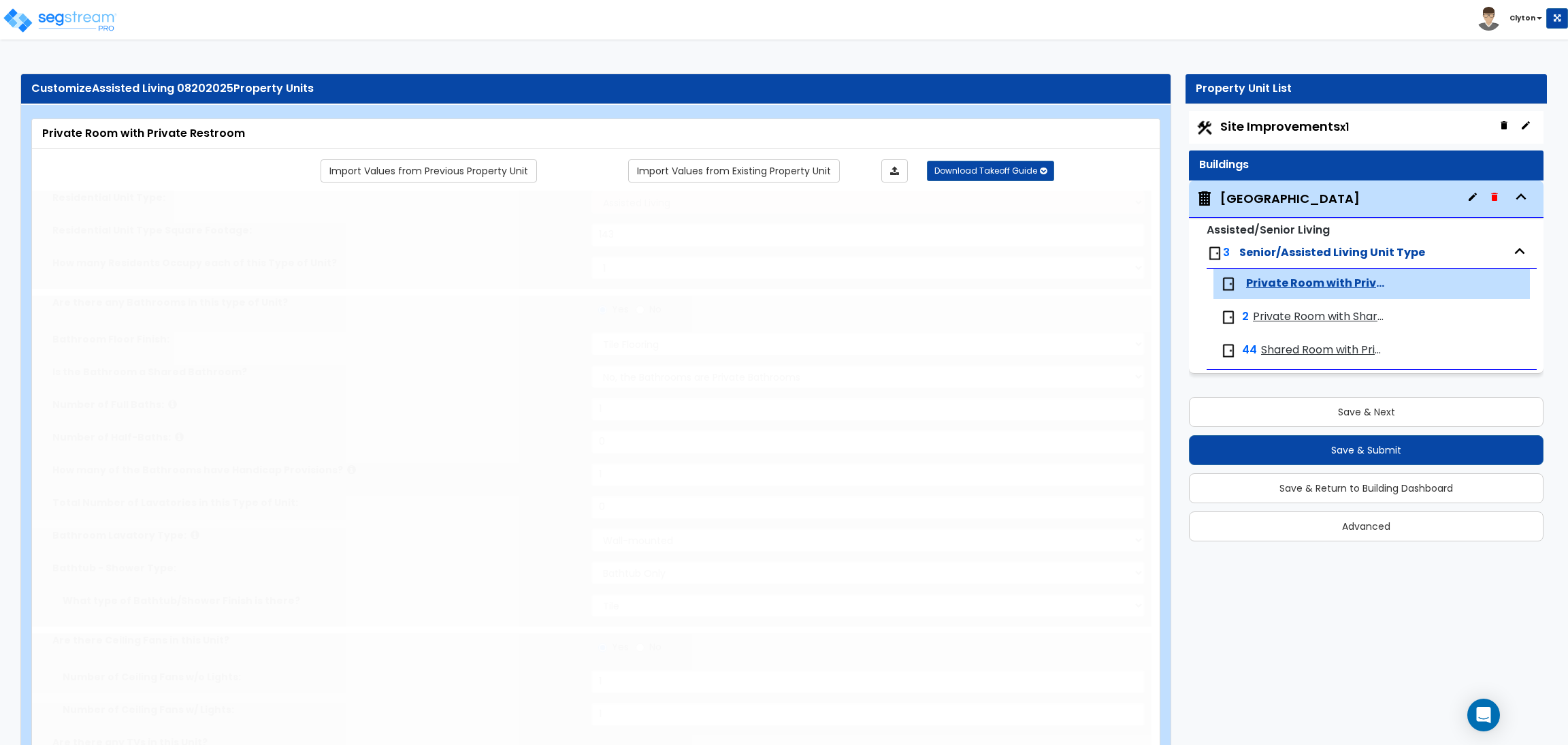
radio input "true"
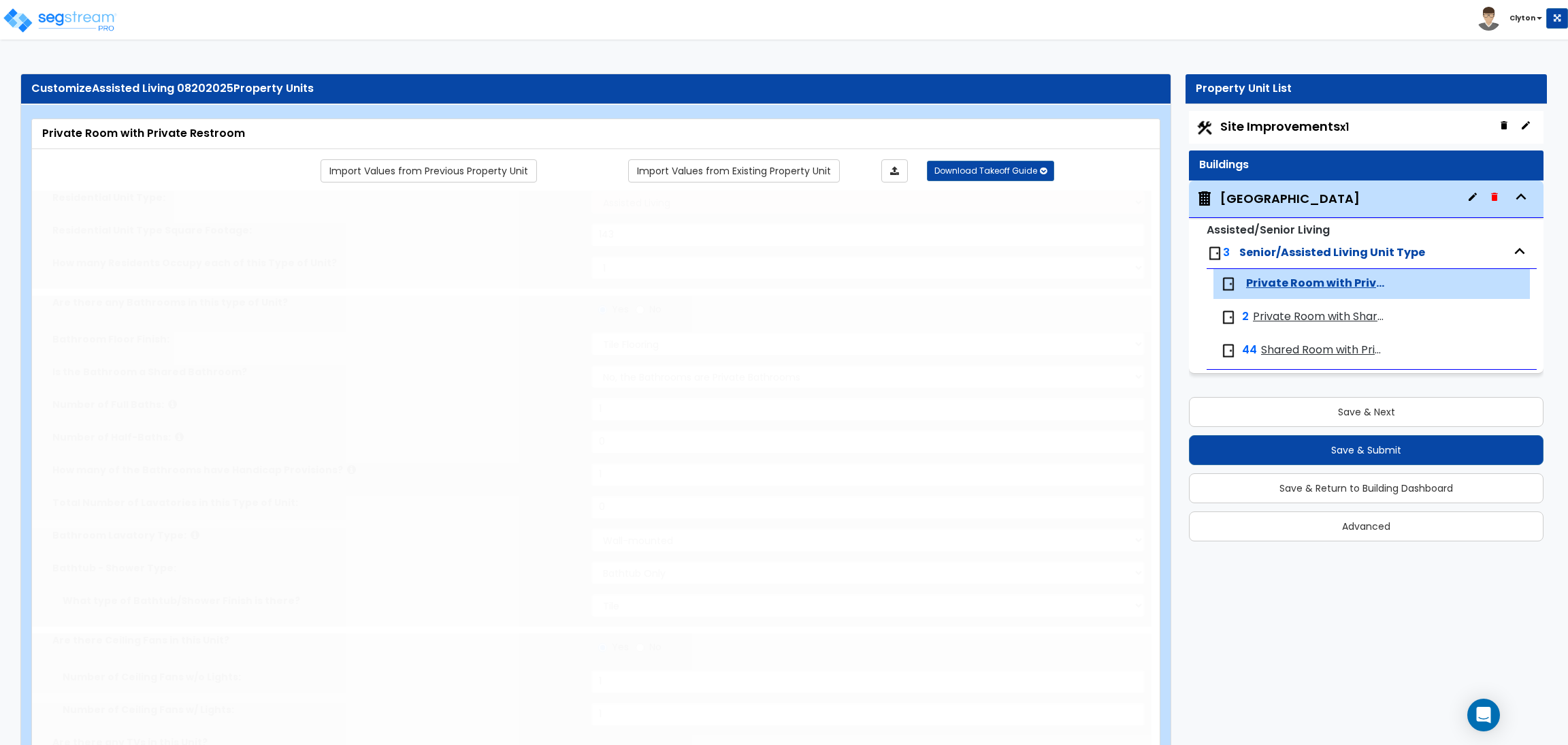
radio input "true"
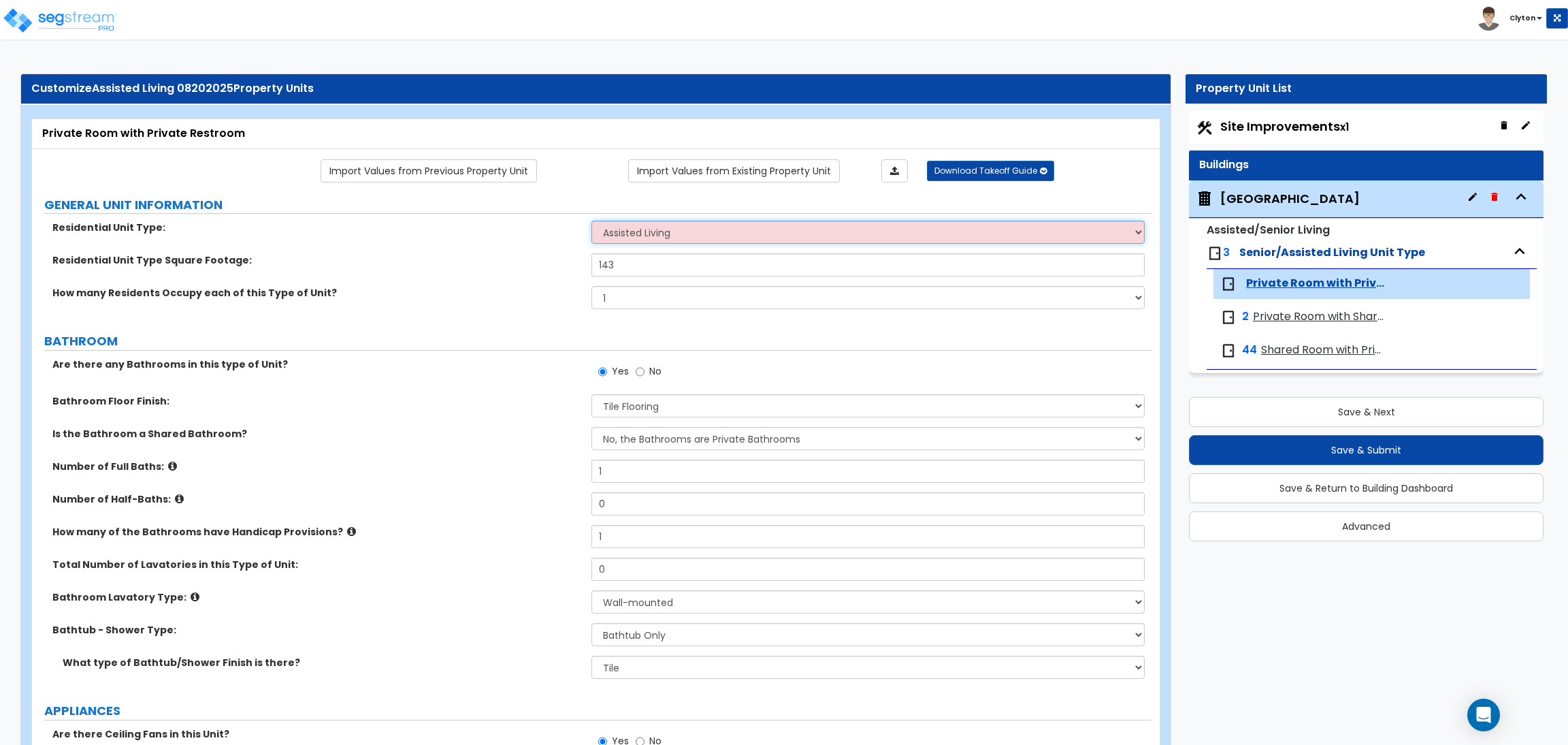
click at [663, 225] on select "Assisted Living Senior Living" at bounding box center [867, 232] width 553 height 23
click at [397, 256] on label "Residential Unit Type Square Footage:" at bounding box center [317, 260] width 529 height 14
drag, startPoint x: 643, startPoint y: 270, endPoint x: 472, endPoint y: 281, distance: 171.4
click at [472, 281] on div "Residential Unit Type Square Footage: 143" at bounding box center [592, 270] width 1120 height 33
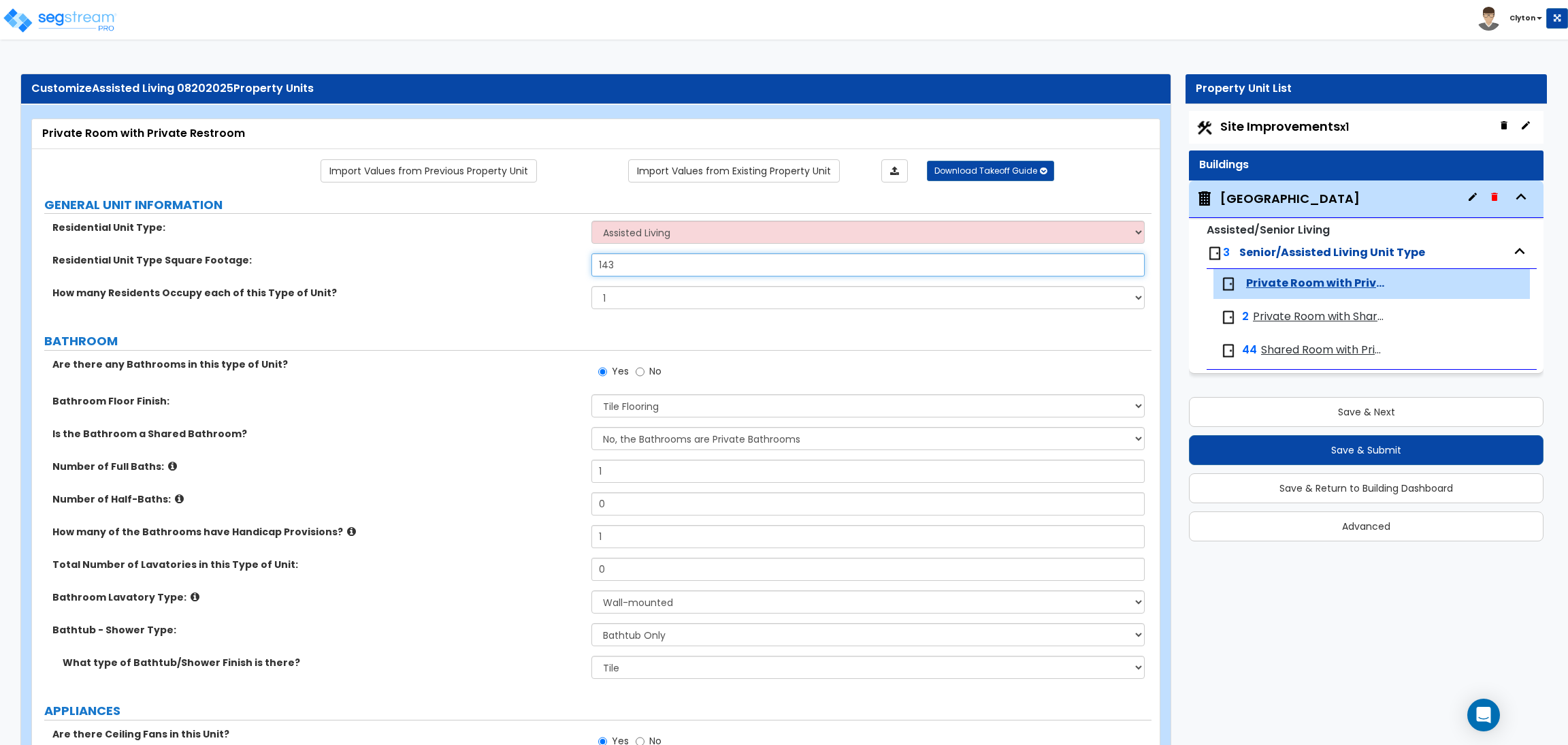
type input "5"
radio input "true"
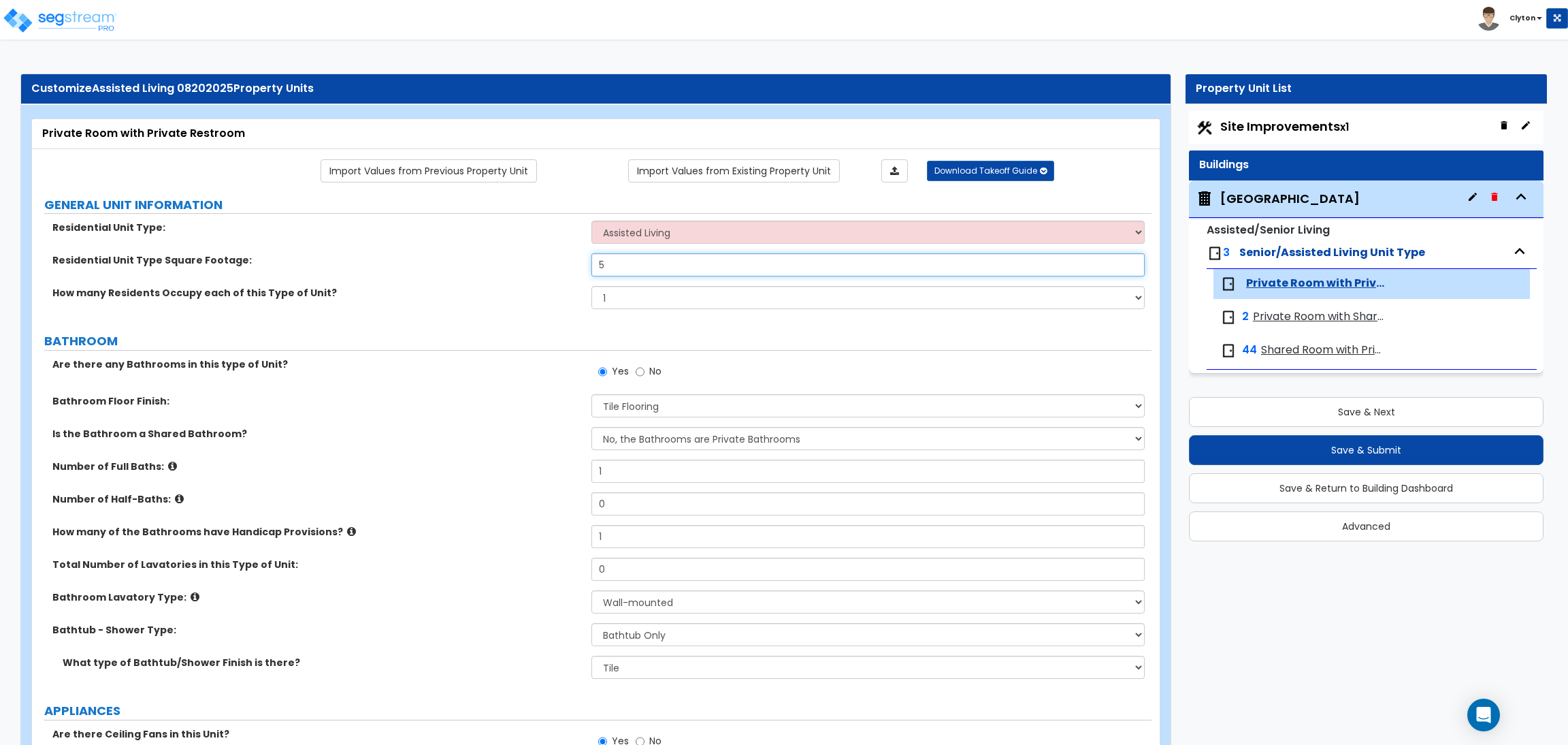
radio input "true"
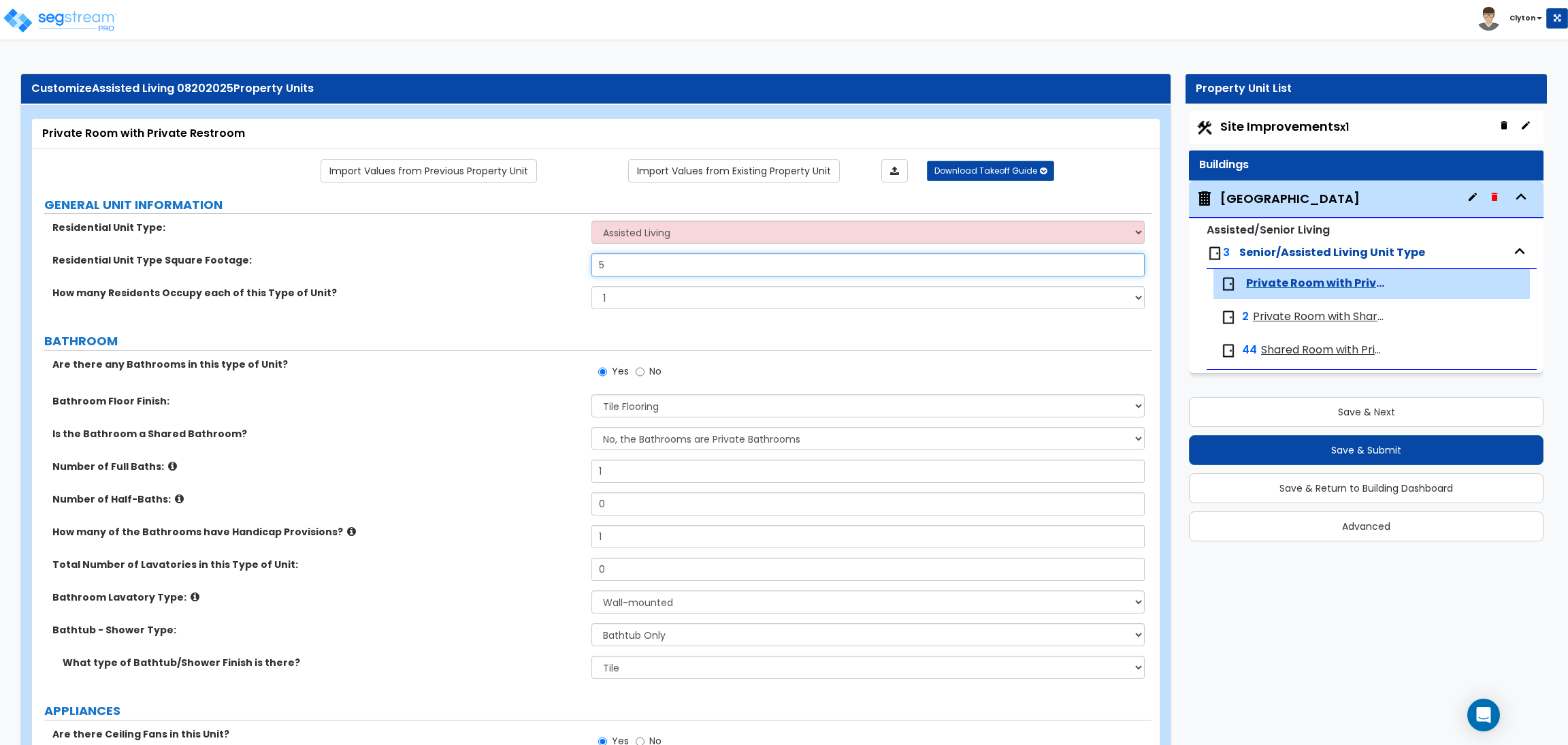
radio input "true"
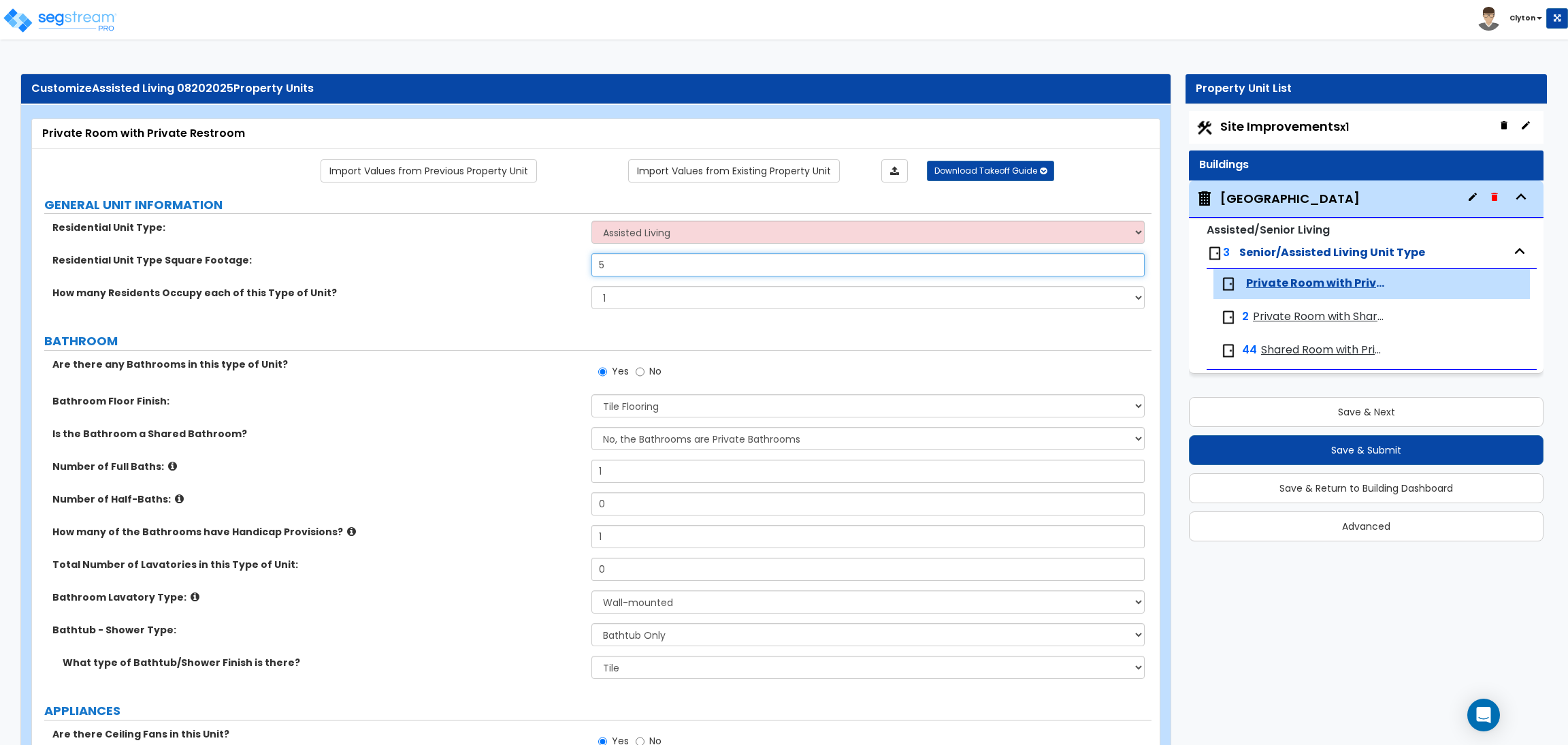
radio input "true"
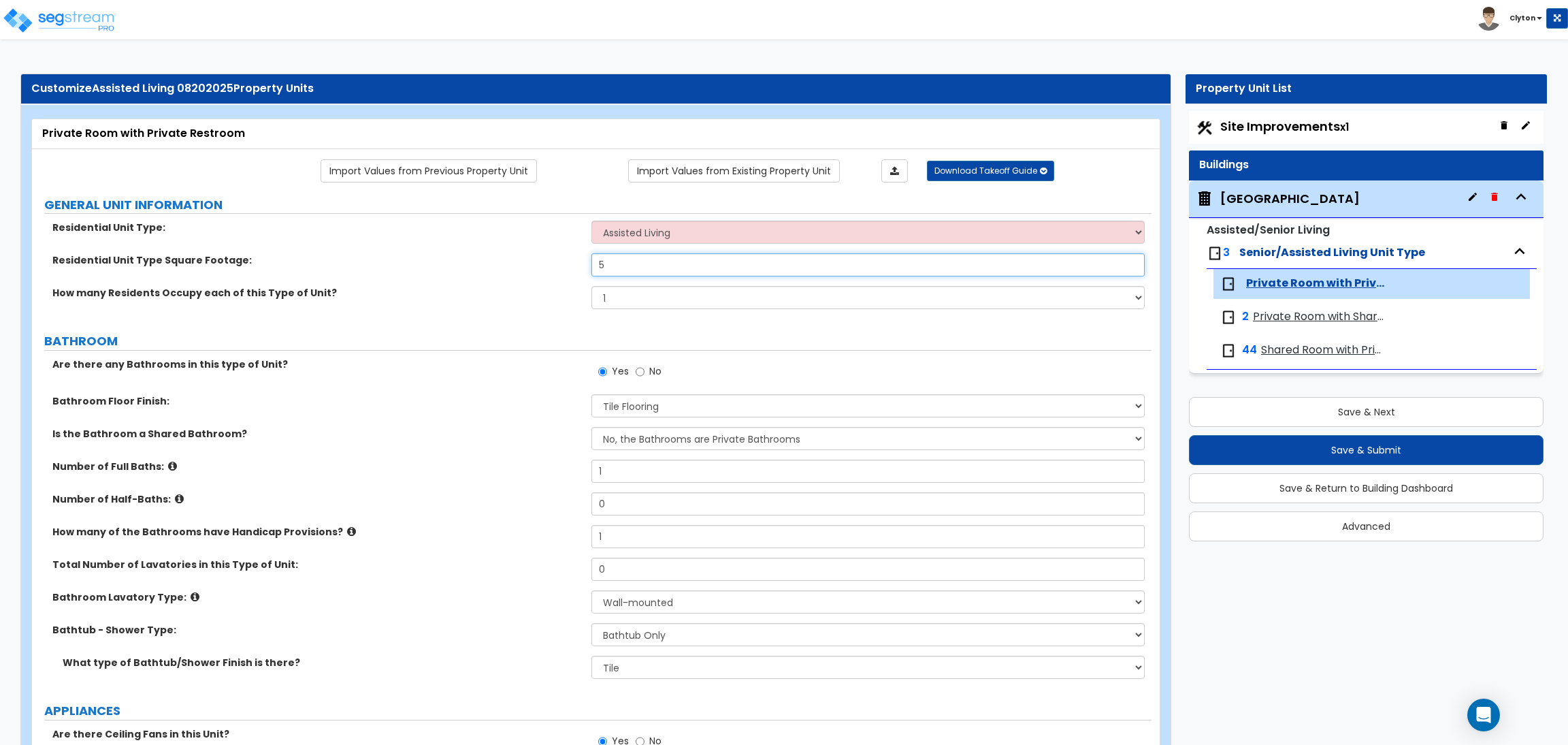
radio input "true"
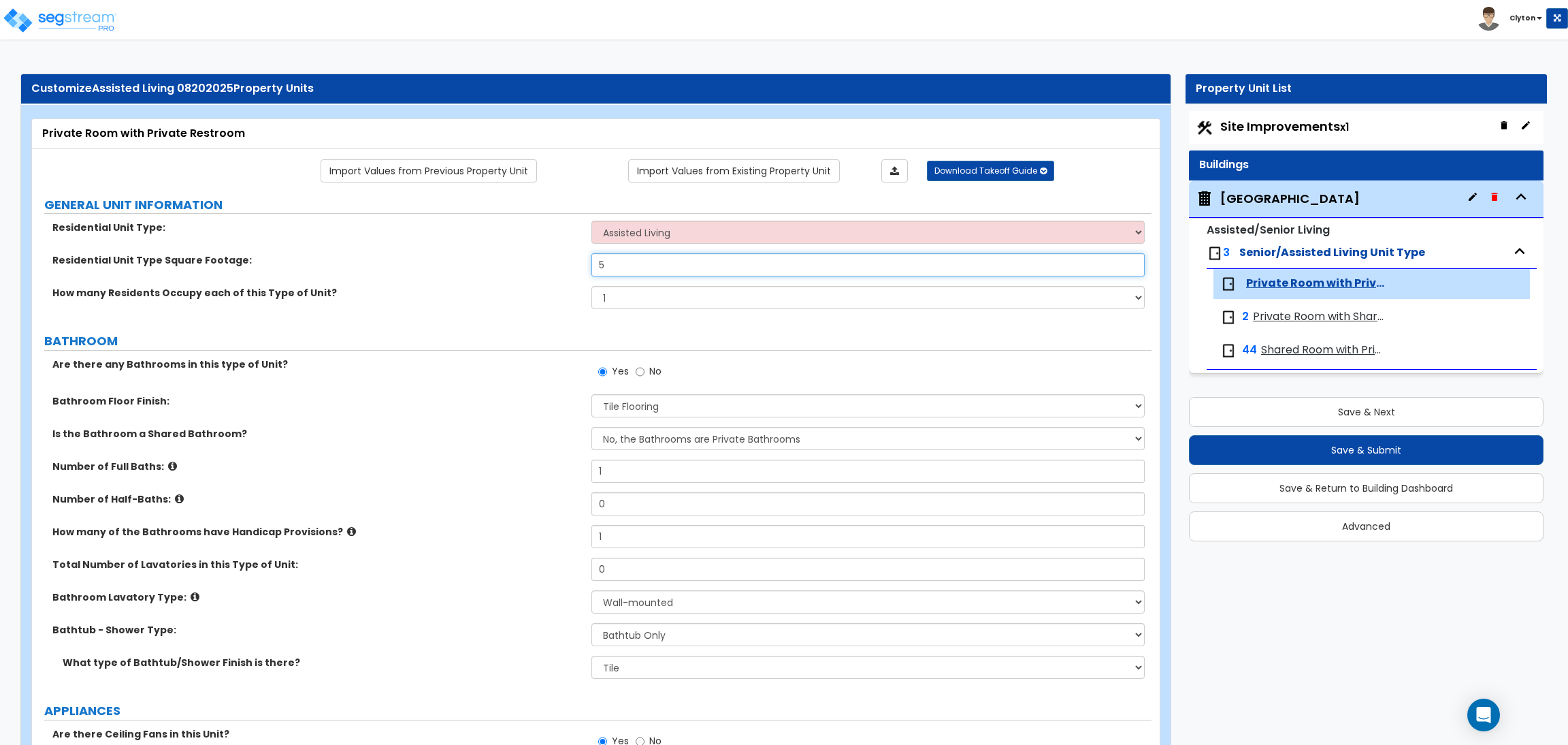
radio input "true"
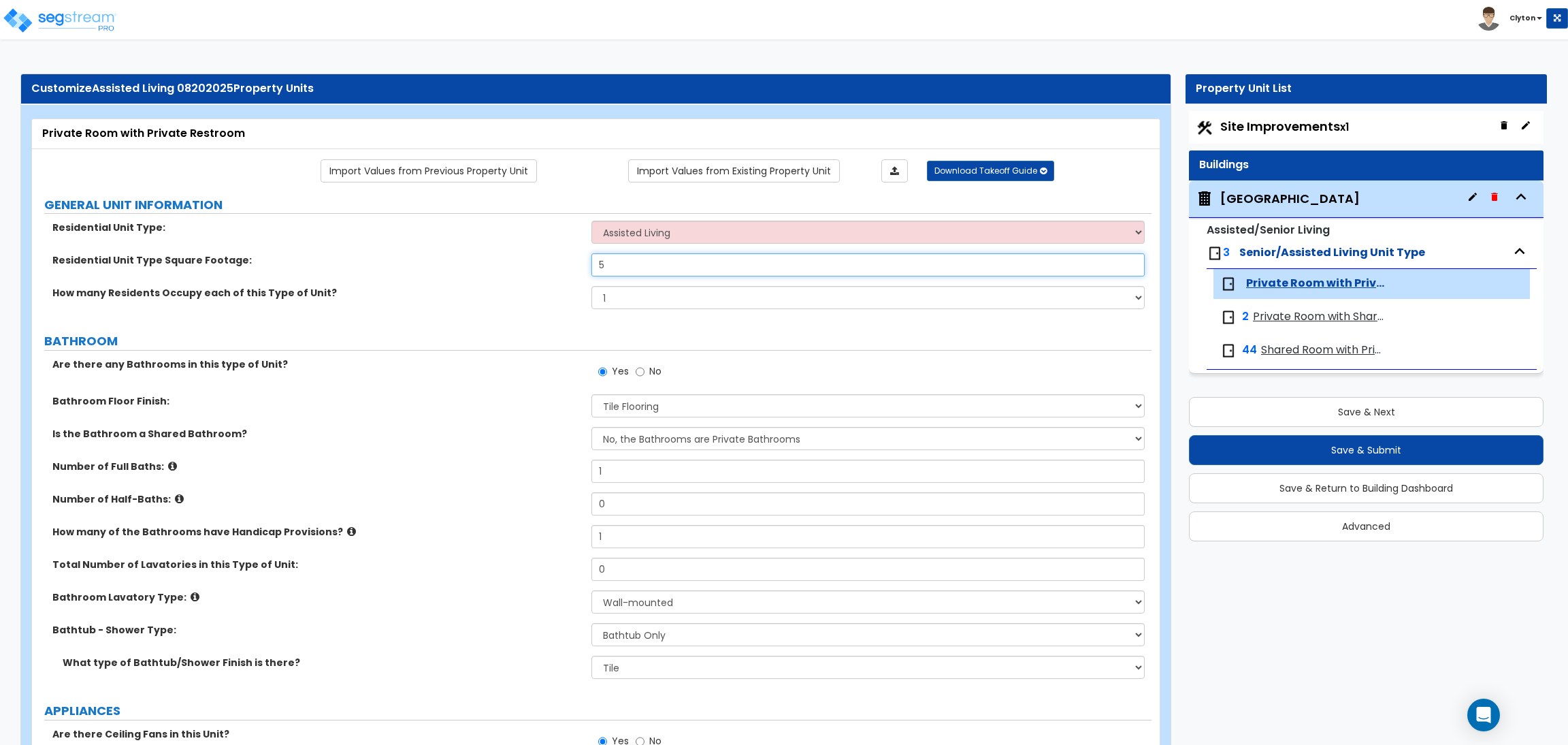
radio input "true"
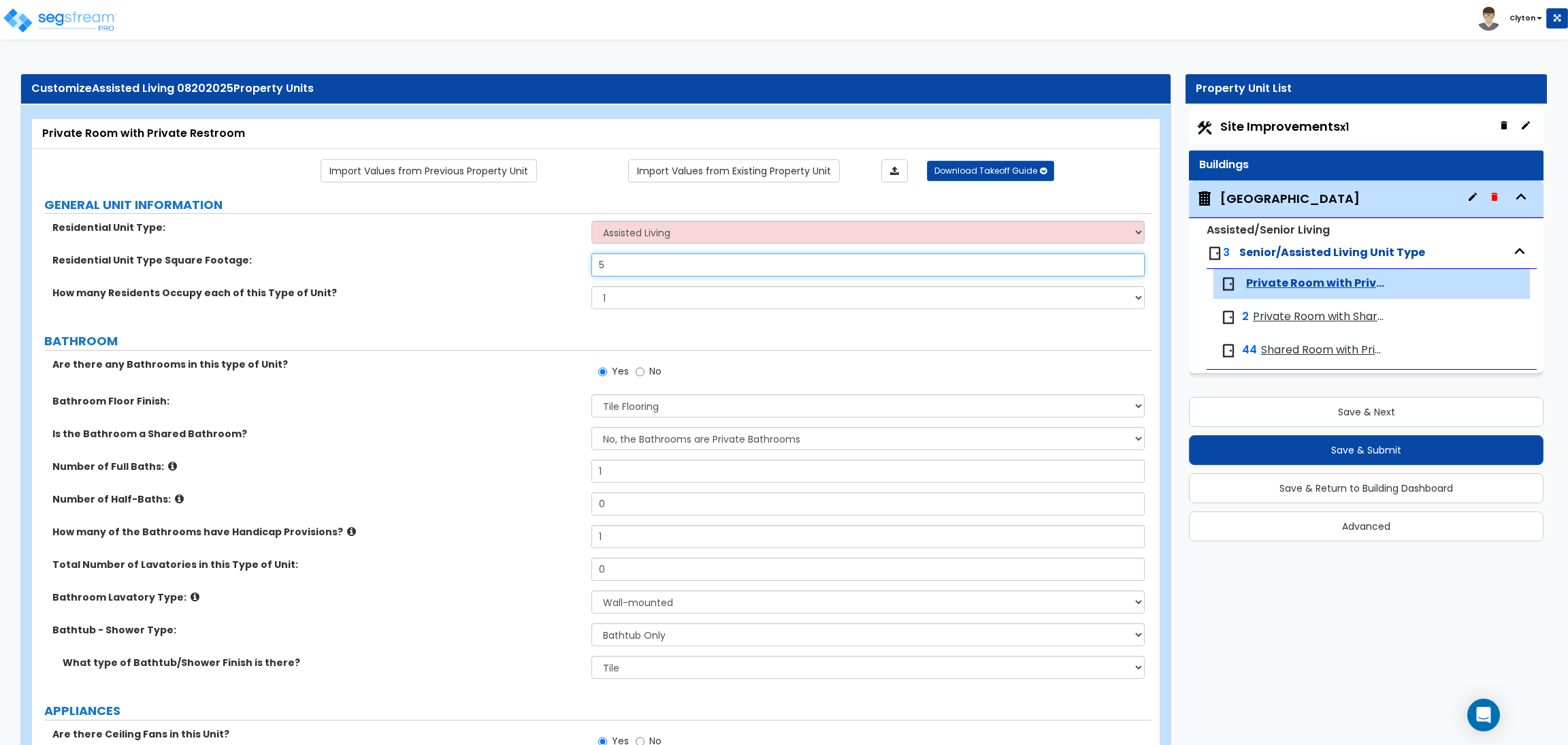
radio input "true"
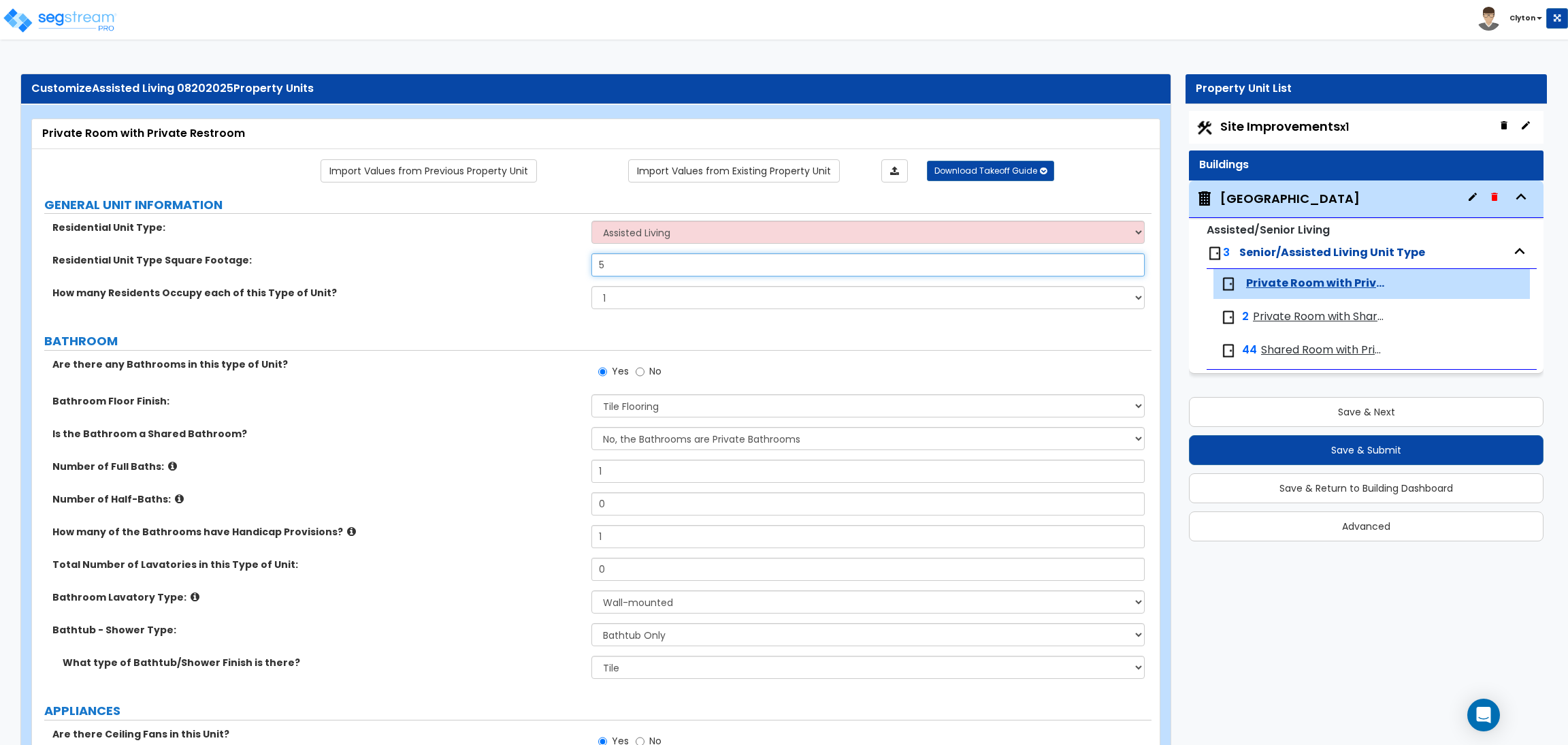
radio input "true"
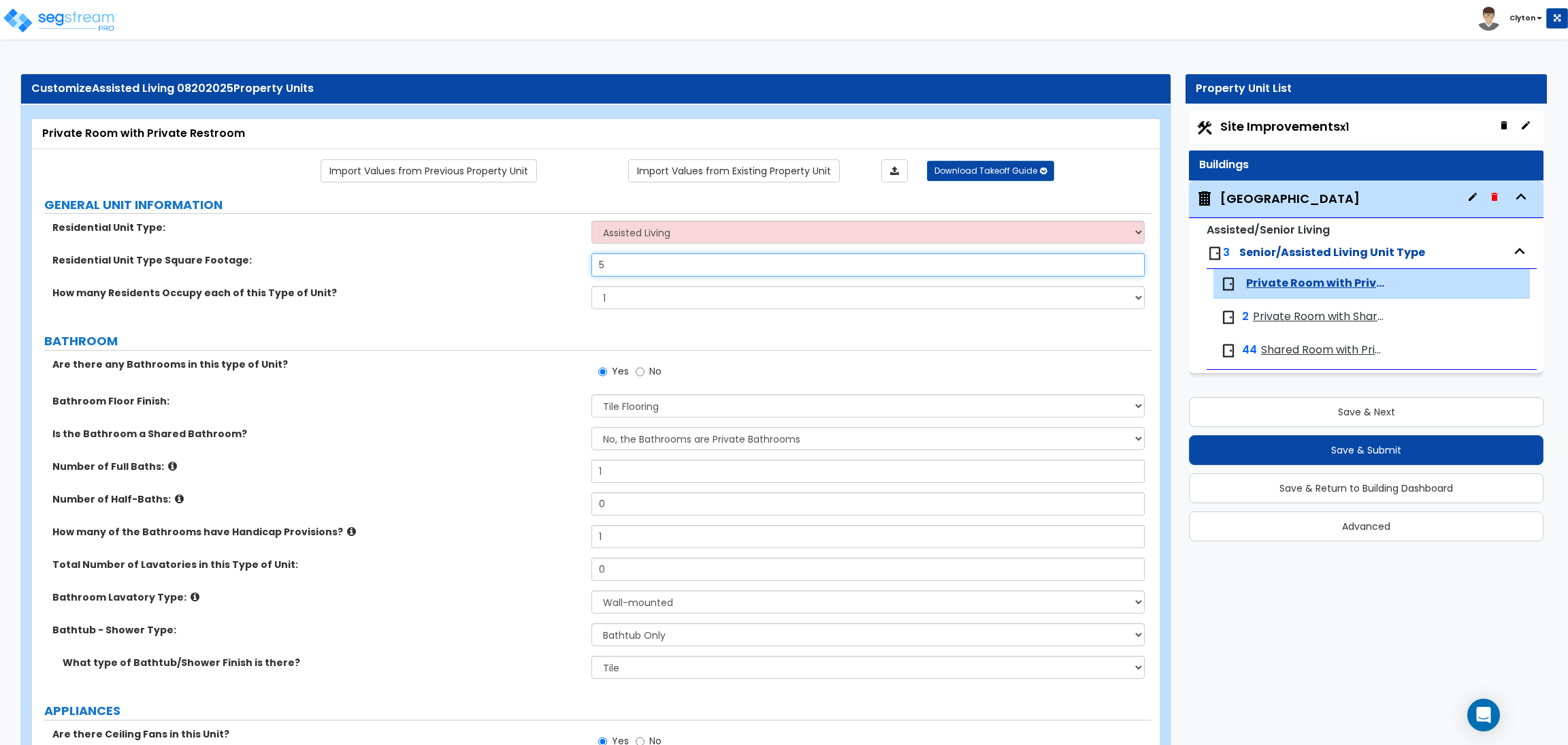
radio input "true"
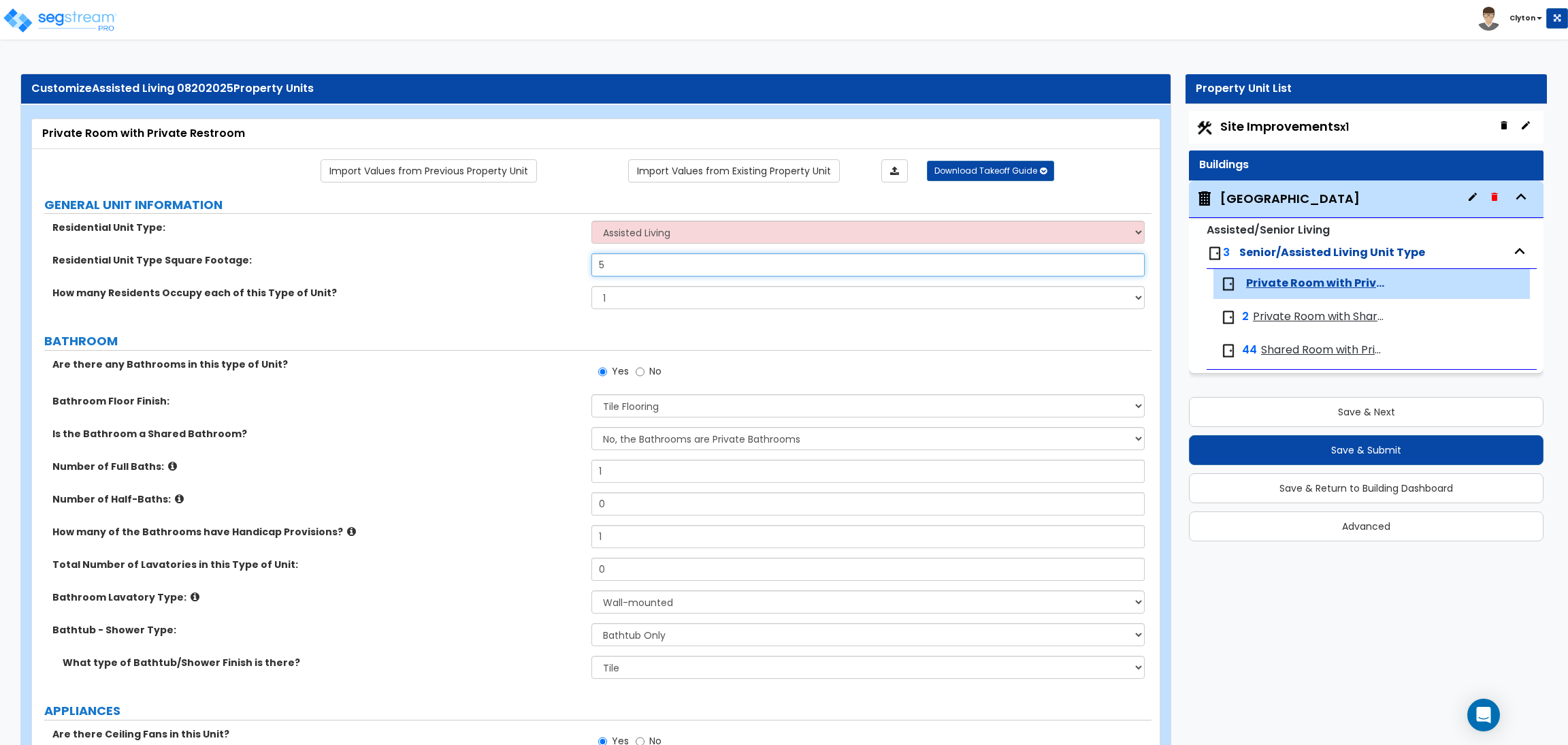
radio input "true"
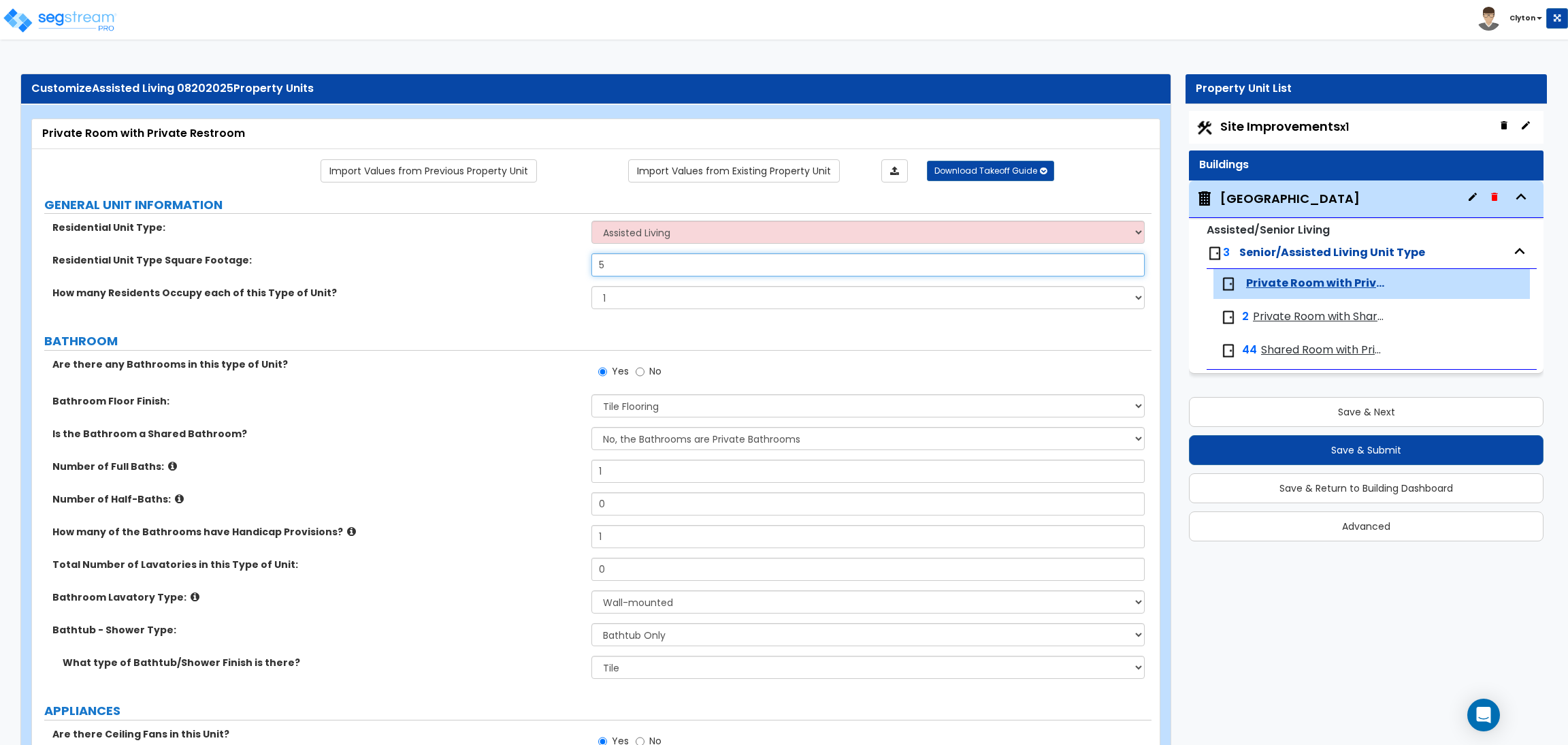
radio input "true"
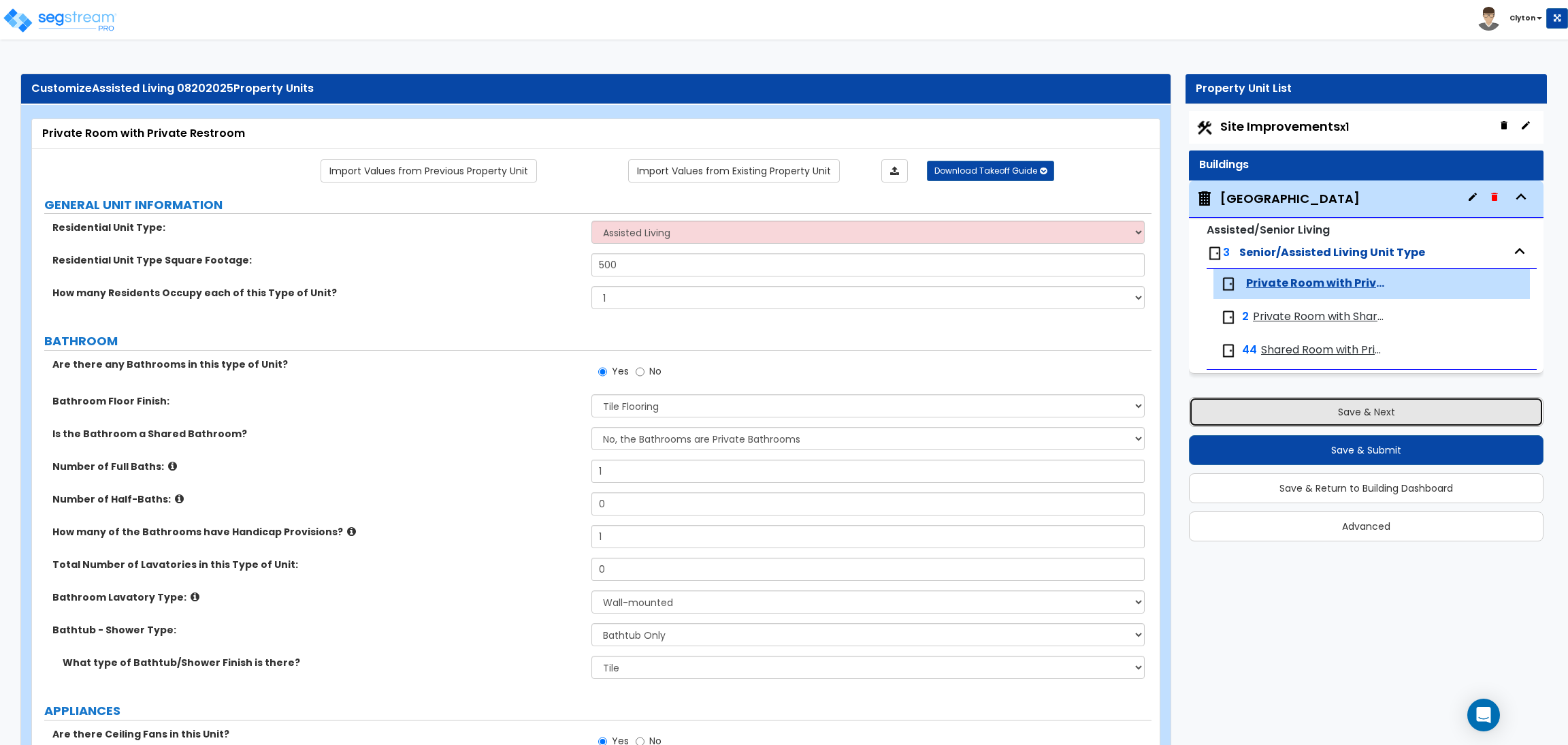
click at [1362, 418] on button "Save & Next" at bounding box center [1366, 412] width 355 height 30
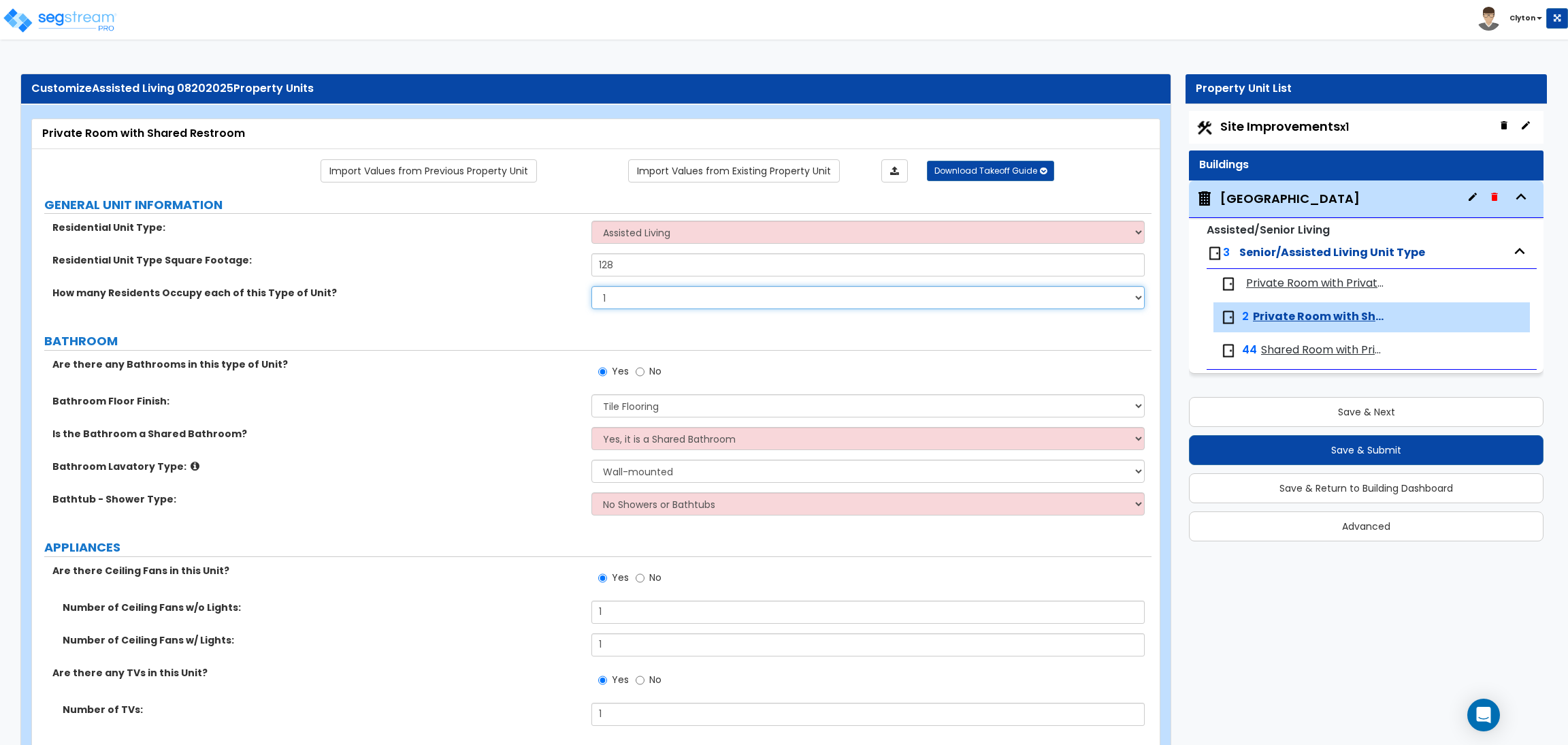
click at [635, 291] on select "1 2 3 4 5" at bounding box center [867, 297] width 553 height 23
drag, startPoint x: 622, startPoint y: 261, endPoint x: 529, endPoint y: 256, distance: 93.1
click at [530, 256] on div "Residential Unit Type Square Footage: 128" at bounding box center [592, 270] width 1120 height 33
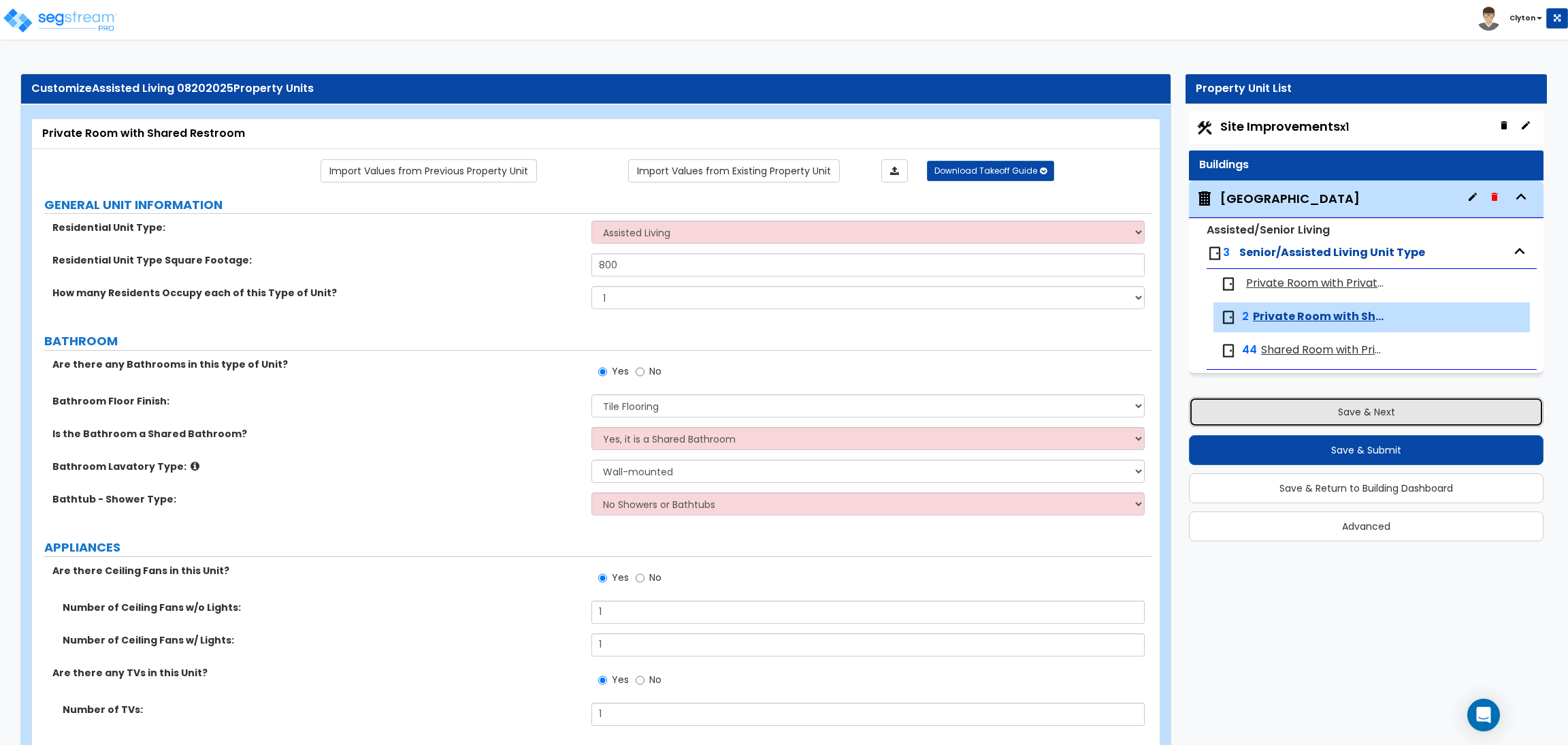
click at [1313, 405] on button "Save & Next" at bounding box center [1366, 412] width 355 height 30
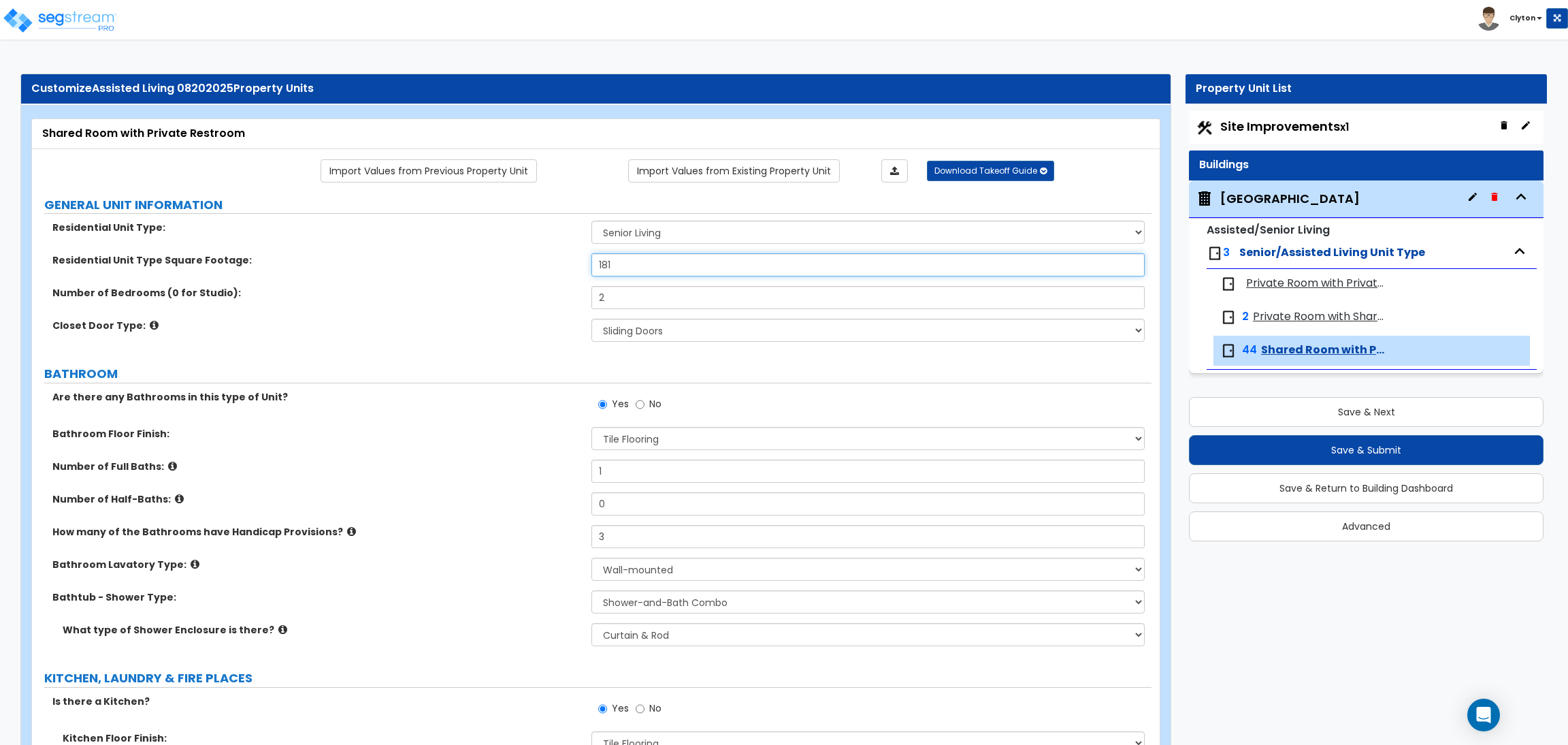
drag, startPoint x: 655, startPoint y: 269, endPoint x: 546, endPoint y: 264, distance: 109.1
click at [546, 264] on div "Residential Unit Type Square Footage: 181" at bounding box center [592, 270] width 1120 height 33
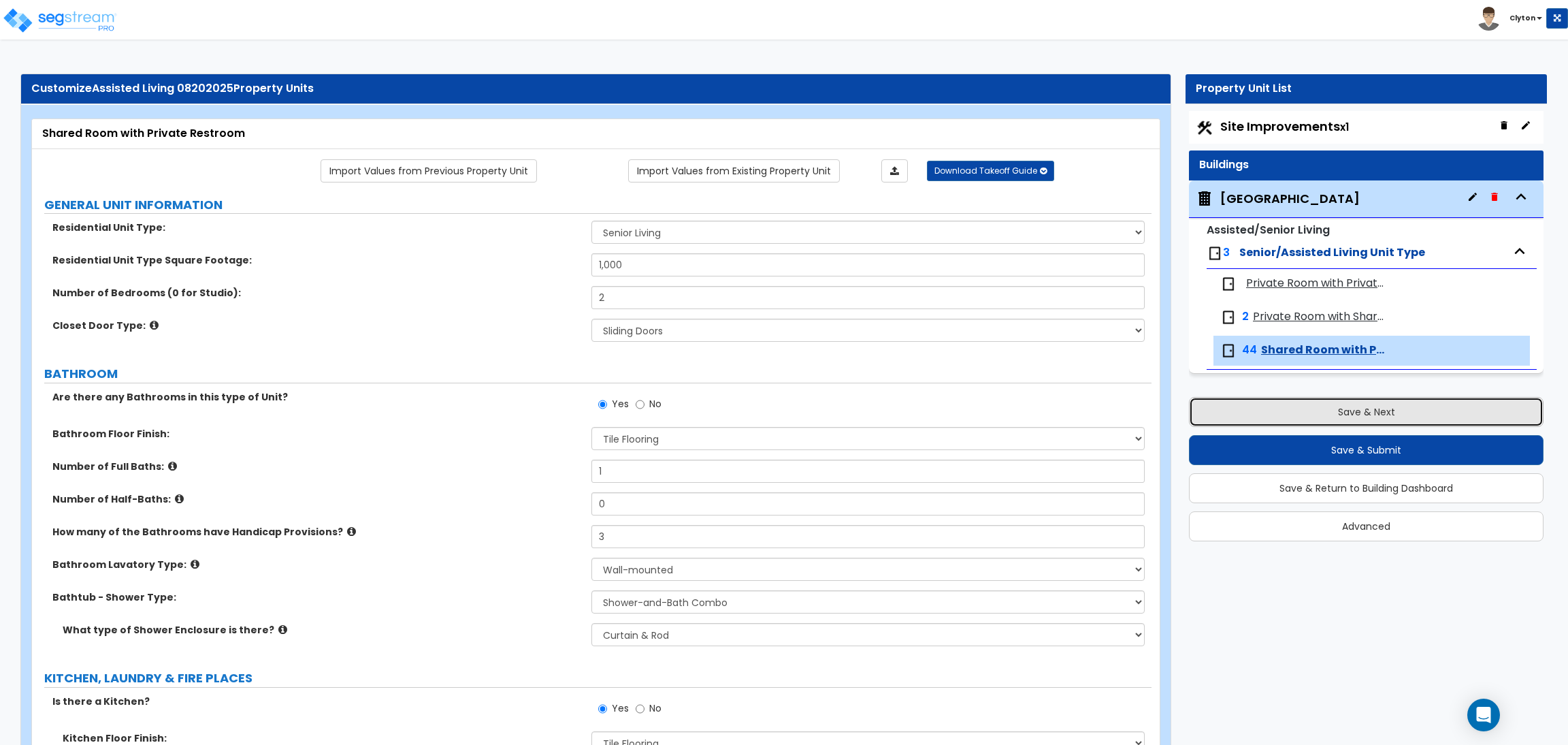
click at [1321, 414] on button "Save & Next" at bounding box center [1366, 412] width 355 height 30
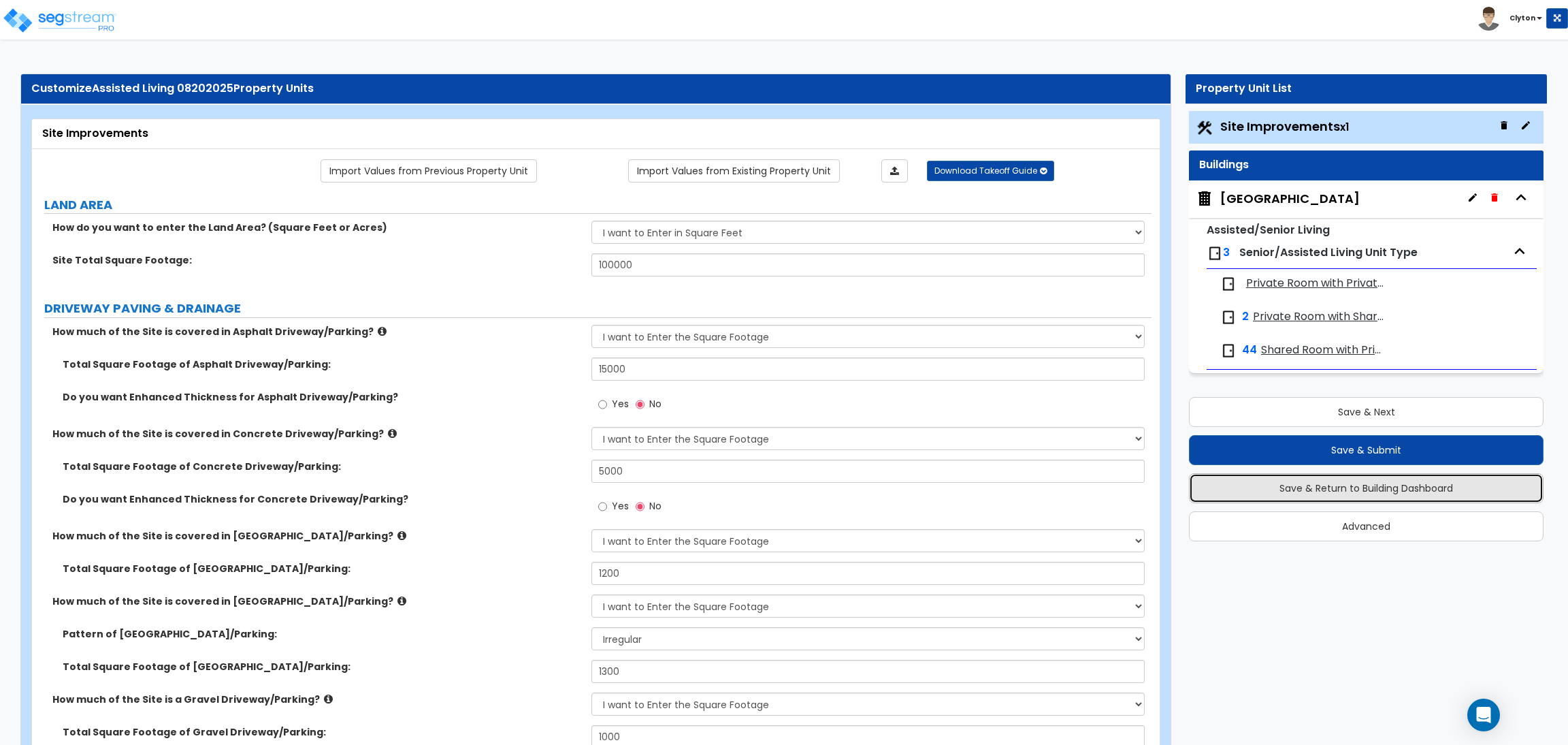
click at [1326, 498] on button "Save & Return to Building Dashboard" at bounding box center [1366, 488] width 355 height 30
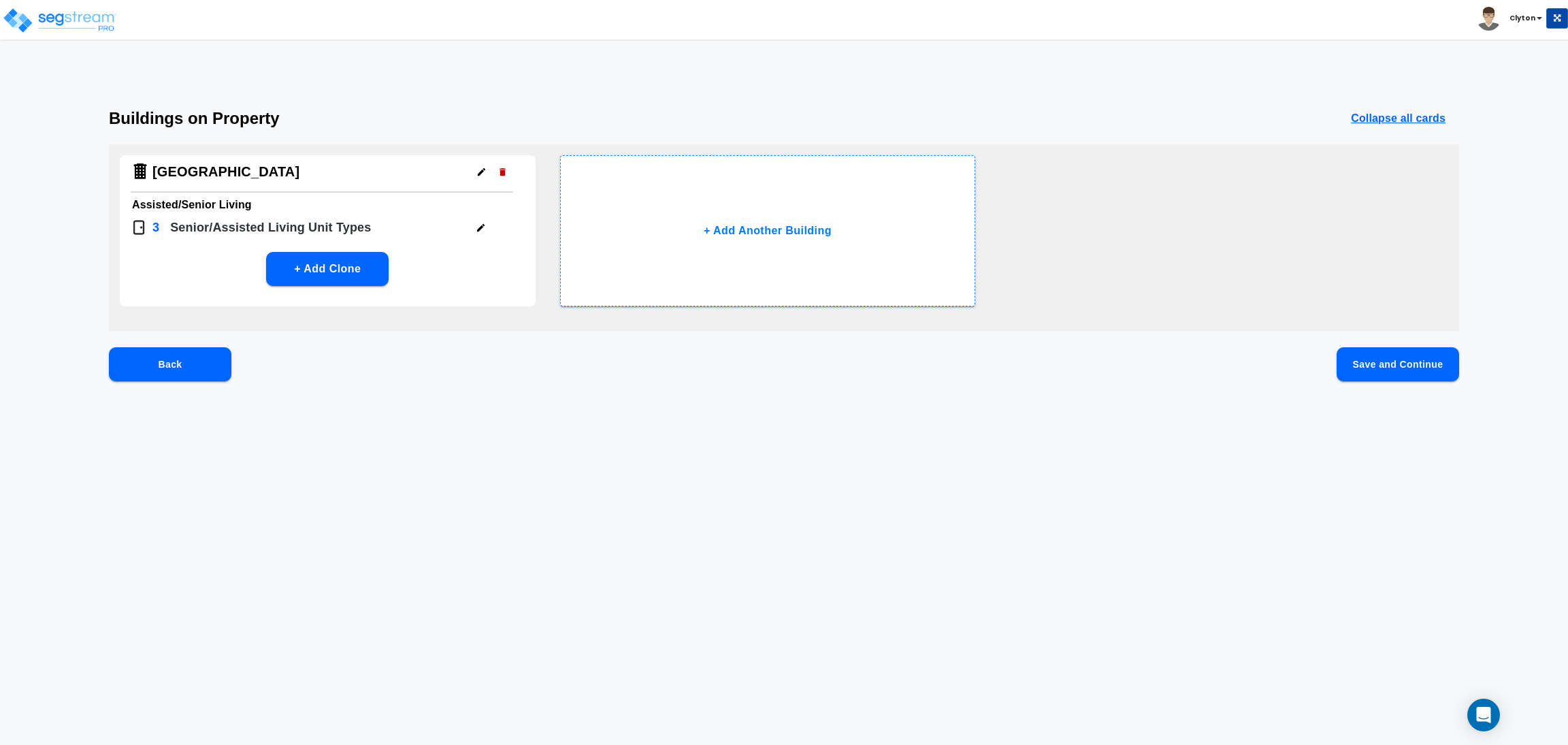
click at [480, 226] on icon "button" at bounding box center [481, 227] width 11 height 11
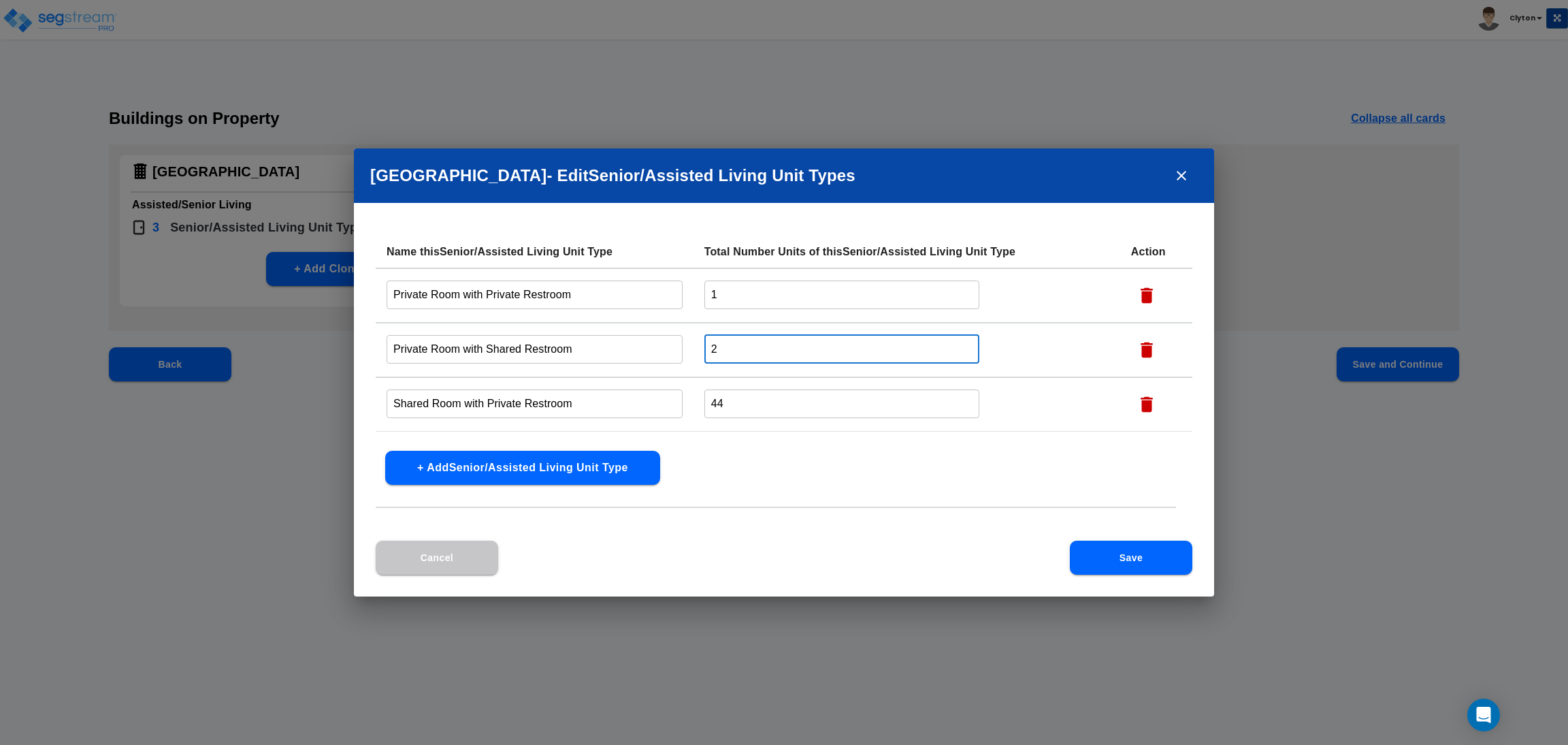
drag, startPoint x: 764, startPoint y: 347, endPoint x: 695, endPoint y: 364, distance: 71.1
click at [662, 339] on tr "Private Room with Shared Restroom ​ 2 ​" at bounding box center [784, 349] width 816 height 55
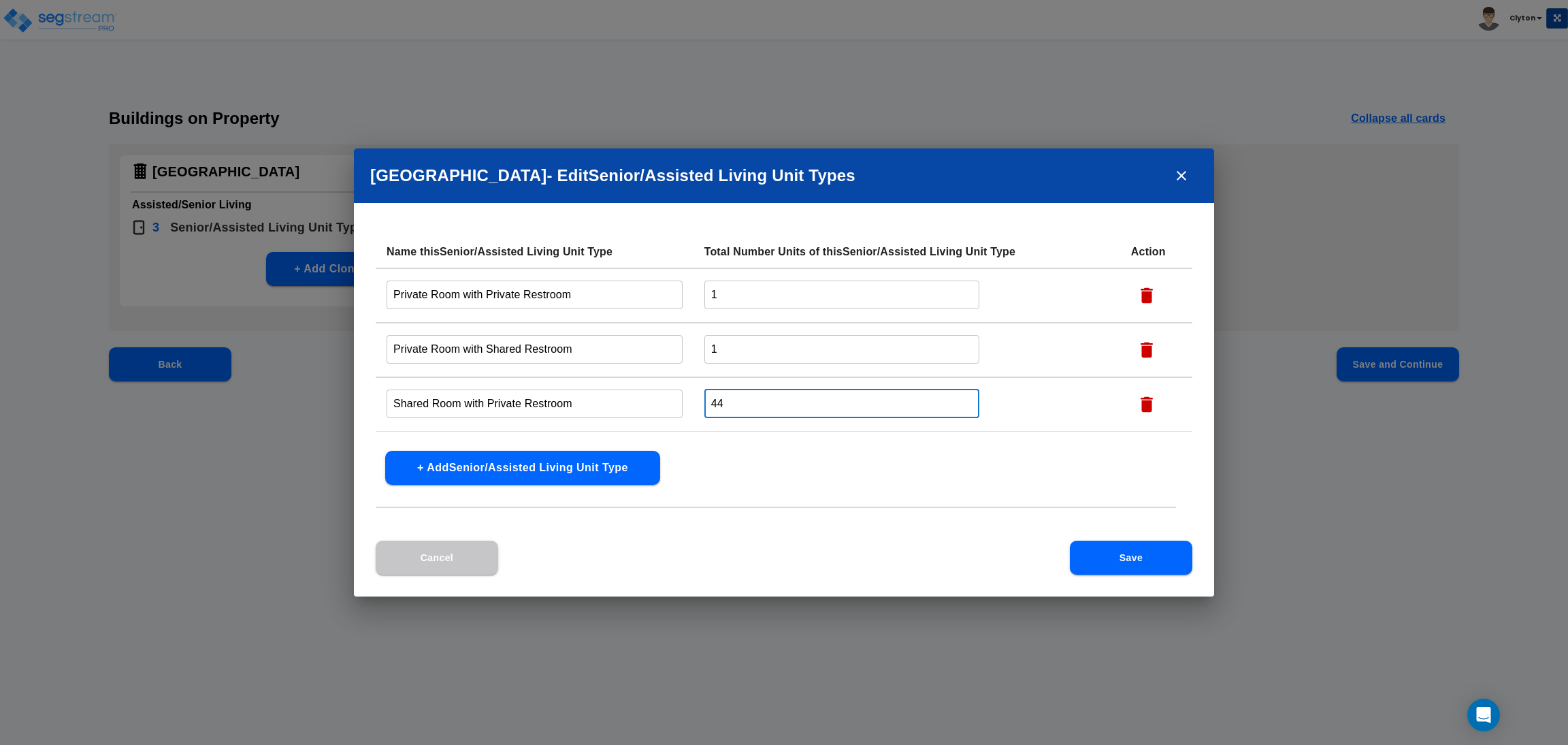
drag, startPoint x: 746, startPoint y: 397, endPoint x: 692, endPoint y: 420, distance: 58.7
click at [673, 397] on tr "Shared Room with Private Restroom ​ 44 ​" at bounding box center [784, 404] width 816 height 55
click at [789, 459] on div "Name this Senior/Assisted Living Unit Type Total Number Units of this Senior/As…" at bounding box center [784, 388] width 860 height 305
click at [1161, 568] on button "Save" at bounding box center [1131, 558] width 123 height 34
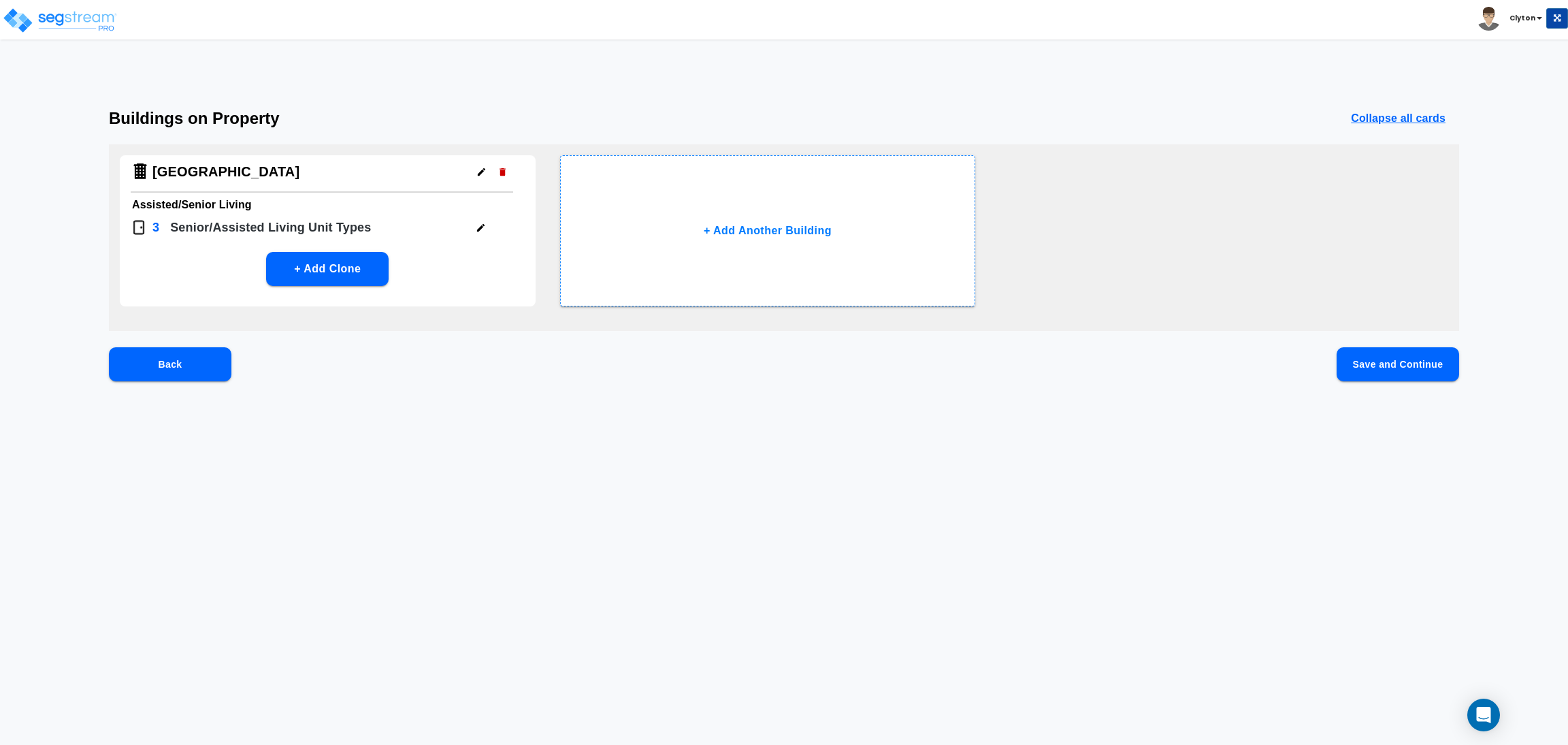
click at [1382, 376] on button "Save and Continue" at bounding box center [1397, 364] width 123 height 34
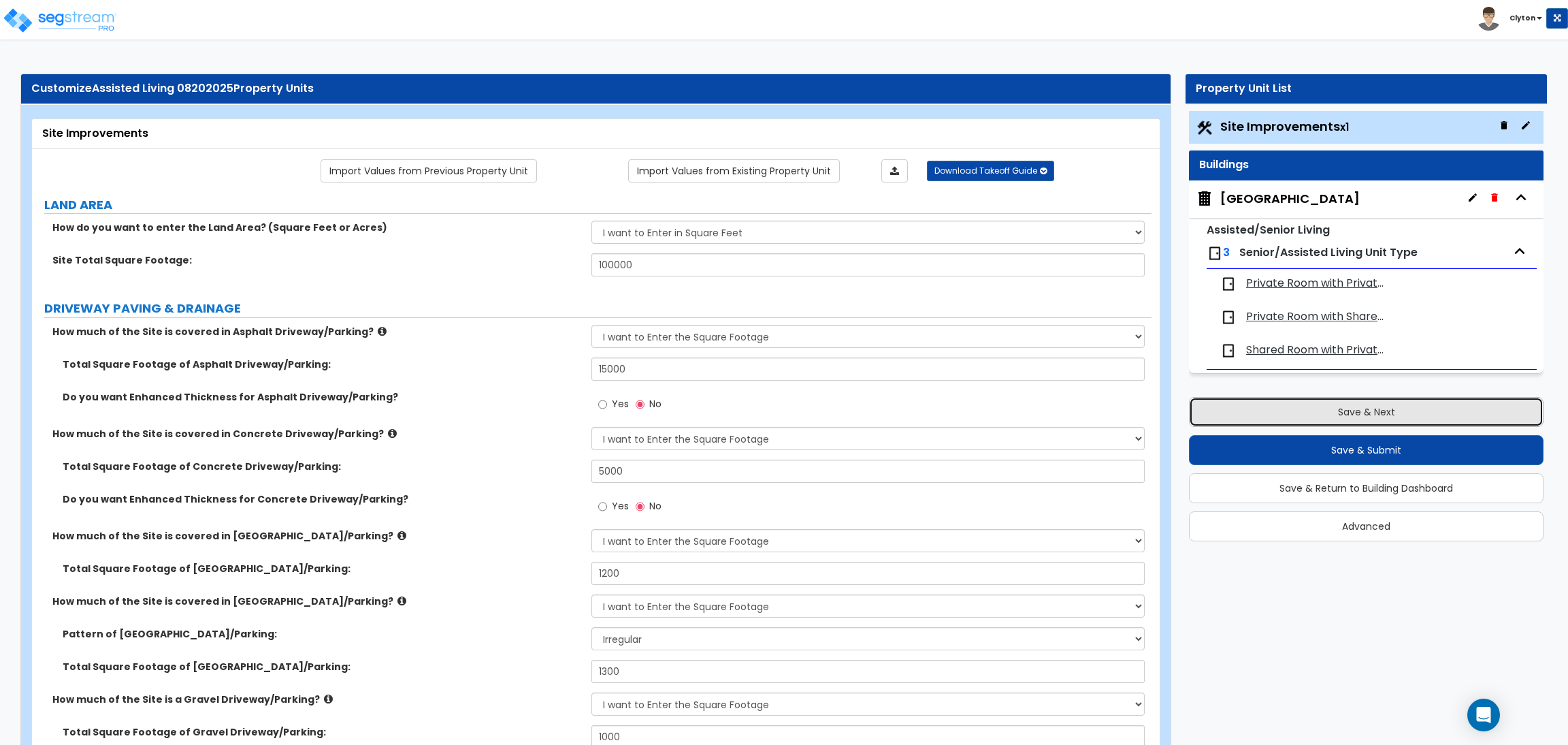
click at [1291, 413] on button "Save & Next" at bounding box center [1366, 412] width 355 height 30
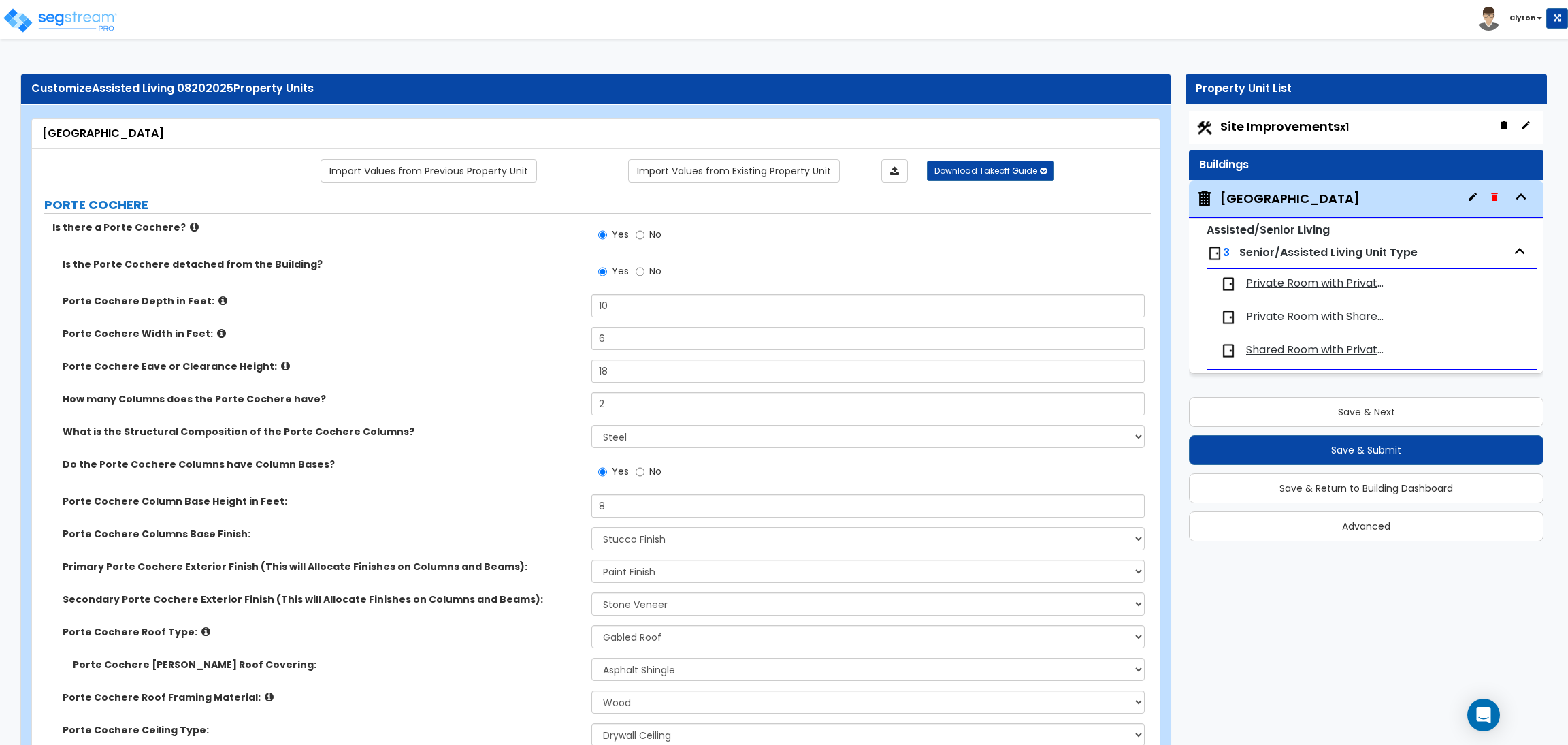
click at [470, 461] on label "Do the Porte Cochere Columns have Column Bases?" at bounding box center [321, 464] width 518 height 14
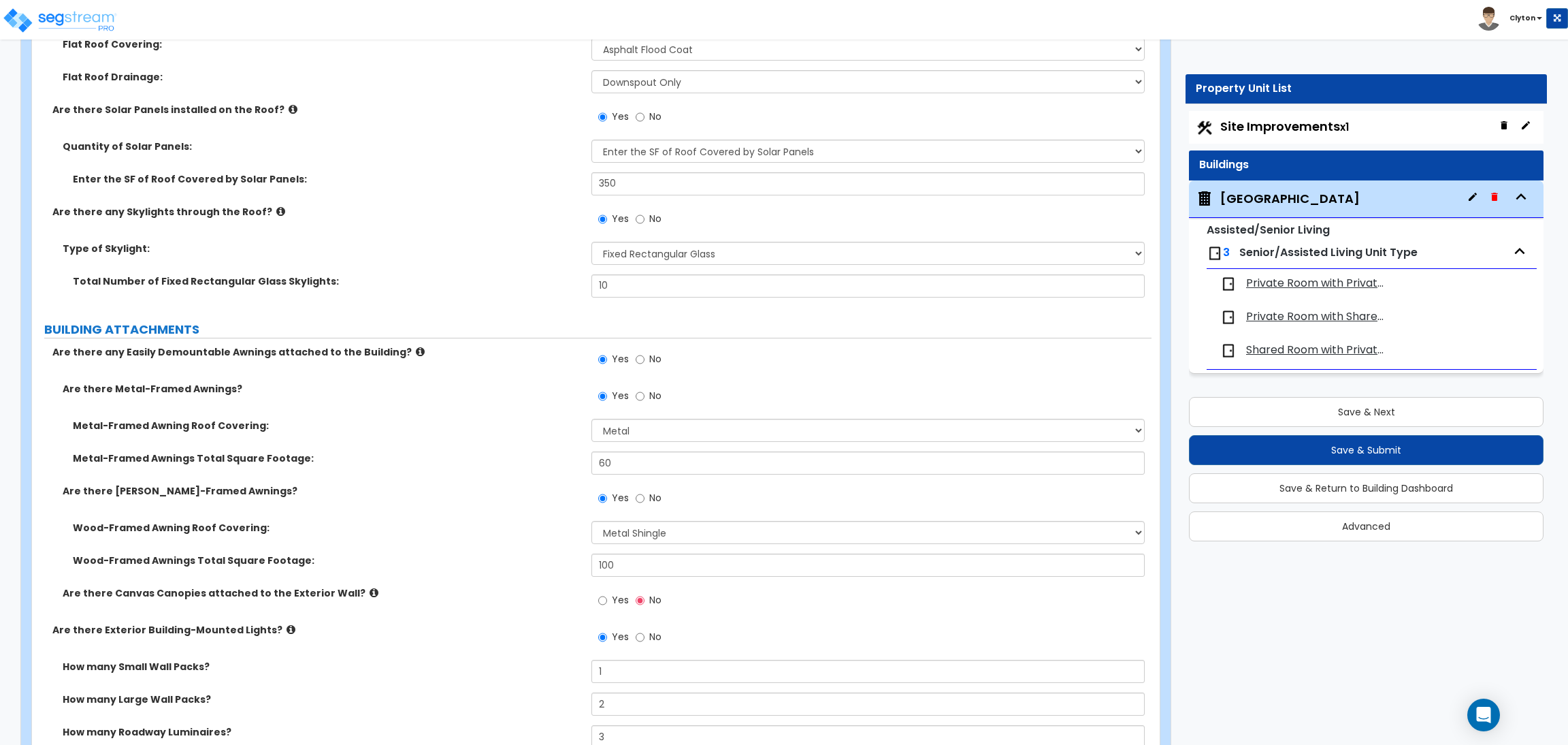
scroll to position [1736, 0]
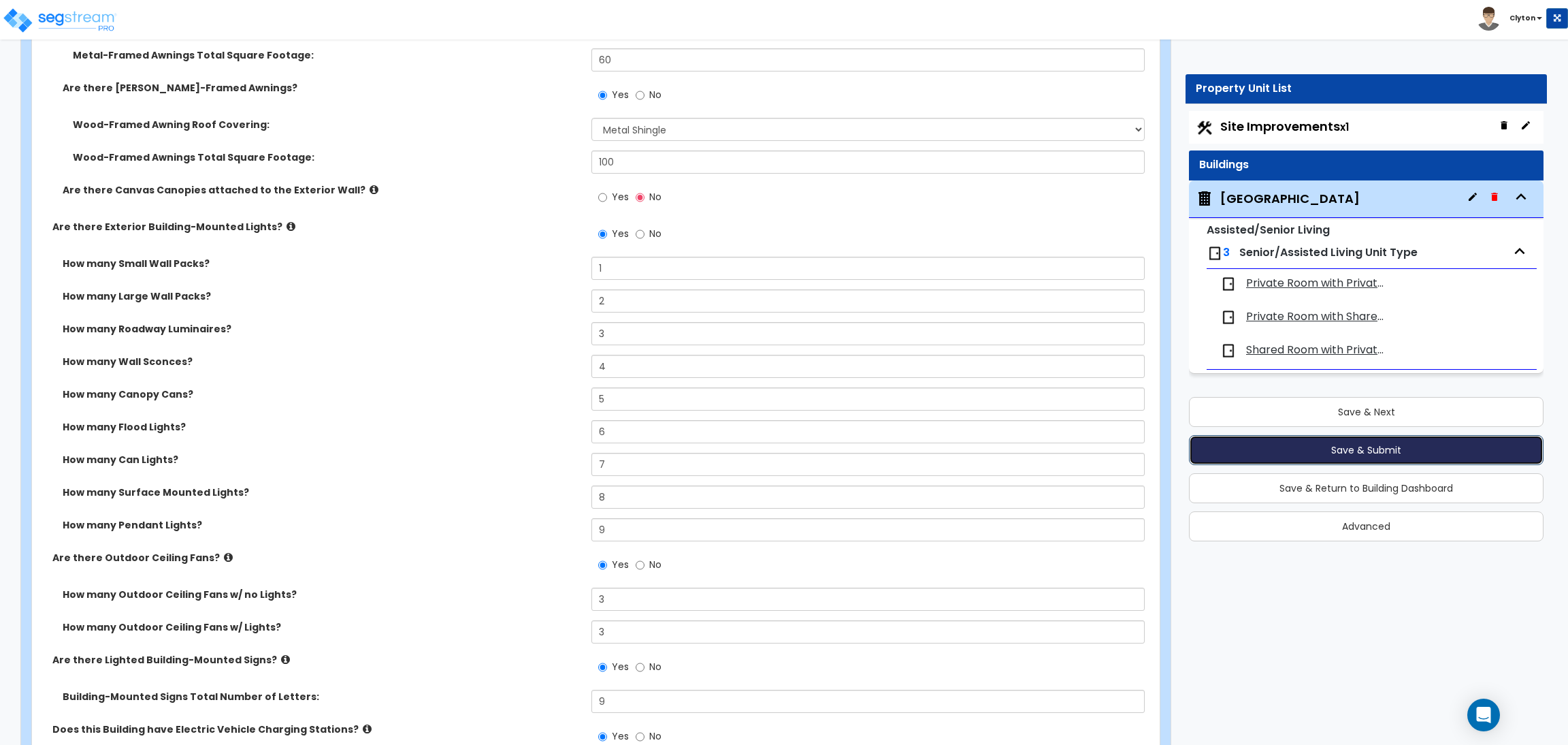
click at [1265, 454] on button "Save & Submit" at bounding box center [1366, 449] width 355 height 30
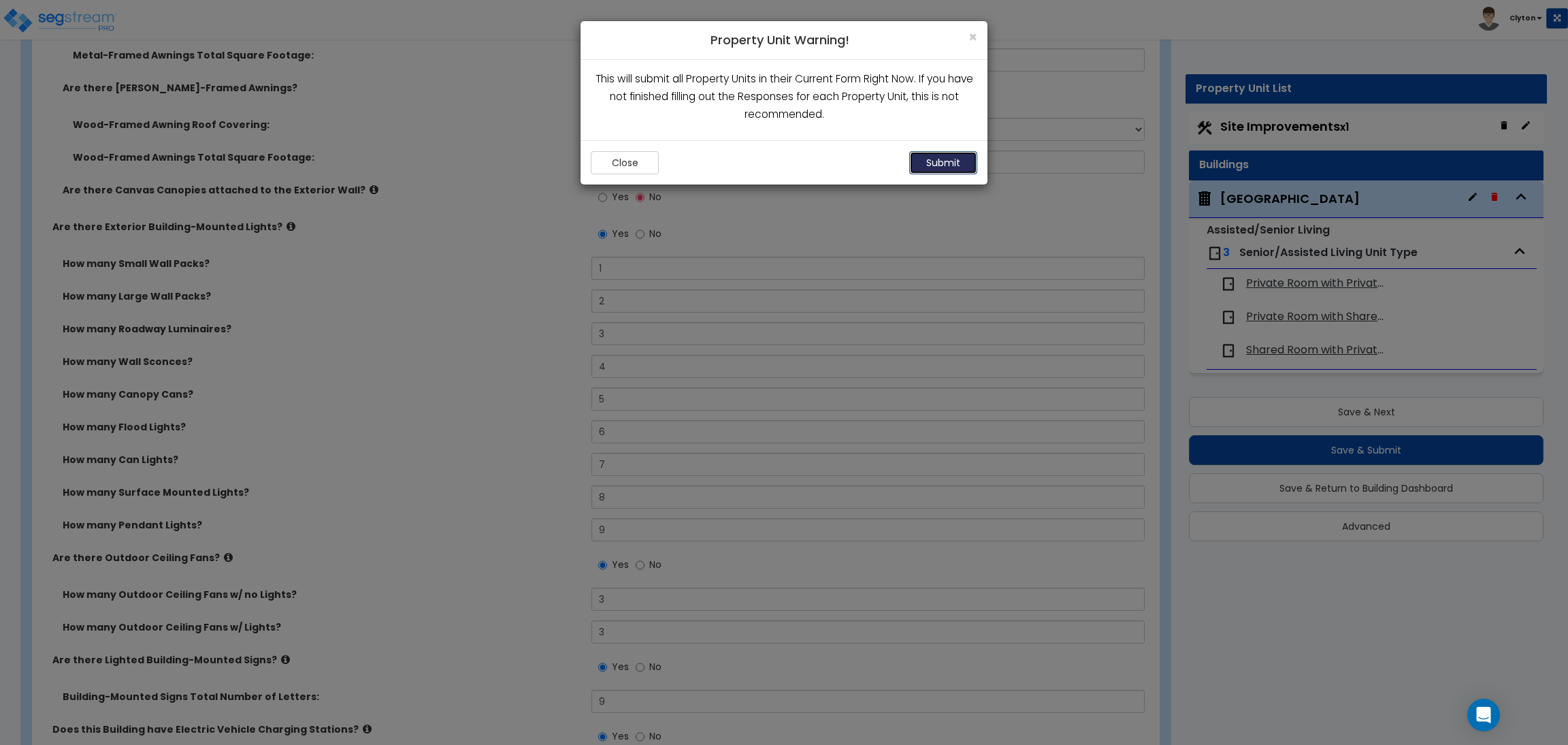
click at [926, 164] on button "Submit" at bounding box center [943, 163] width 68 height 23
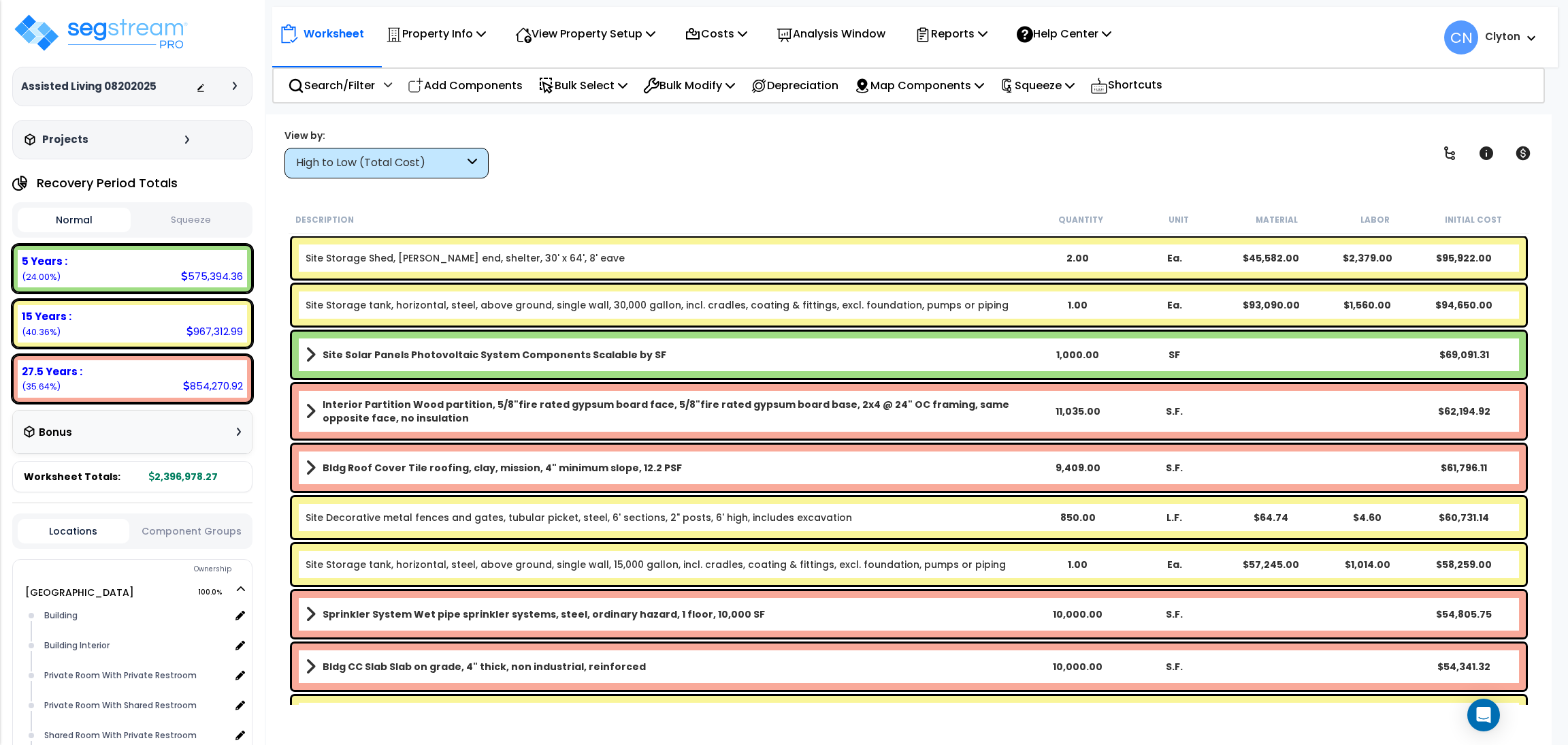
click at [811, 179] on div "Worksheet Property Info Property Setup Add Property Unit Template property Clon…" at bounding box center [909, 486] width 1286 height 745
click at [1238, 169] on div "View by: High to Low (Total Cost) High to Low (Total Cost)" at bounding box center [909, 153] width 1258 height 50
click at [1361, 129] on div "View by: High to Low (Total Cost) High to Low (Total Cost)" at bounding box center [909, 153] width 1258 height 50
click at [1121, 185] on div "Worksheet Property Info Property Setup Add Property Unit Template property Clon…" at bounding box center [909, 486] width 1286 height 745
click at [1122, 183] on div "Worksheet Property Info Property Setup Add Property Unit Template property Clon…" at bounding box center [909, 486] width 1286 height 745
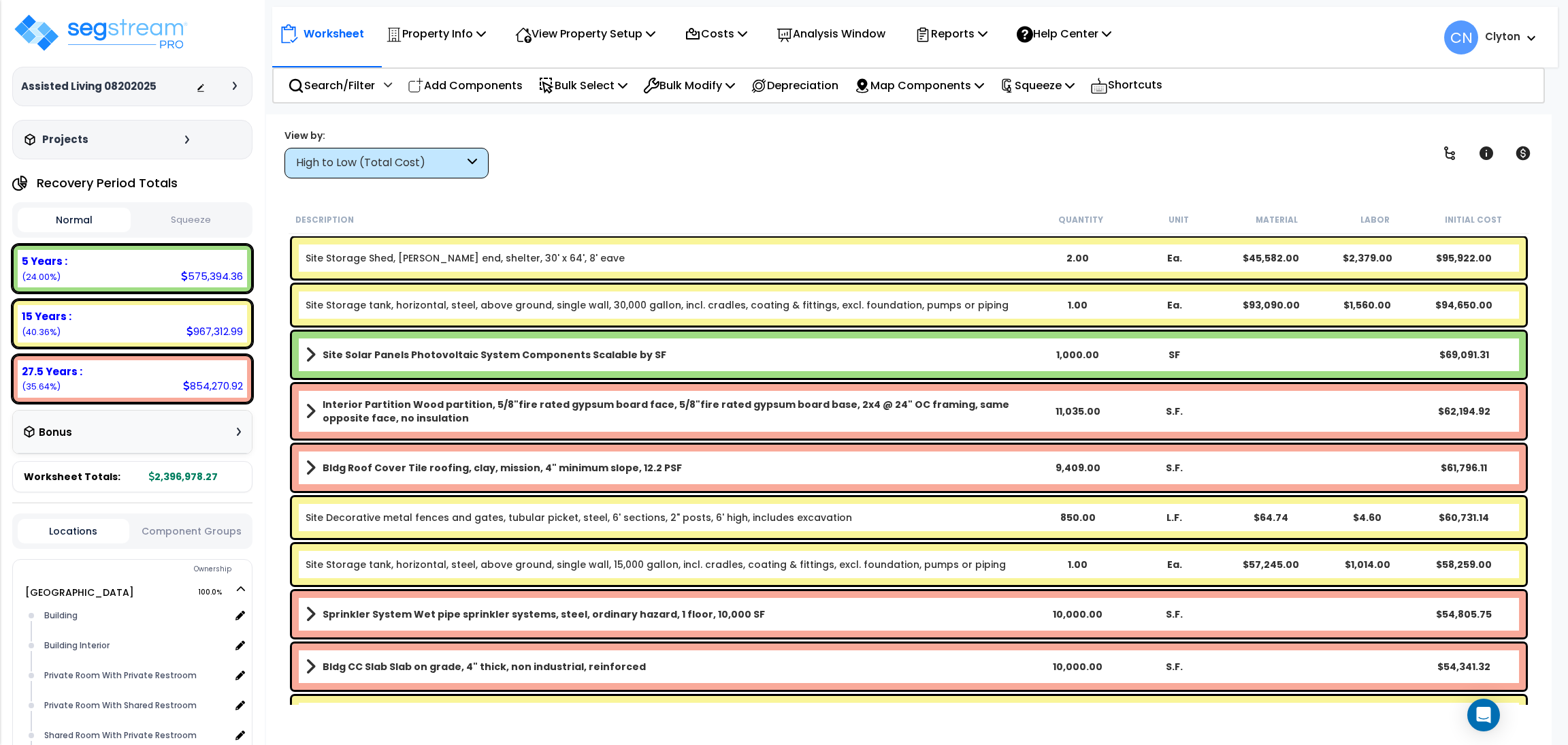
click at [1270, 124] on div "Worksheet Property Info Property Setup Add Property Unit Template property Clon…" at bounding box center [909, 486] width 1286 height 745
click at [1248, 142] on div "View by: High to Low (Total Cost) High to Low (Total Cost)" at bounding box center [909, 153] width 1258 height 50
click at [389, 164] on div "High to Low (Total Cost)" at bounding box center [380, 163] width 168 height 15
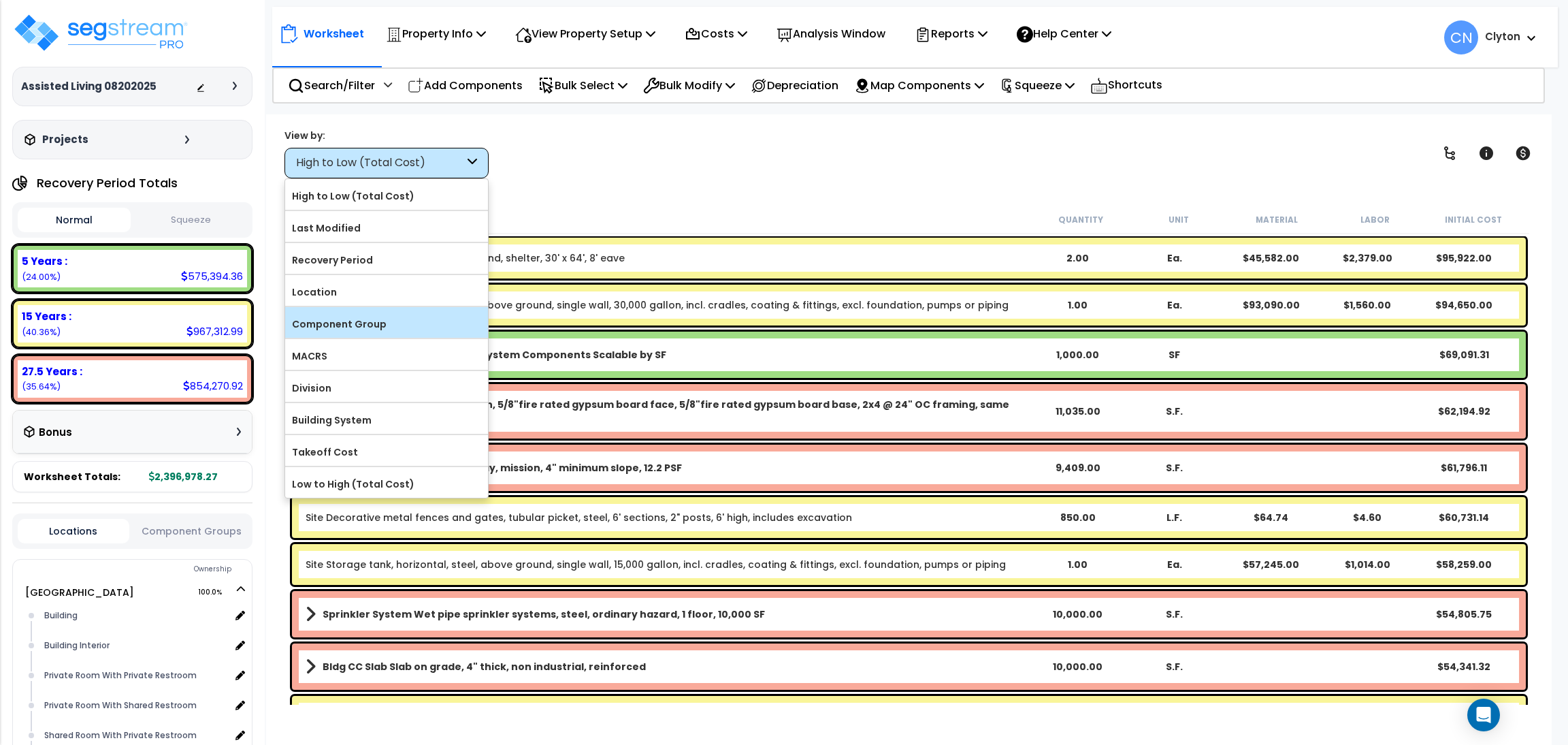
click at [390, 315] on label "Component Group" at bounding box center [386, 324] width 203 height 20
click at [0, 0] on input "Component Group" at bounding box center [0, 0] width 0 height 0
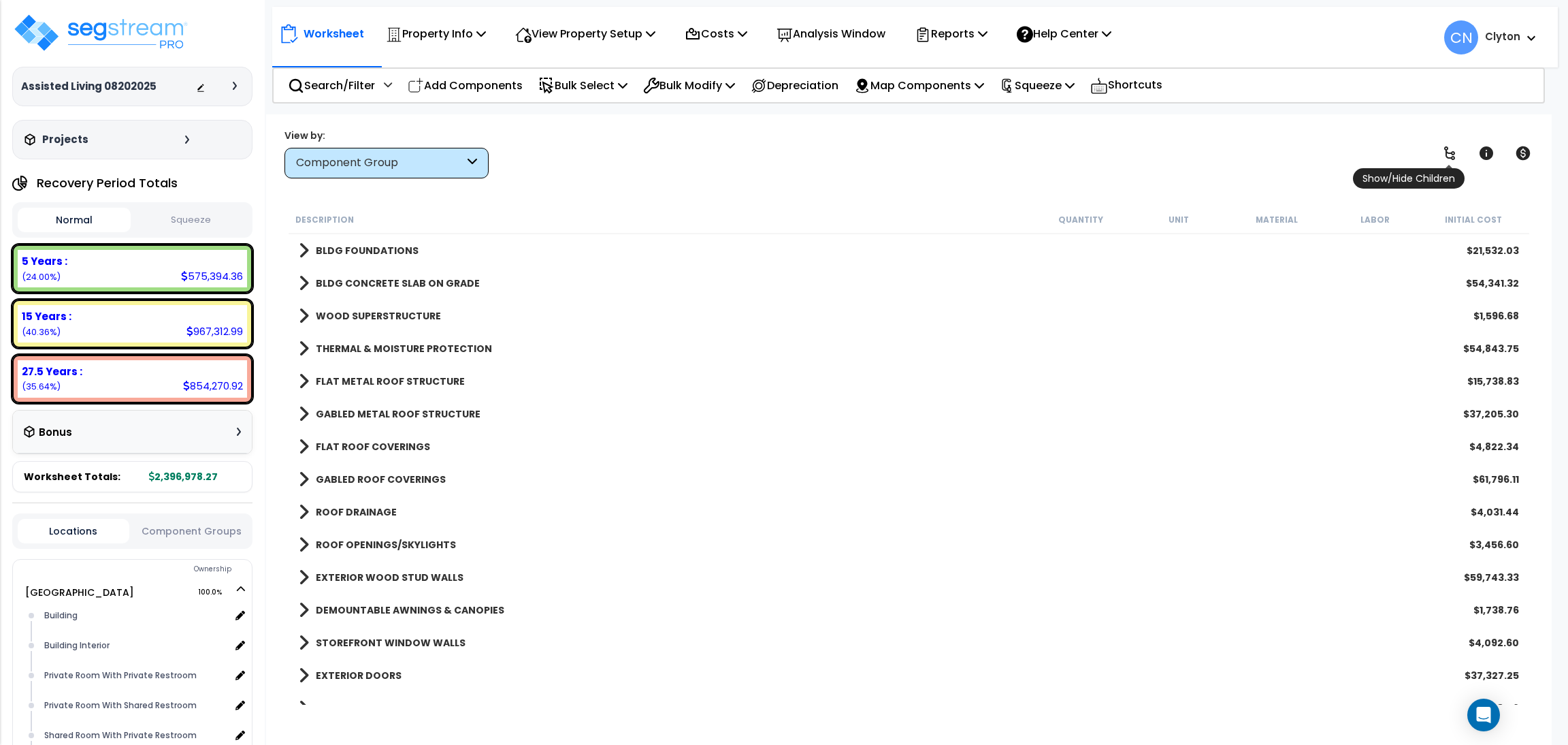
click at [1452, 151] on icon at bounding box center [1448, 153] width 11 height 14
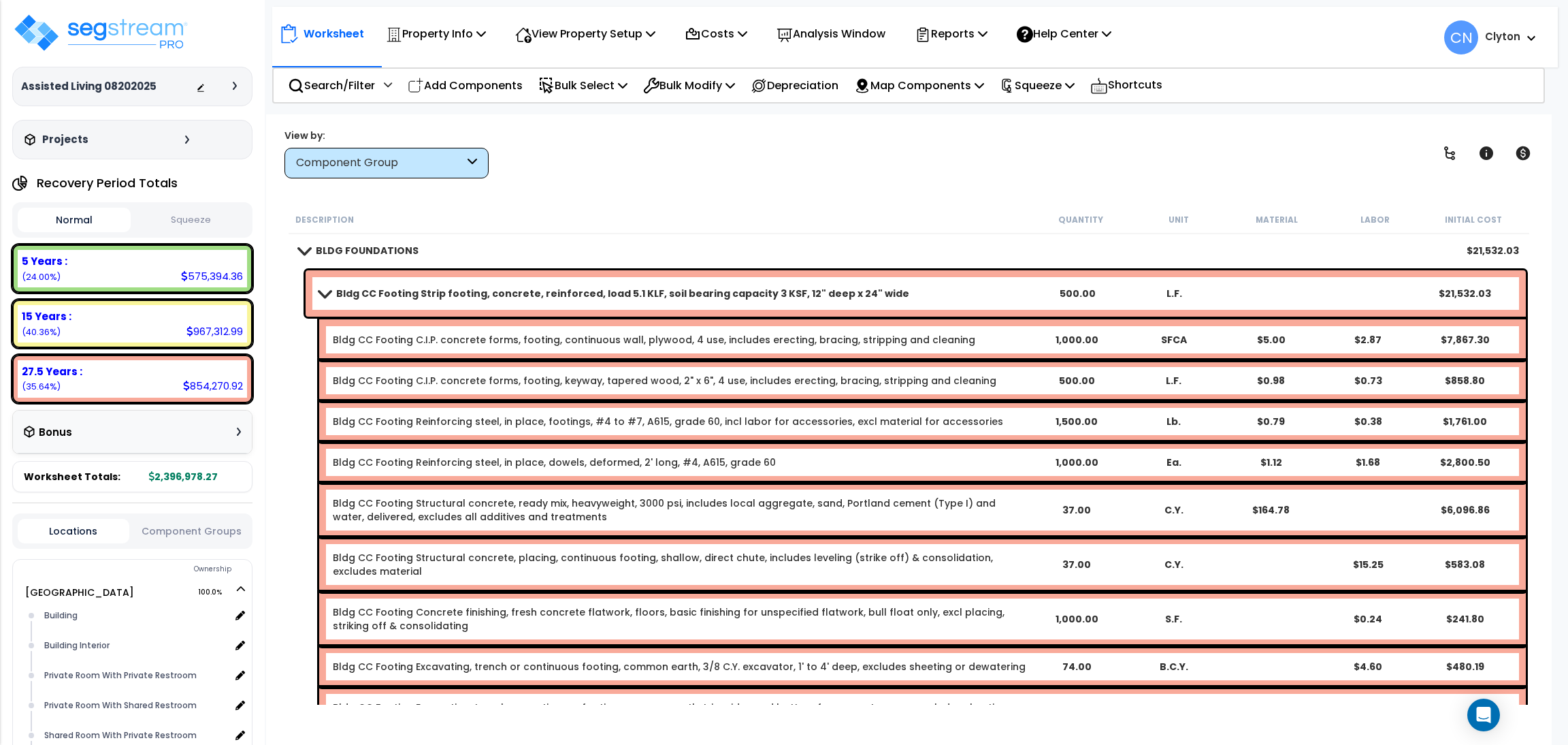
click at [1146, 151] on div "View by: Component Group High to Low (Total Cost)" at bounding box center [909, 153] width 1258 height 50
click at [1156, 152] on div "View by: Component Group High to Low (Total Cost)" at bounding box center [909, 153] width 1258 height 50
click at [1190, 184] on div "Worksheet Property Info Property Setup Add Property Unit Template property Clon…" at bounding box center [909, 486] width 1286 height 745
click at [1447, 155] on icon at bounding box center [1449, 153] width 16 height 16
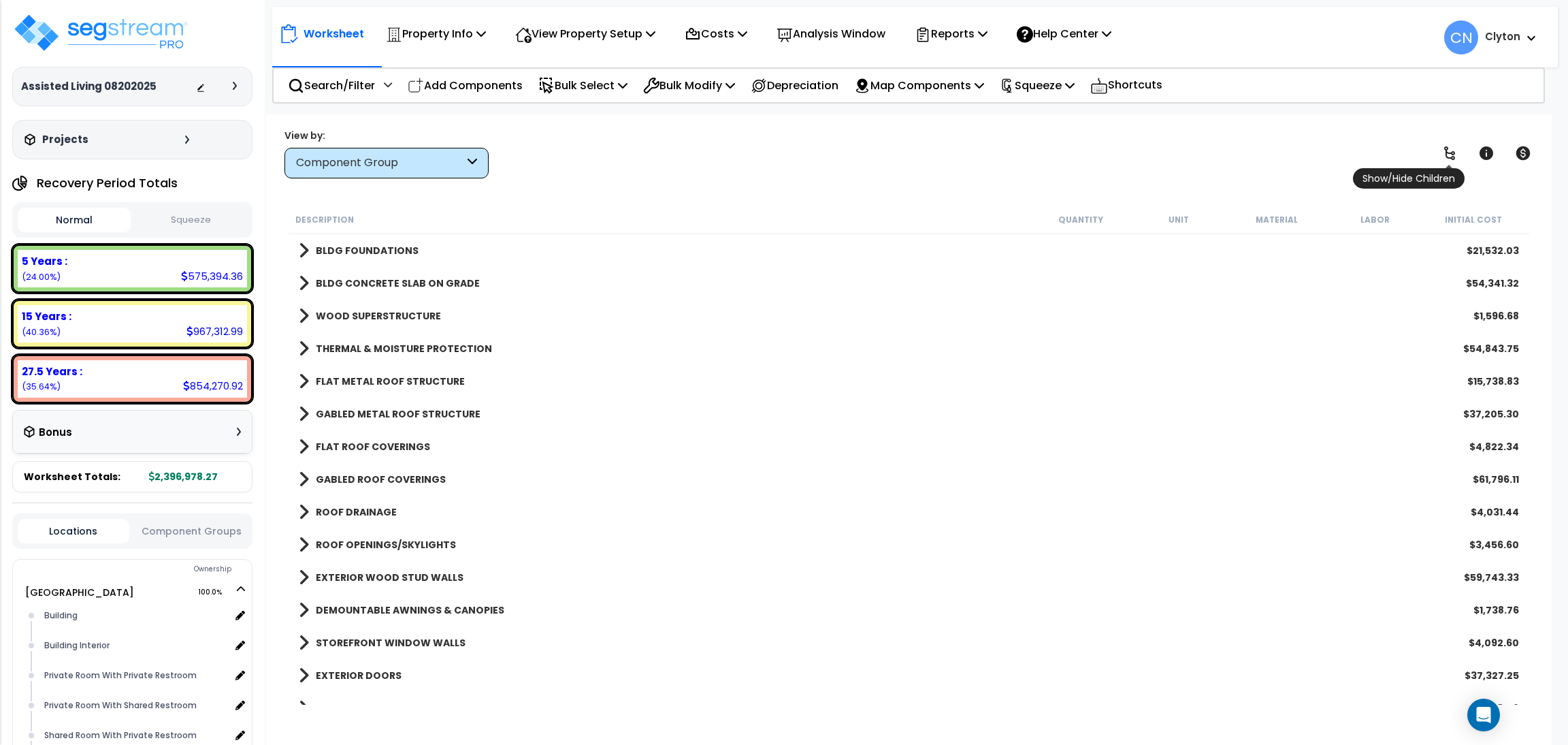
click at [1447, 155] on icon at bounding box center [1449, 153] width 16 height 16
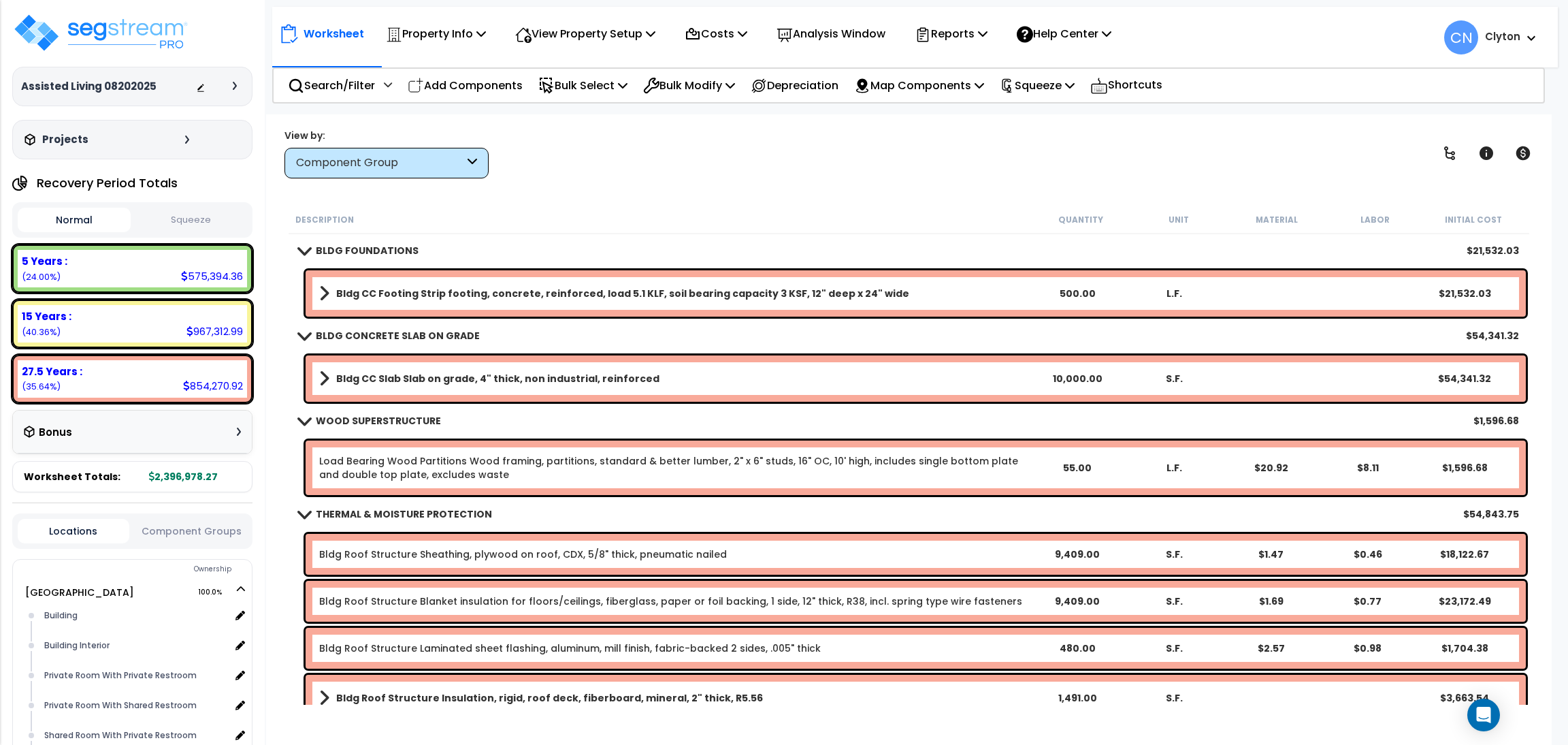
click at [420, 159] on div "Component Group" at bounding box center [380, 163] width 168 height 15
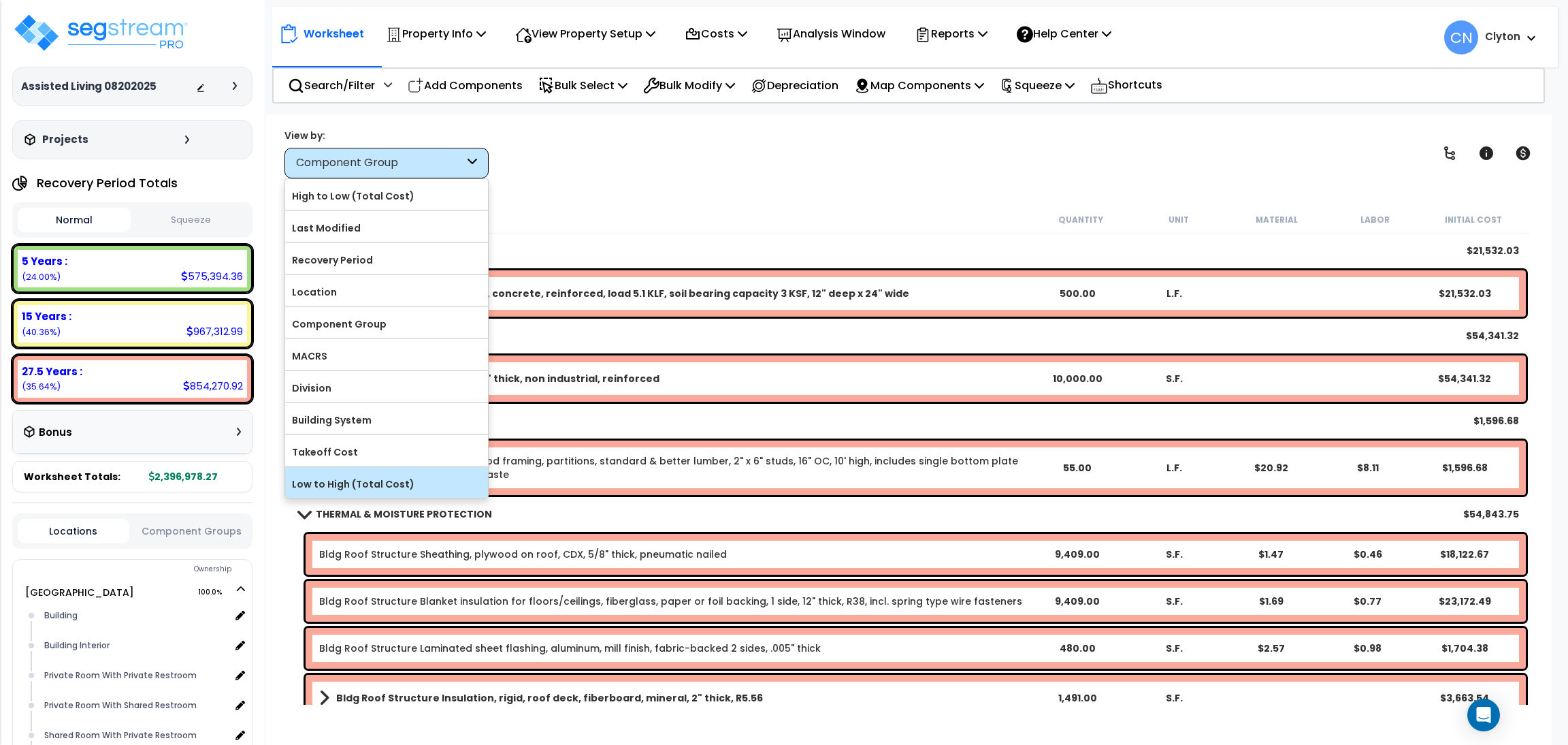
click at [363, 489] on label "Low to High (Total Cost)" at bounding box center [386, 484] width 203 height 20
click at [0, 0] on input "Low to High (Total Cost)" at bounding box center [0, 0] width 0 height 0
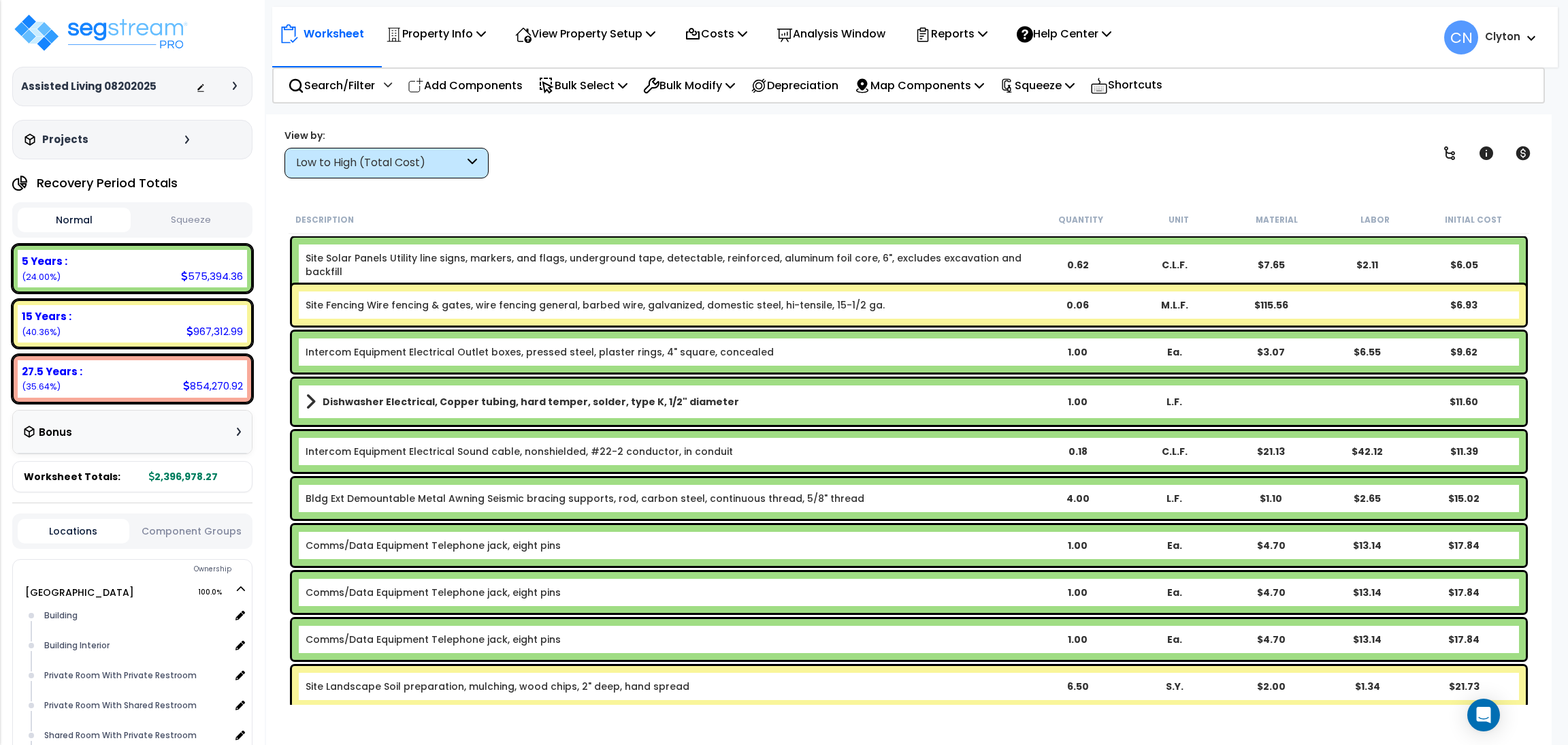
click at [395, 157] on div "Low to High (Total Cost)" at bounding box center [380, 163] width 168 height 15
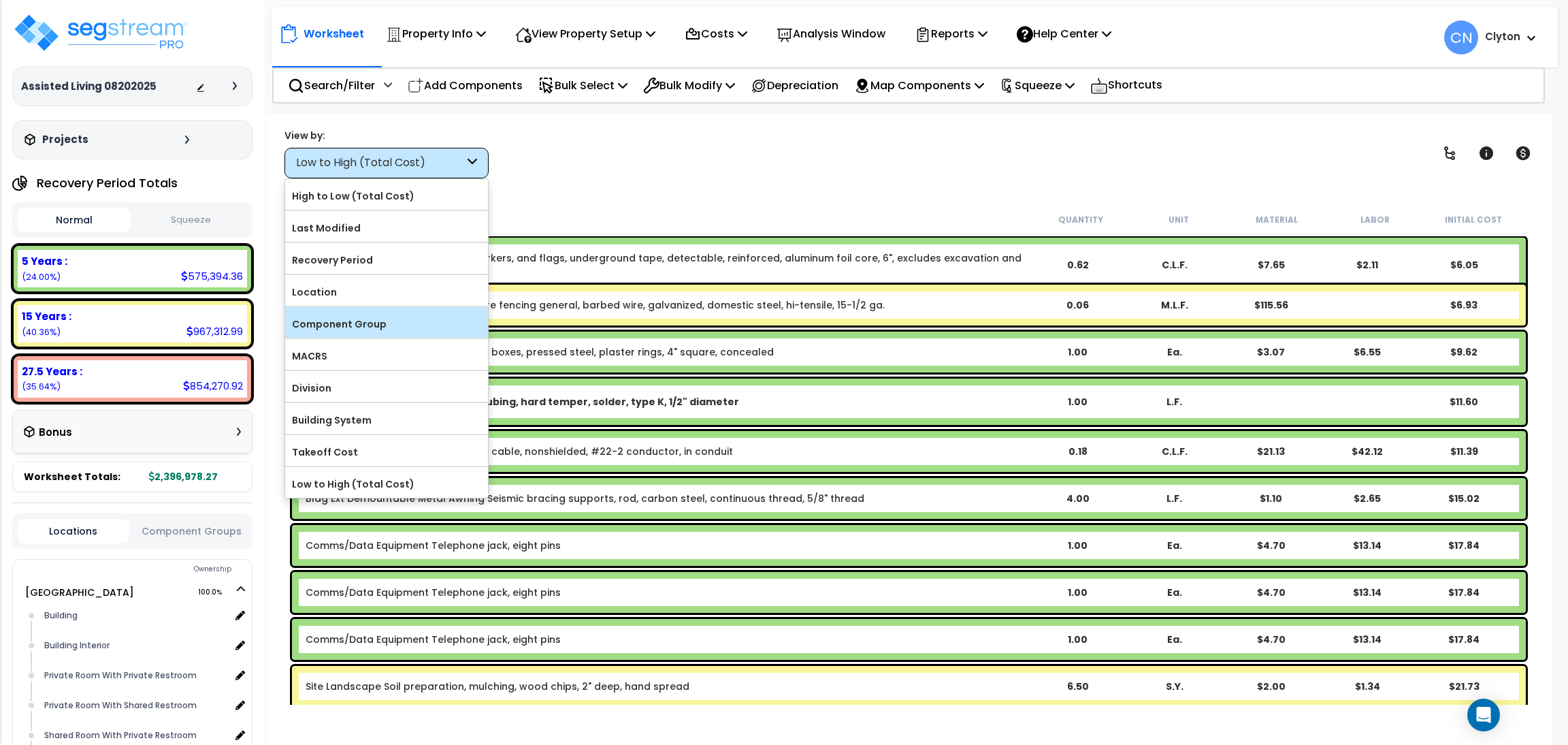
click at [397, 321] on label "Component Group" at bounding box center [386, 324] width 203 height 20
click at [0, 0] on input "Component Group" at bounding box center [0, 0] width 0 height 0
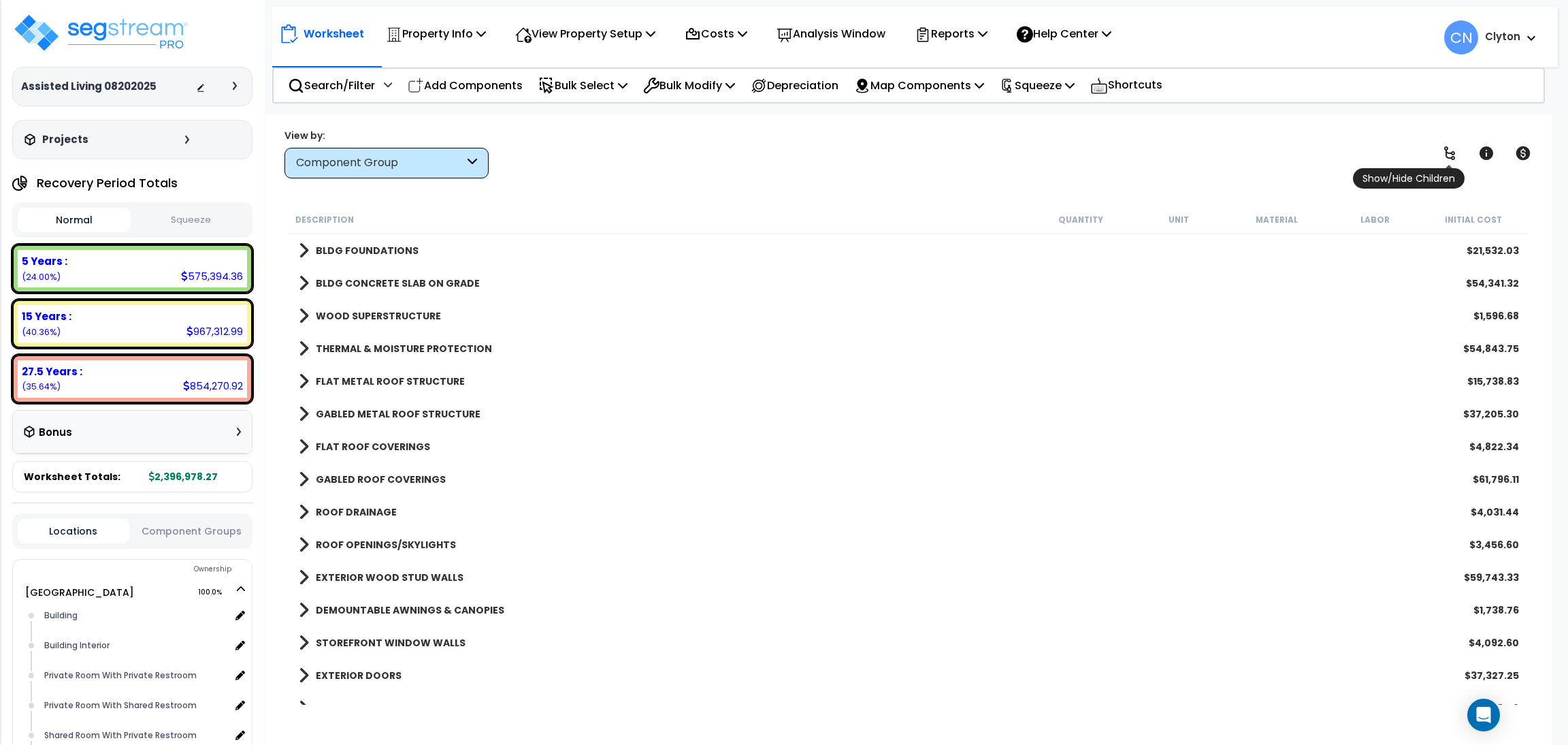
click at [1457, 161] on link at bounding box center [1449, 153] width 30 height 30
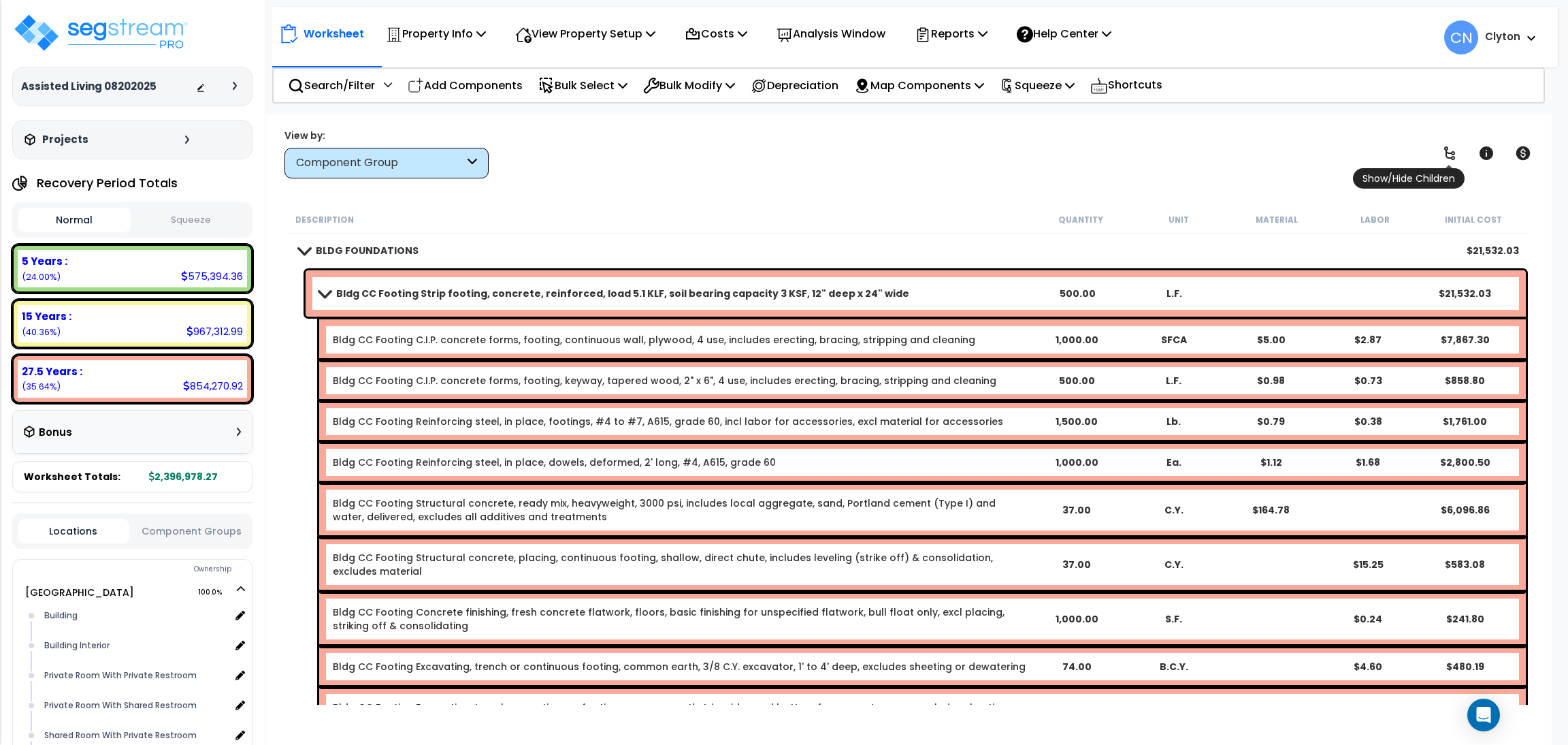
click at [1456, 161] on link at bounding box center [1449, 153] width 30 height 30
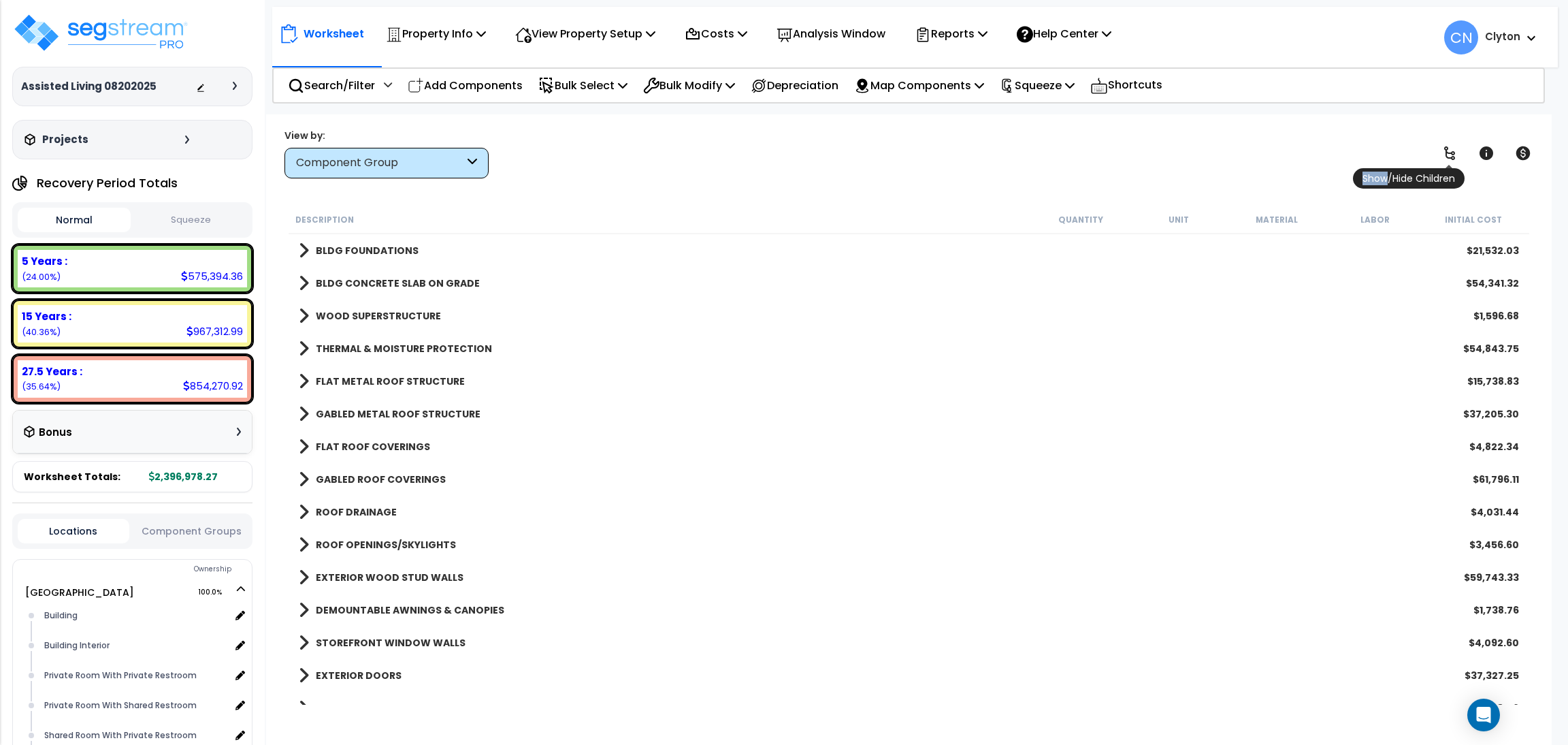
click at [1456, 161] on link at bounding box center [1449, 153] width 30 height 30
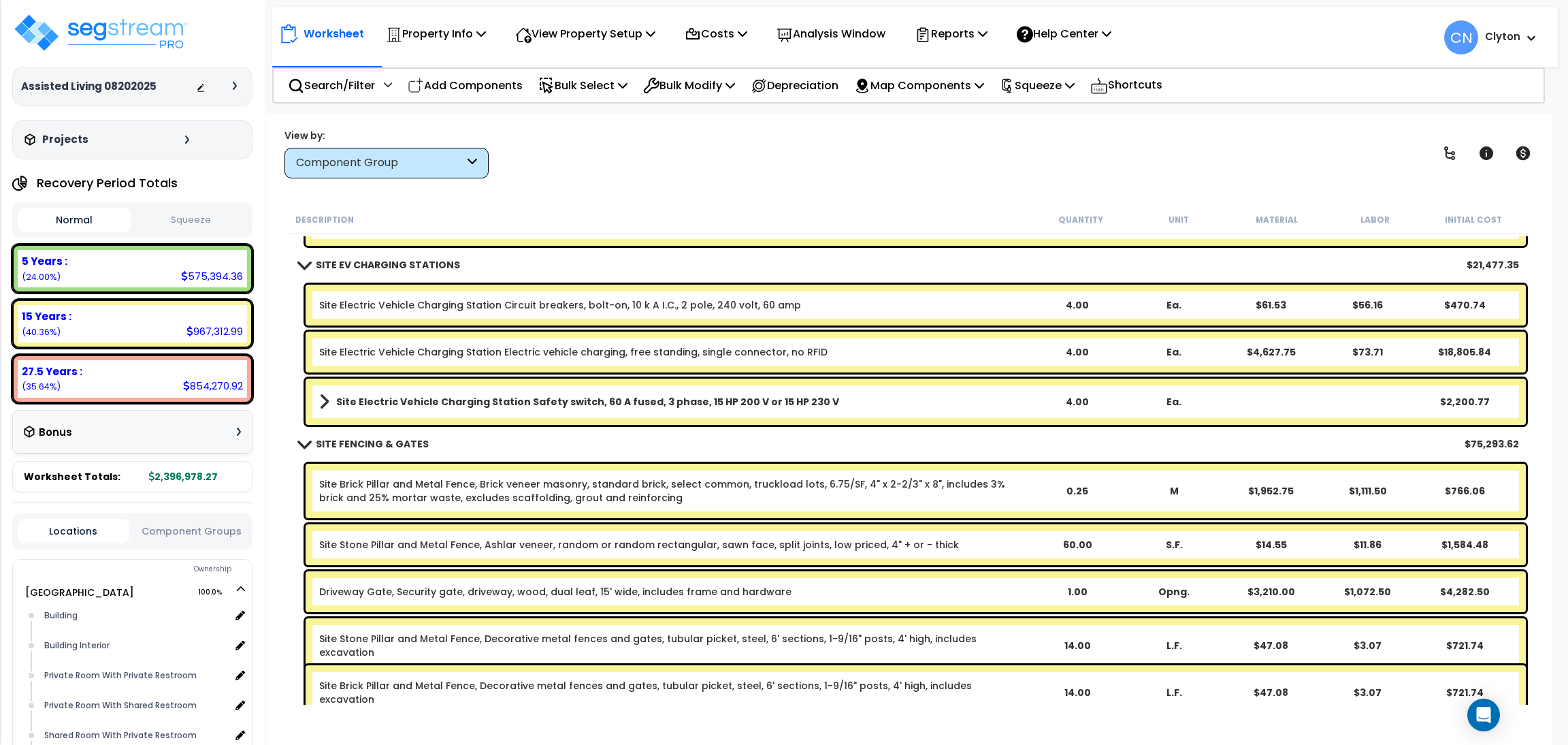
scroll to position [32624, 0]
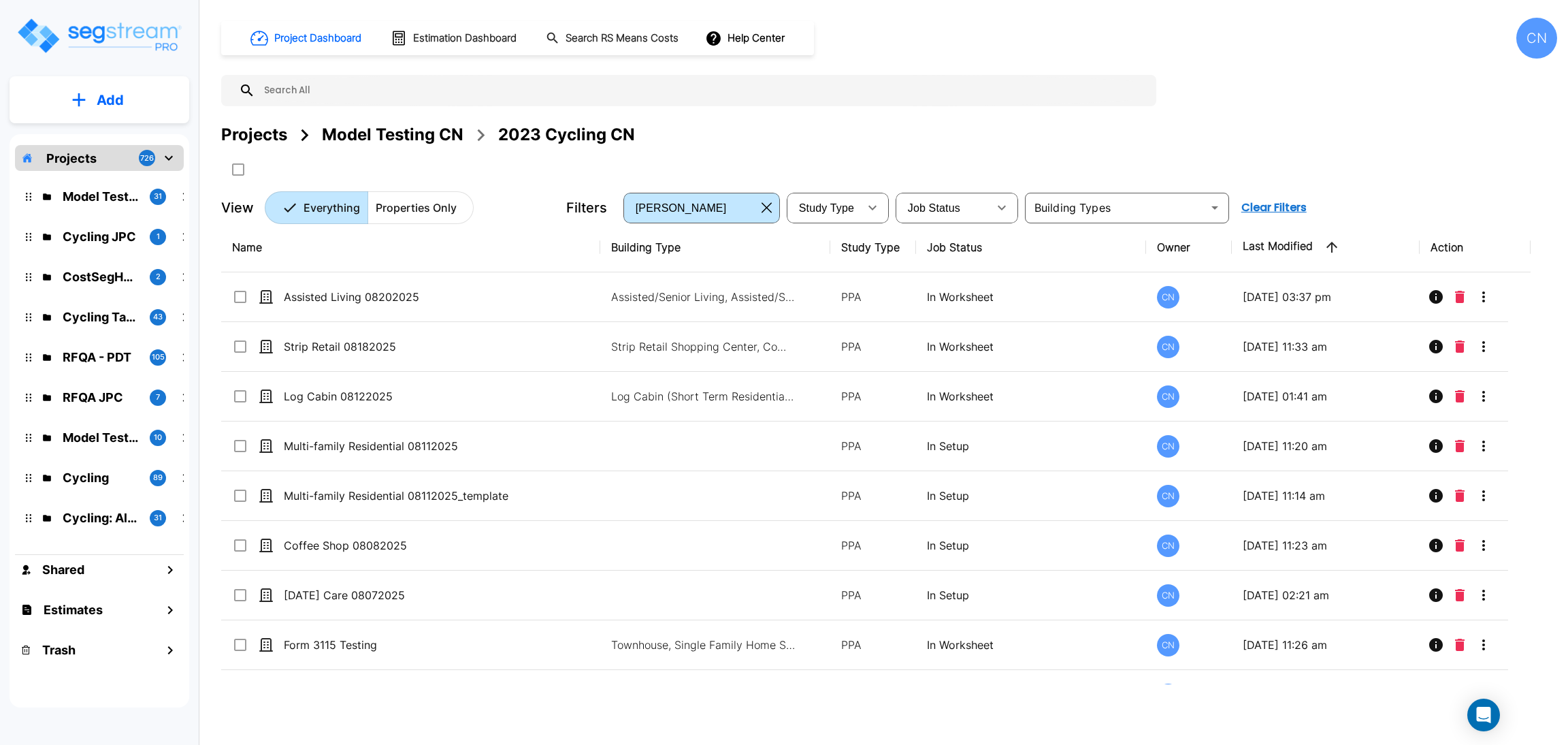
click at [1284, 85] on div "Project Dashboard Estimation Dashboard Search RS Means Costs Help Center CN Pro…" at bounding box center [889, 121] width 1336 height 206
drag, startPoint x: 1085, startPoint y: 119, endPoint x: 1236, endPoint y: 29, distance: 175.8
click at [1085, 120] on div "Project Dashboard Estimation Dashboard Search RS Means Costs Help Center CN Pro…" at bounding box center [889, 121] width 1336 height 206
click at [1132, 143] on div "Projects Model Testing CN 2023 Cycling CN" at bounding box center [889, 135] width 1336 height 24
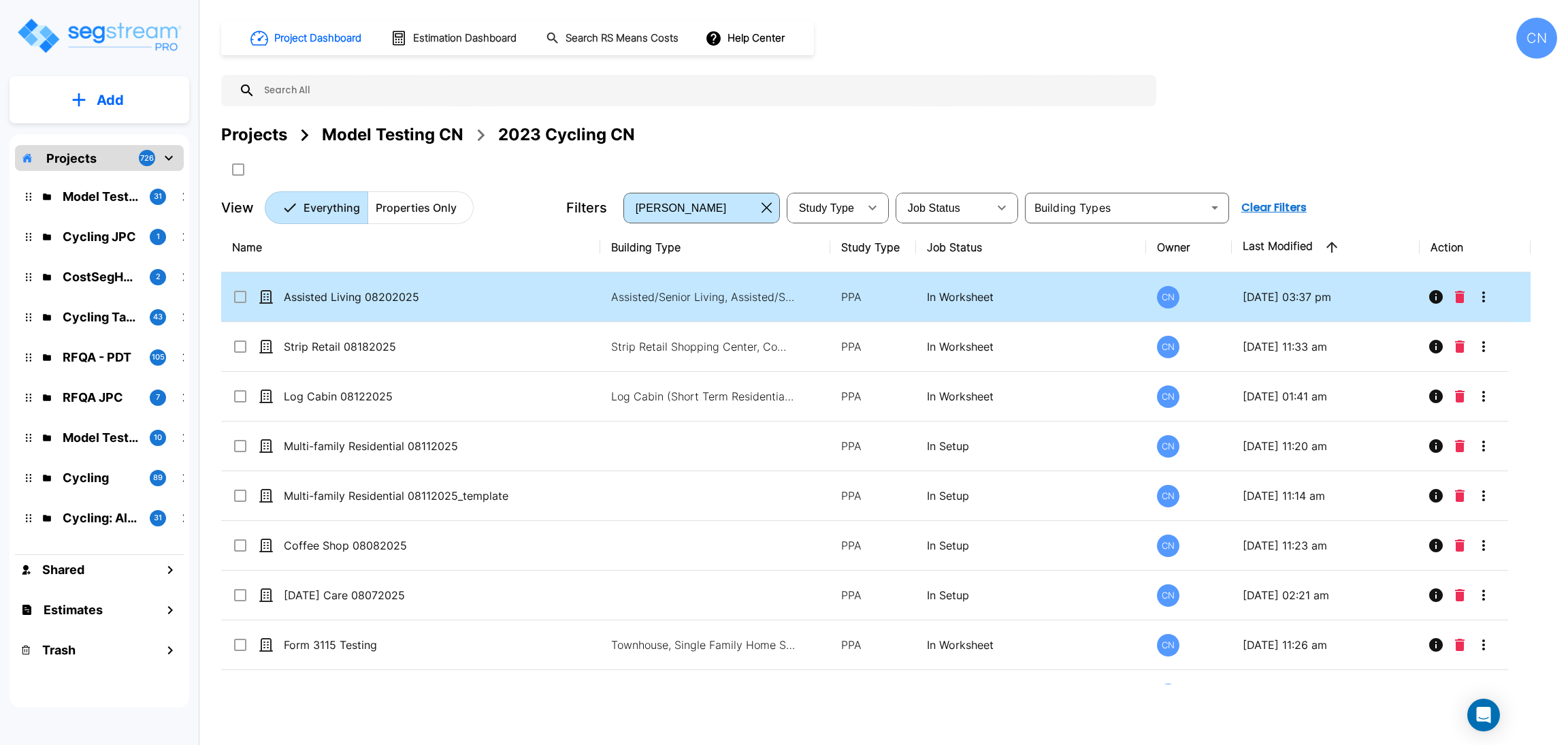
click at [538, 291] on td "Assisted Living 08202025" at bounding box center [411, 296] width 379 height 50
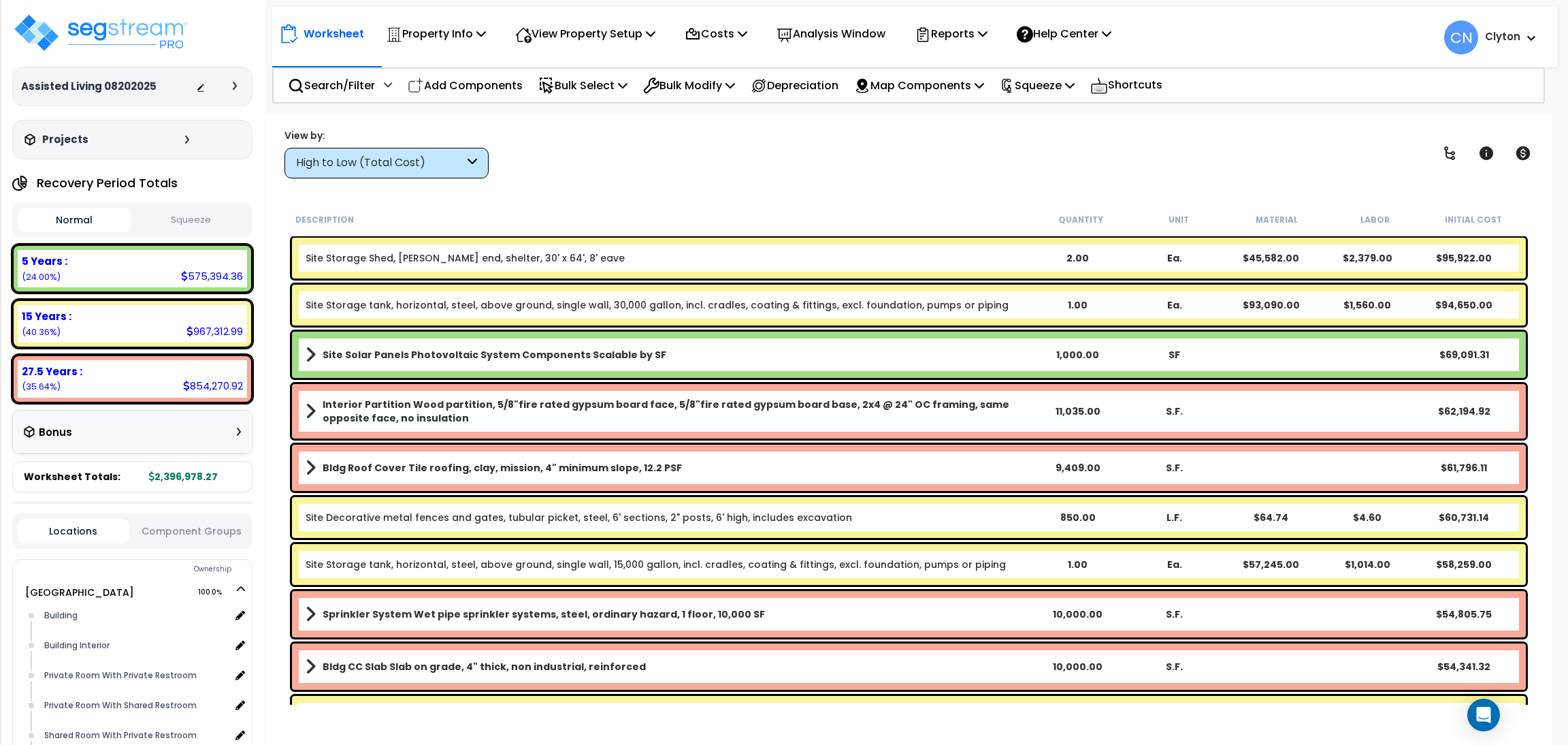
click at [408, 163] on div "High to Low (Total Cost)" at bounding box center [380, 163] width 168 height 15
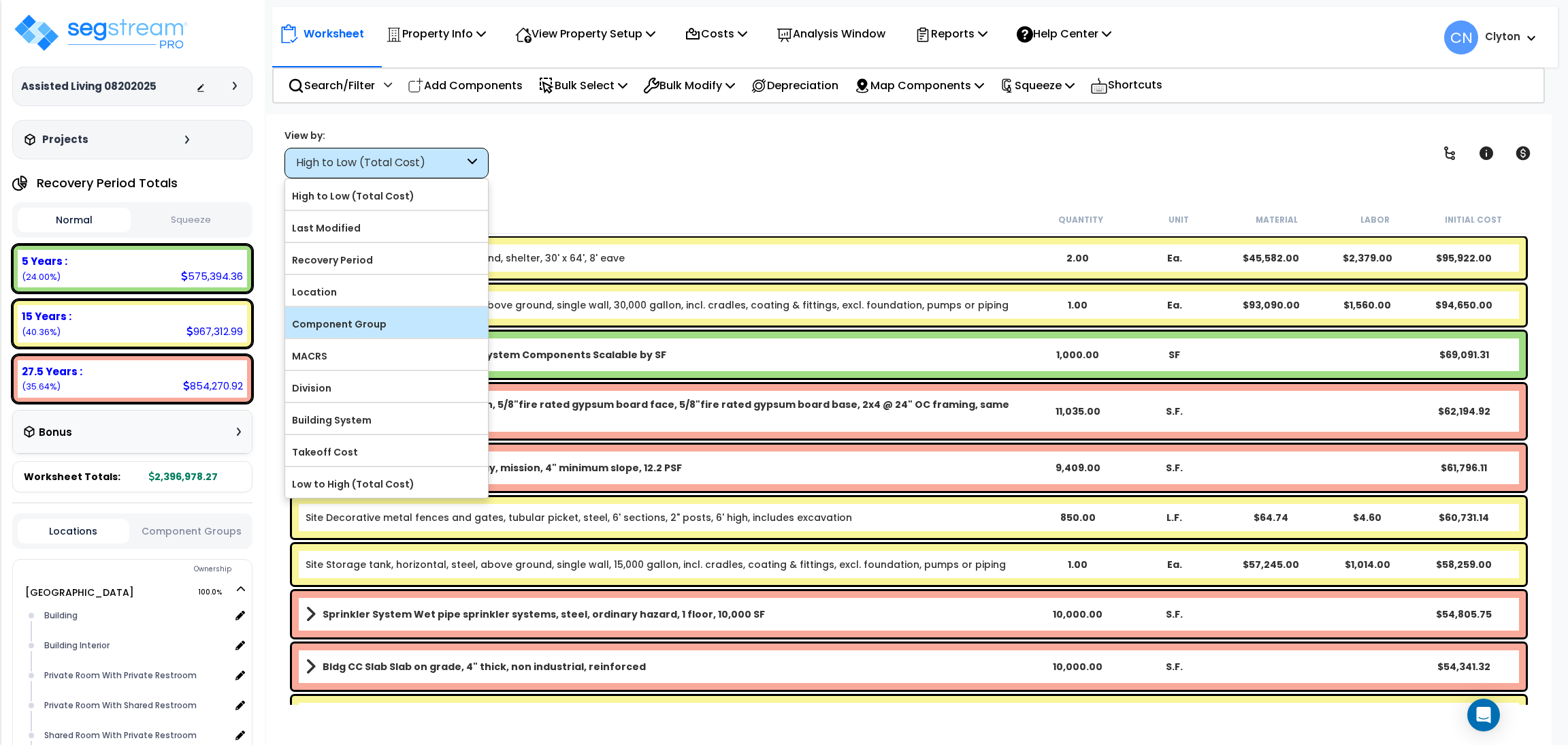
click at [387, 332] on label "Component Group" at bounding box center [386, 324] width 203 height 20
click at [0, 0] on input "Component Group" at bounding box center [0, 0] width 0 height 0
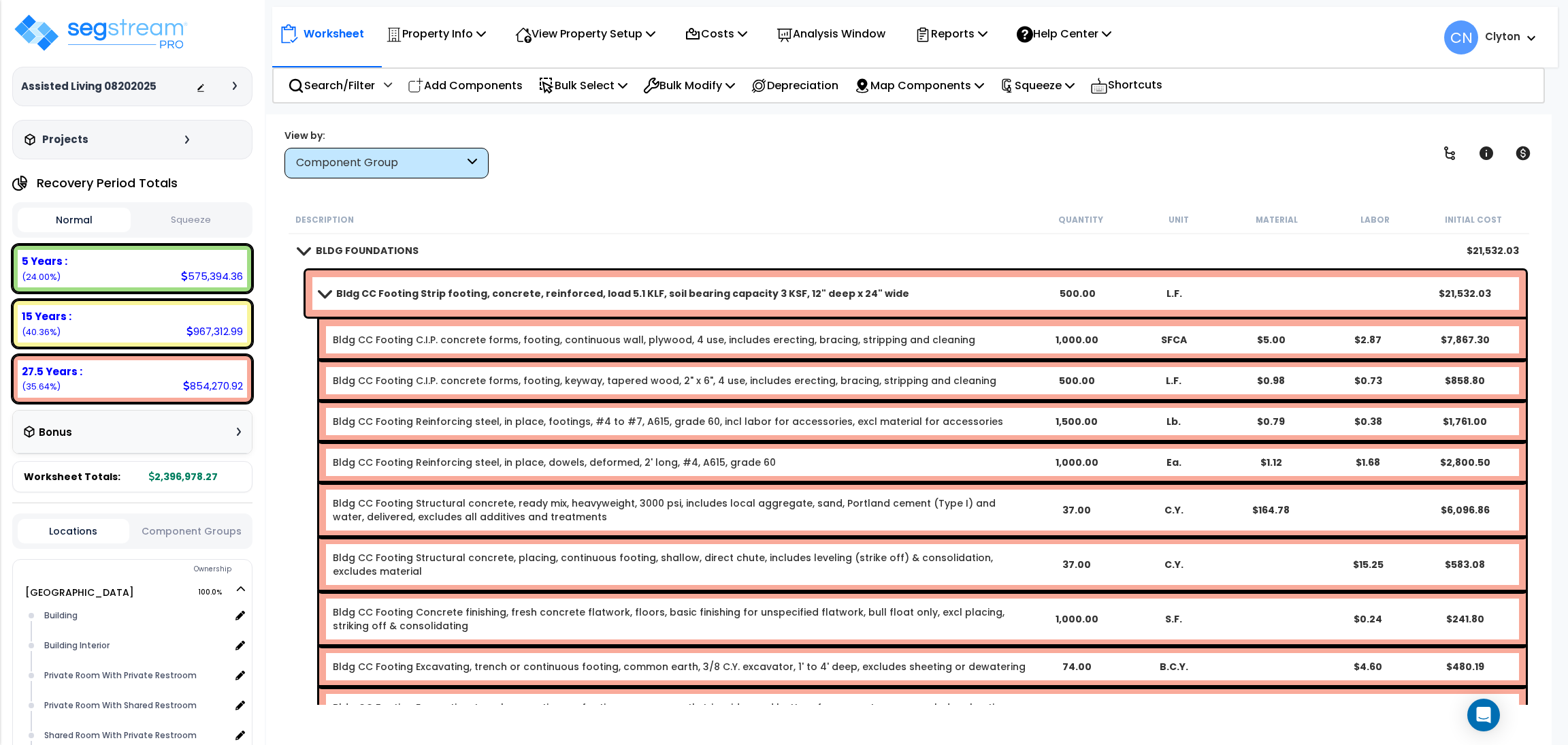
click at [1444, 155] on icon at bounding box center [1448, 153] width 11 height 14
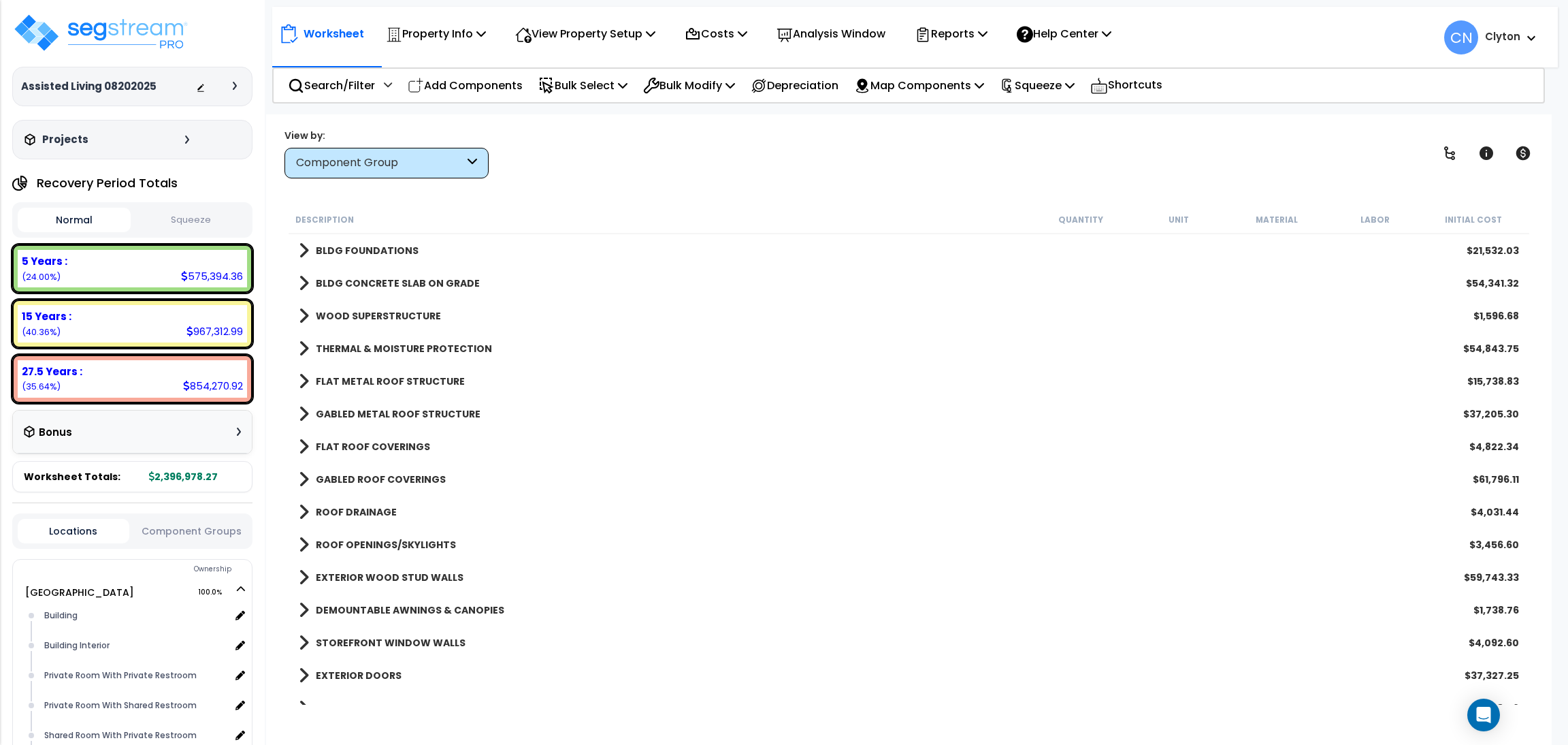
click at [1444, 155] on icon at bounding box center [1448, 153] width 11 height 14
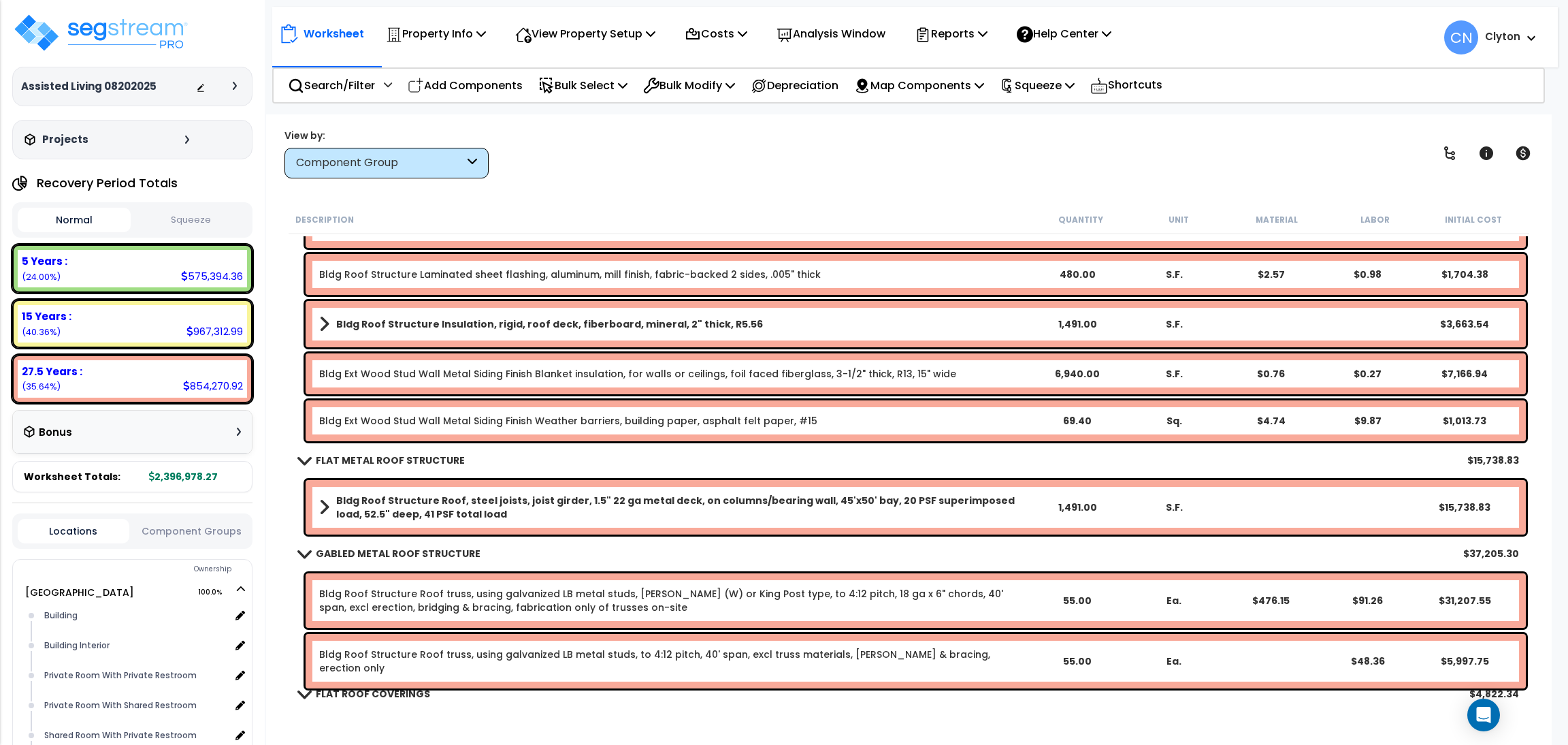
scroll to position [510, 0]
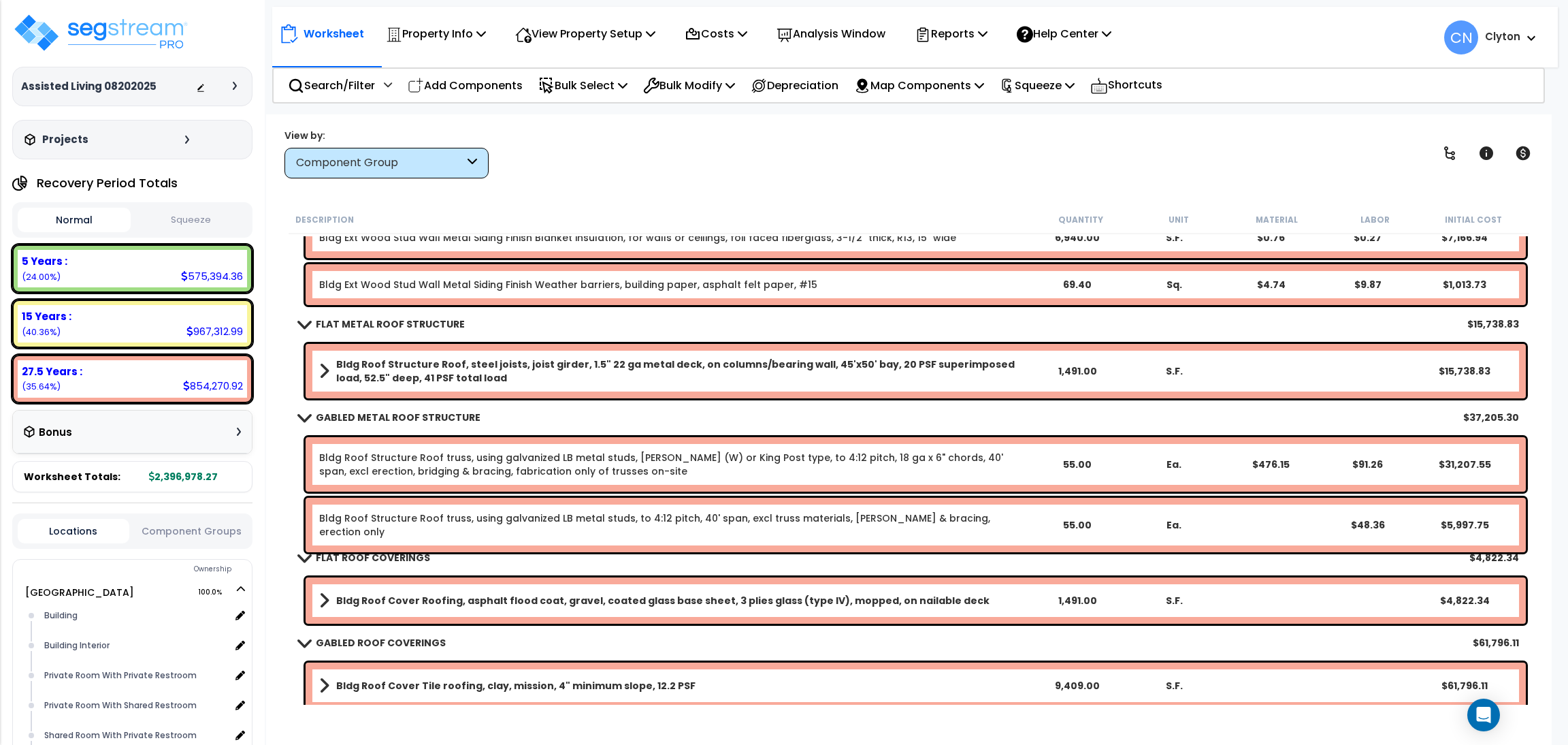
click at [1190, 159] on div "View by: Component Group High to Low (Total Cost)" at bounding box center [909, 153] width 1258 height 50
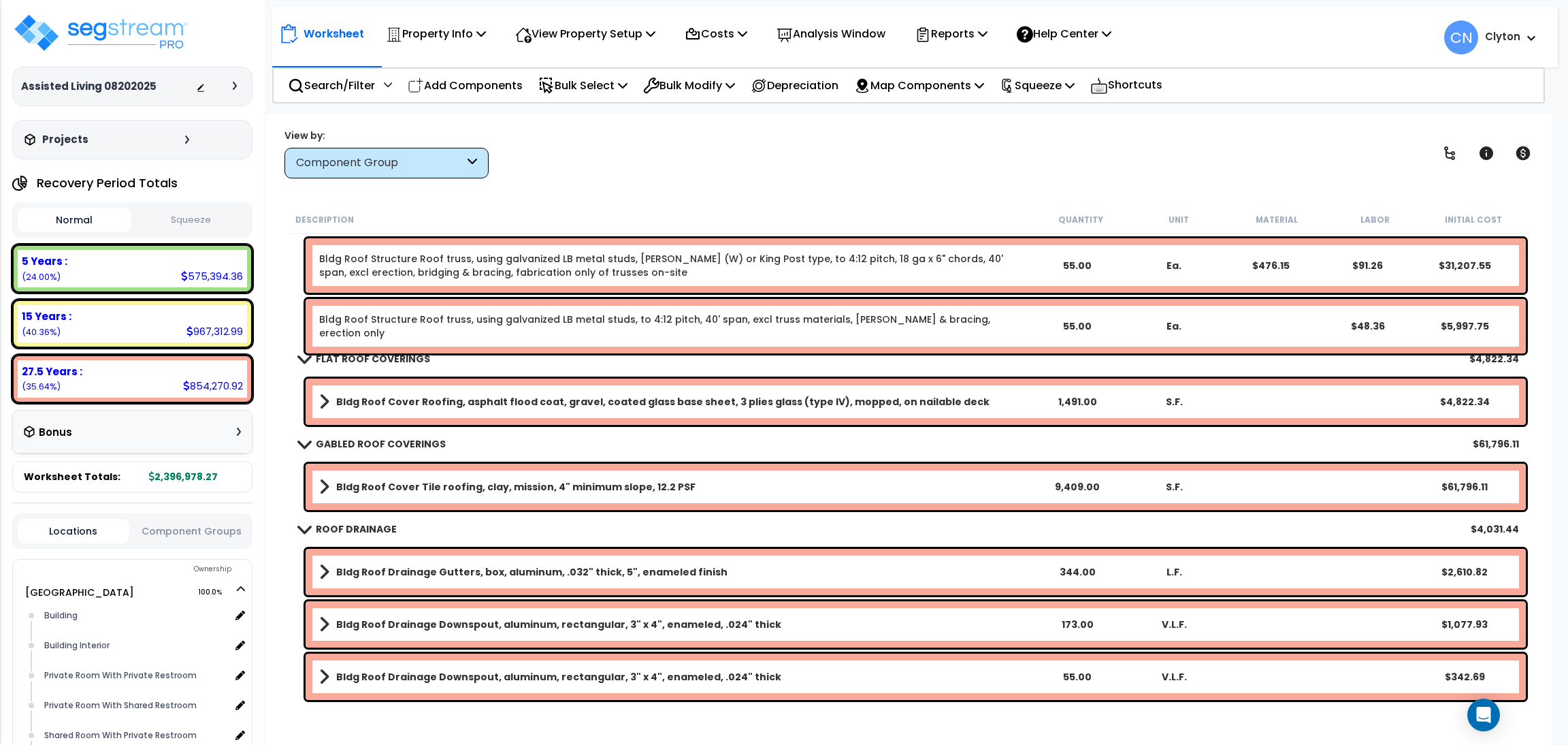
scroll to position [612, 0]
